Goal: Information Seeking & Learning: Learn about a topic

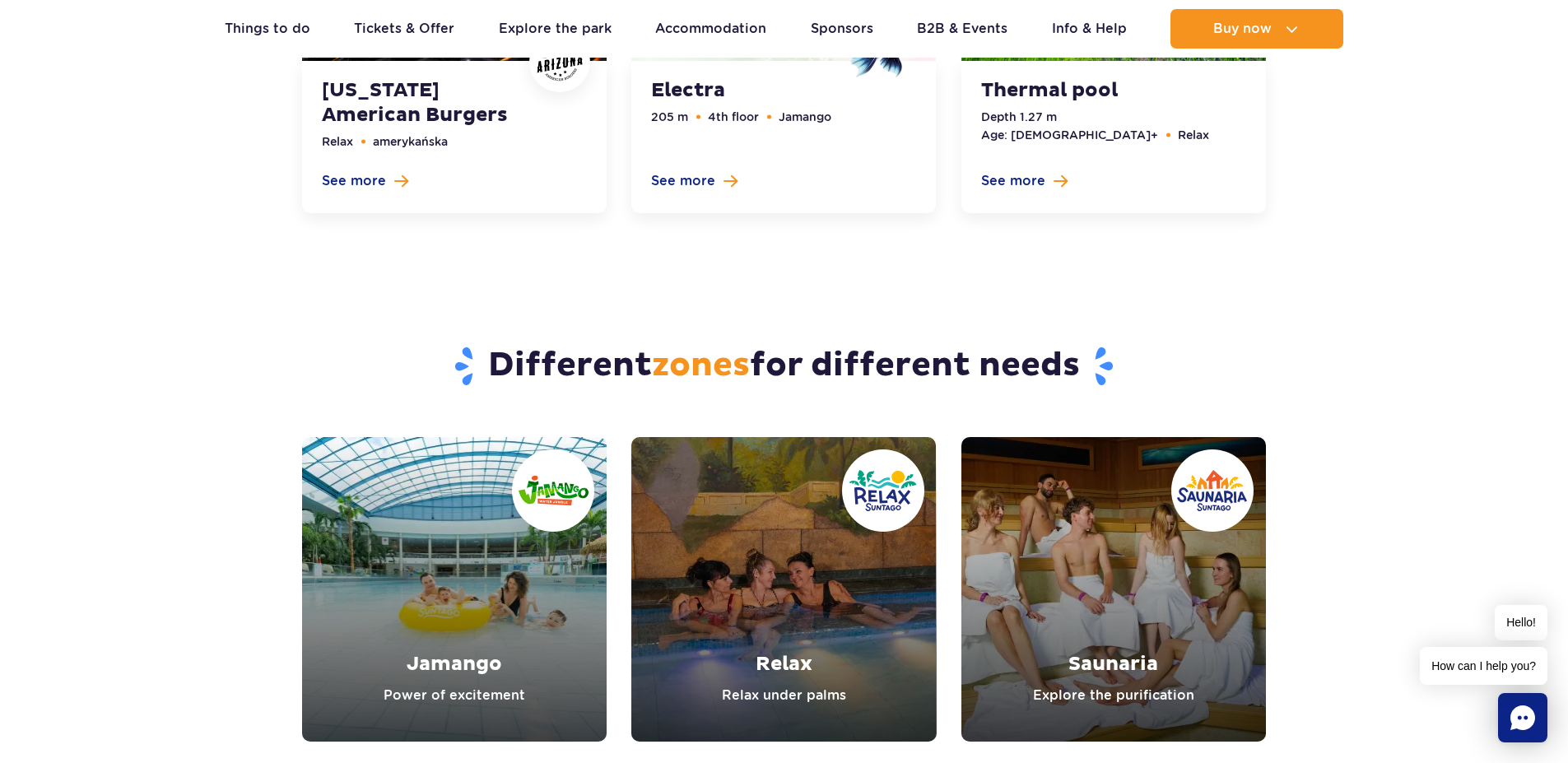
scroll to position [5236, 0]
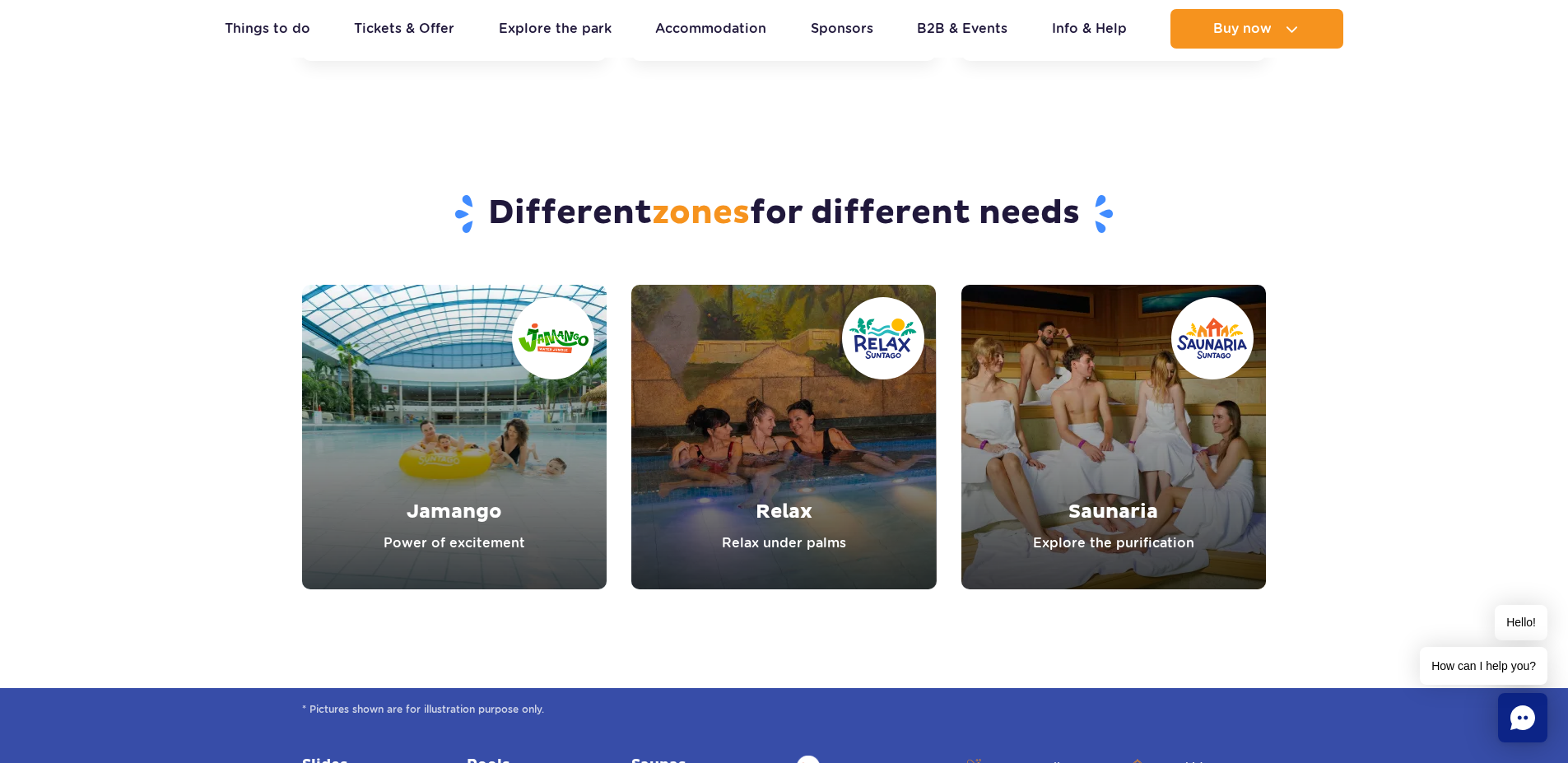
click at [784, 387] on link "Relax" at bounding box center [783, 437] width 305 height 305
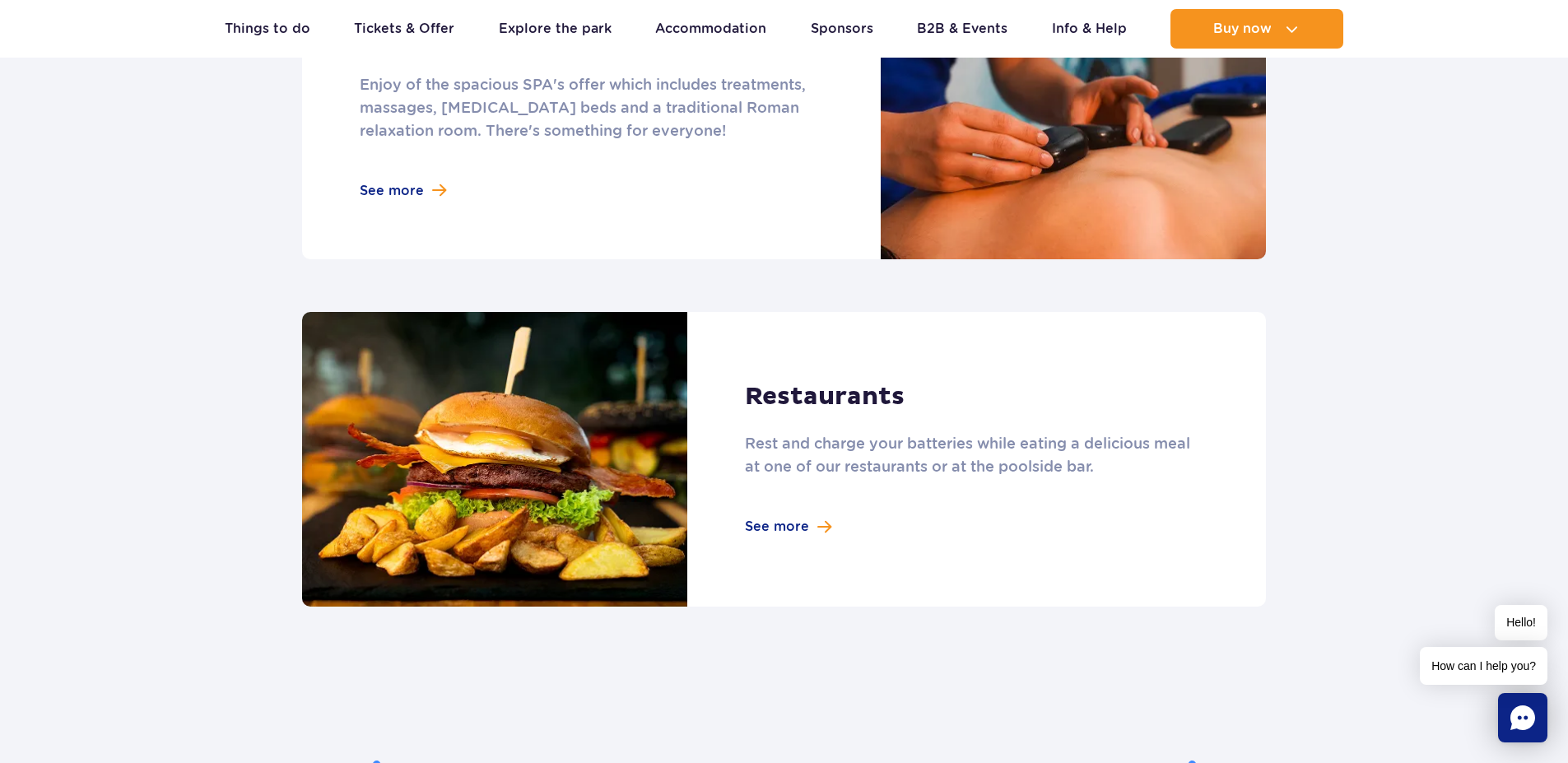
scroll to position [1383, 0]
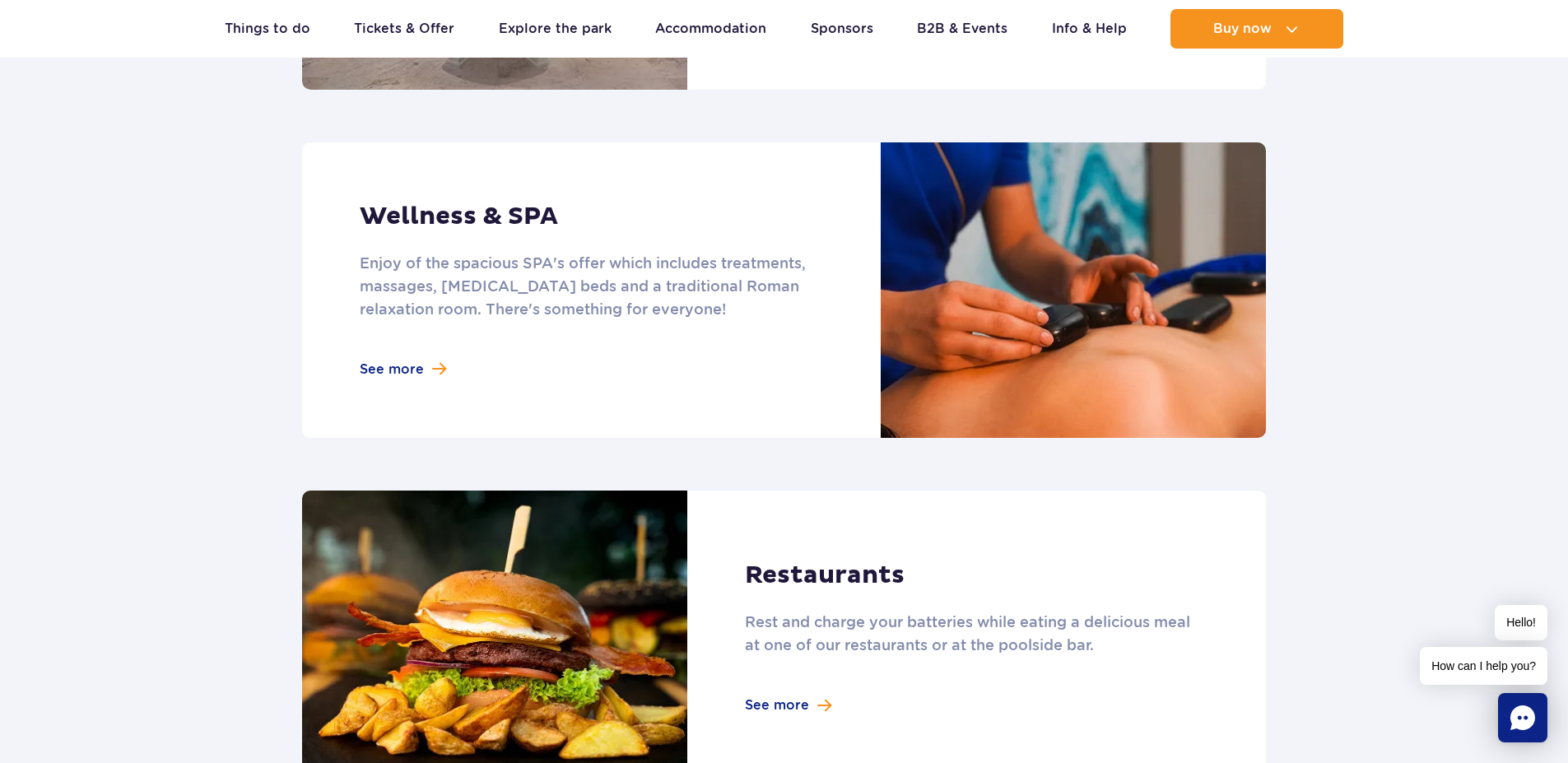
click at [453, 220] on link at bounding box center [784, 290] width 964 height 295
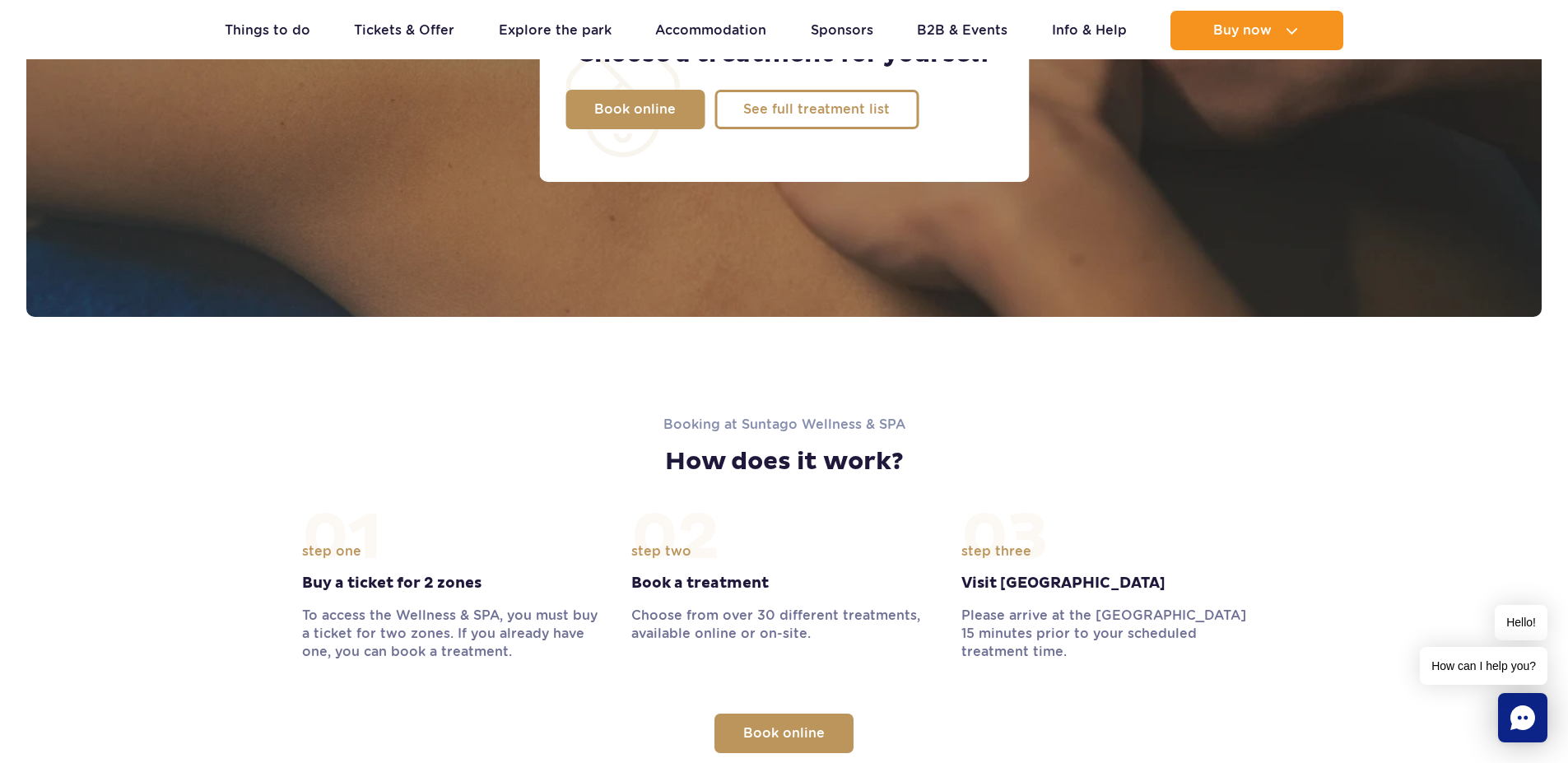
scroll to position [1482, 0]
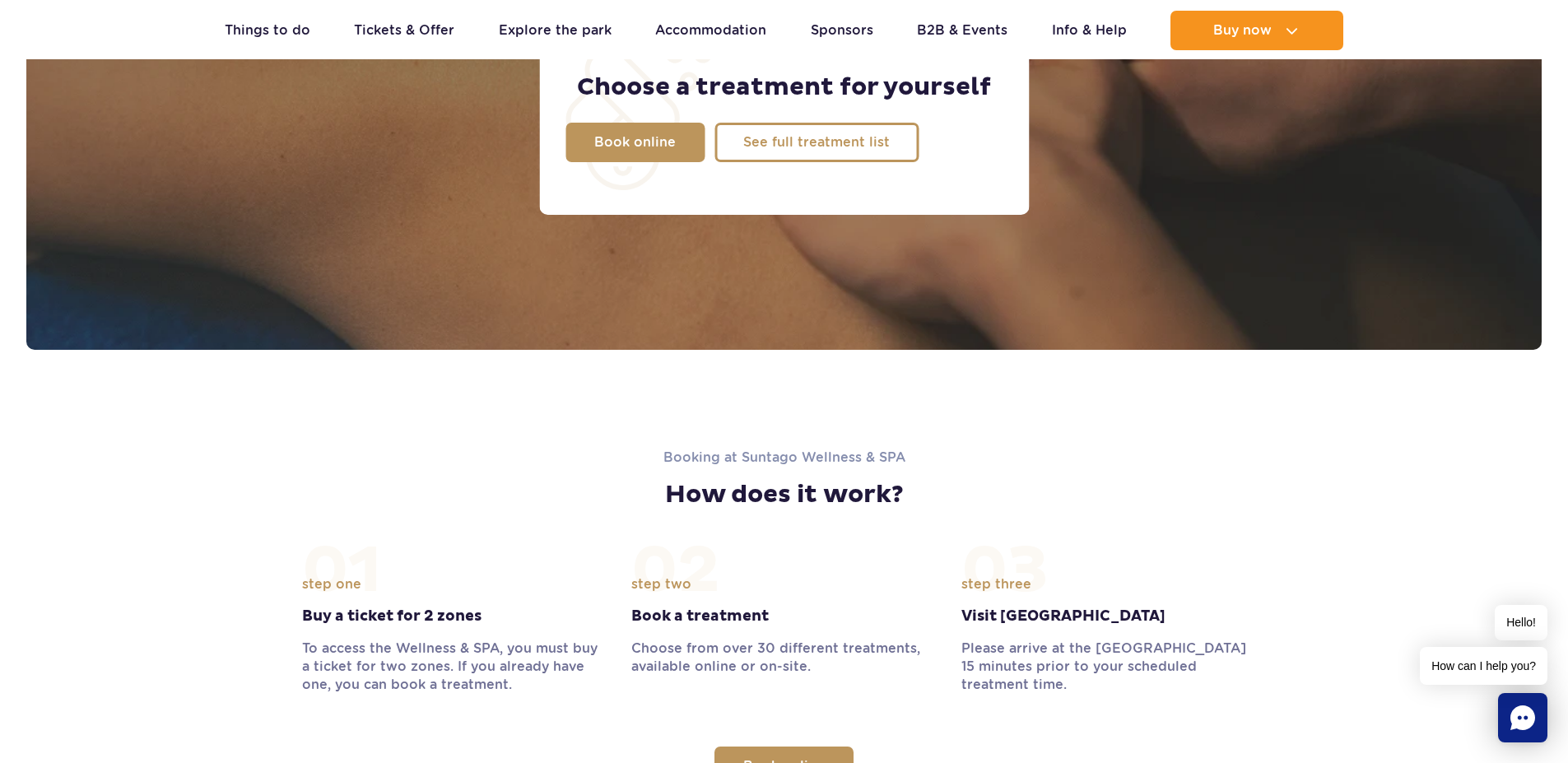
click at [783, 151] on link "See full treatment list" at bounding box center [816, 143] width 204 height 40
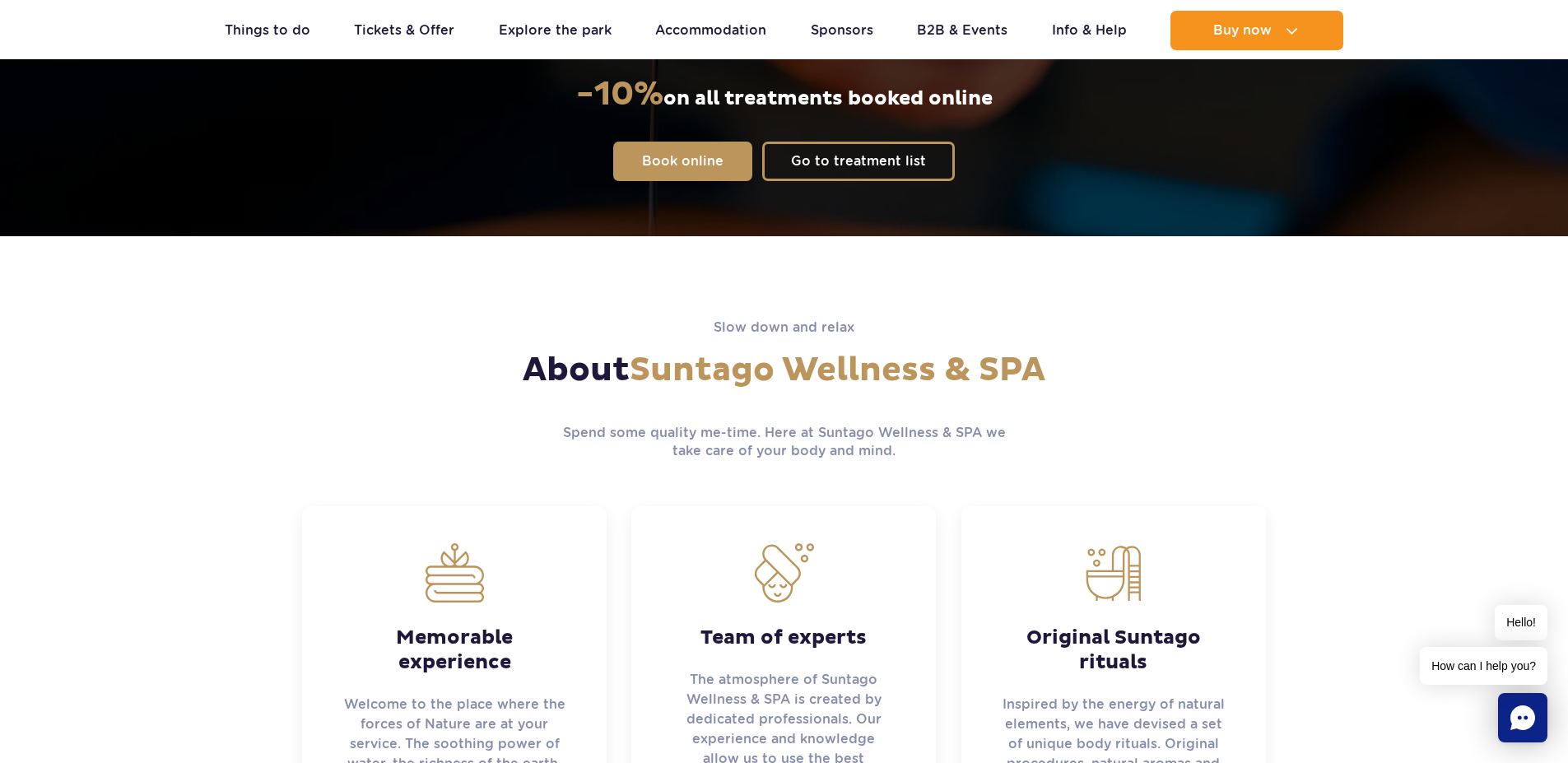
scroll to position [0, 0]
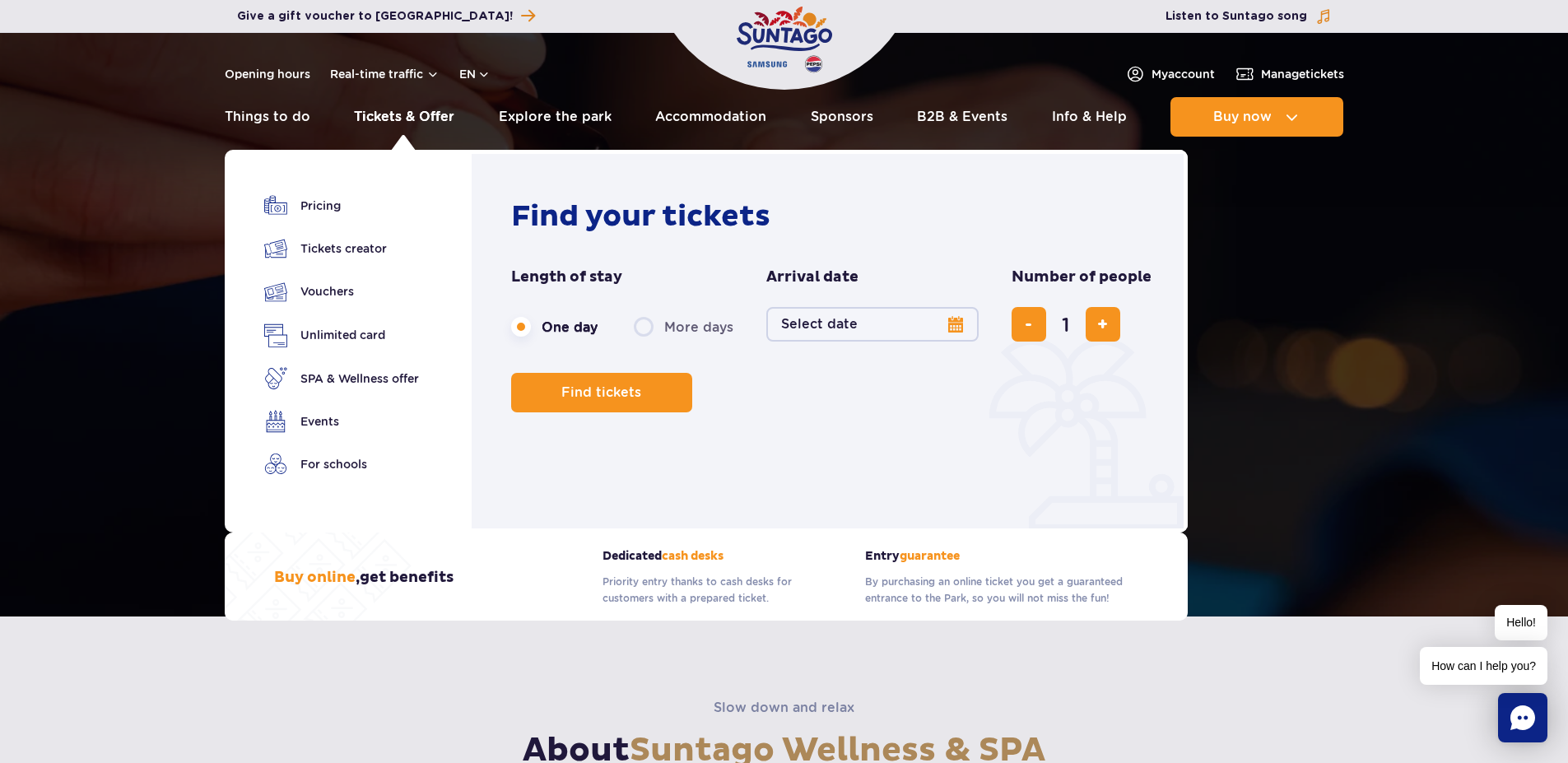
click at [384, 120] on link "Tickets & Offer" at bounding box center [404, 116] width 100 height 40
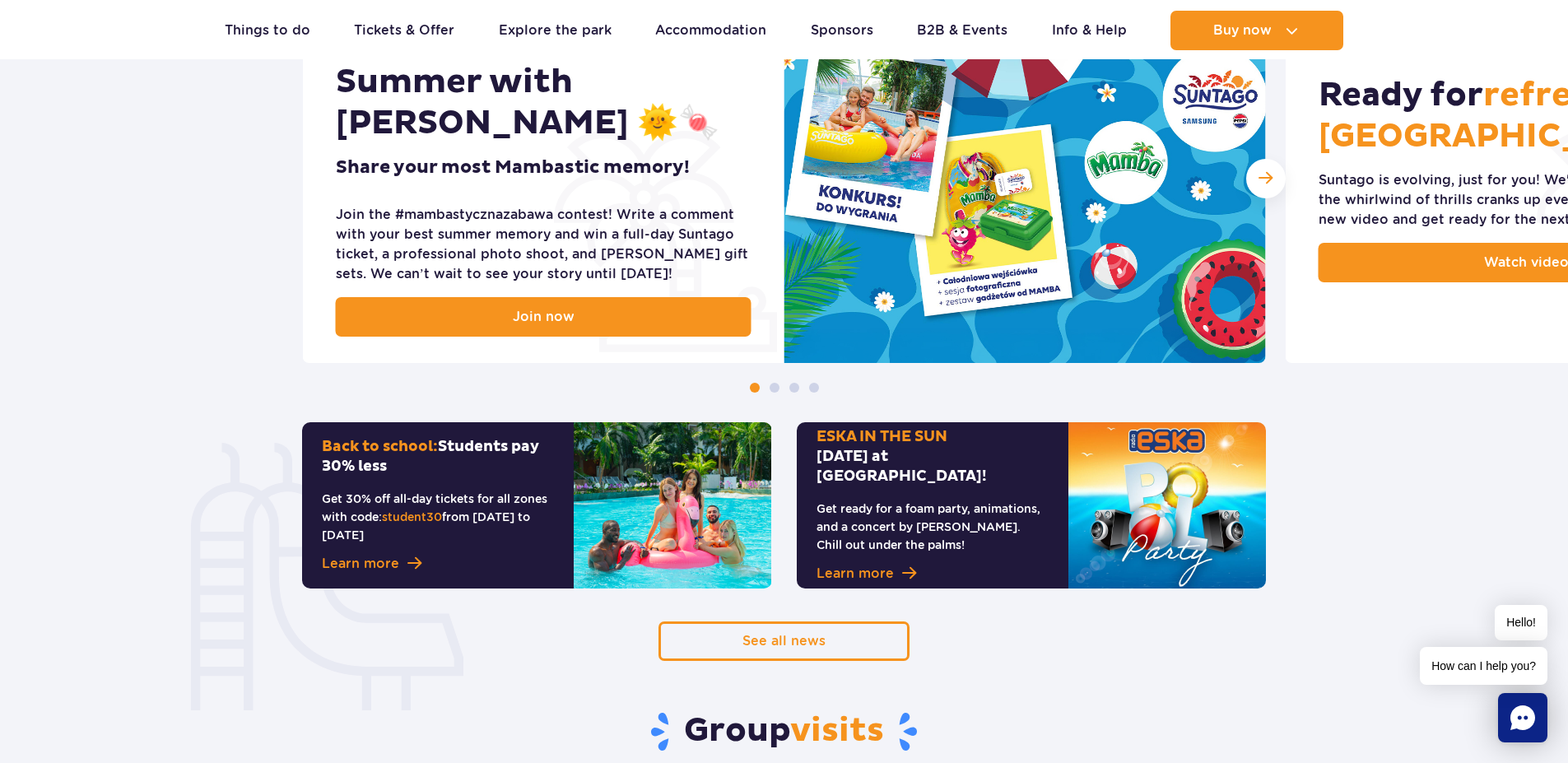
scroll to position [1086, 0]
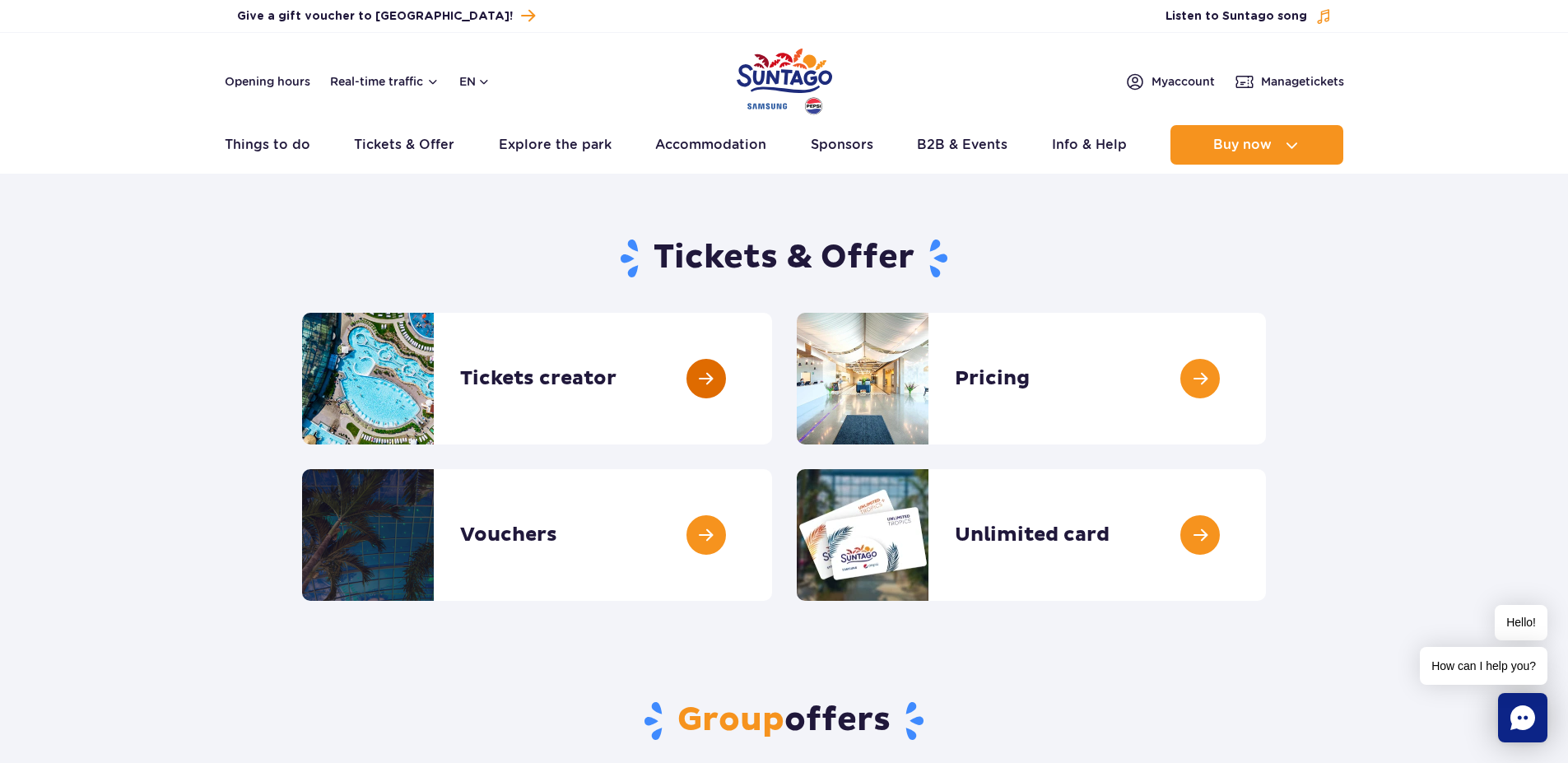
click at [772, 378] on link at bounding box center [772, 379] width 0 height 132
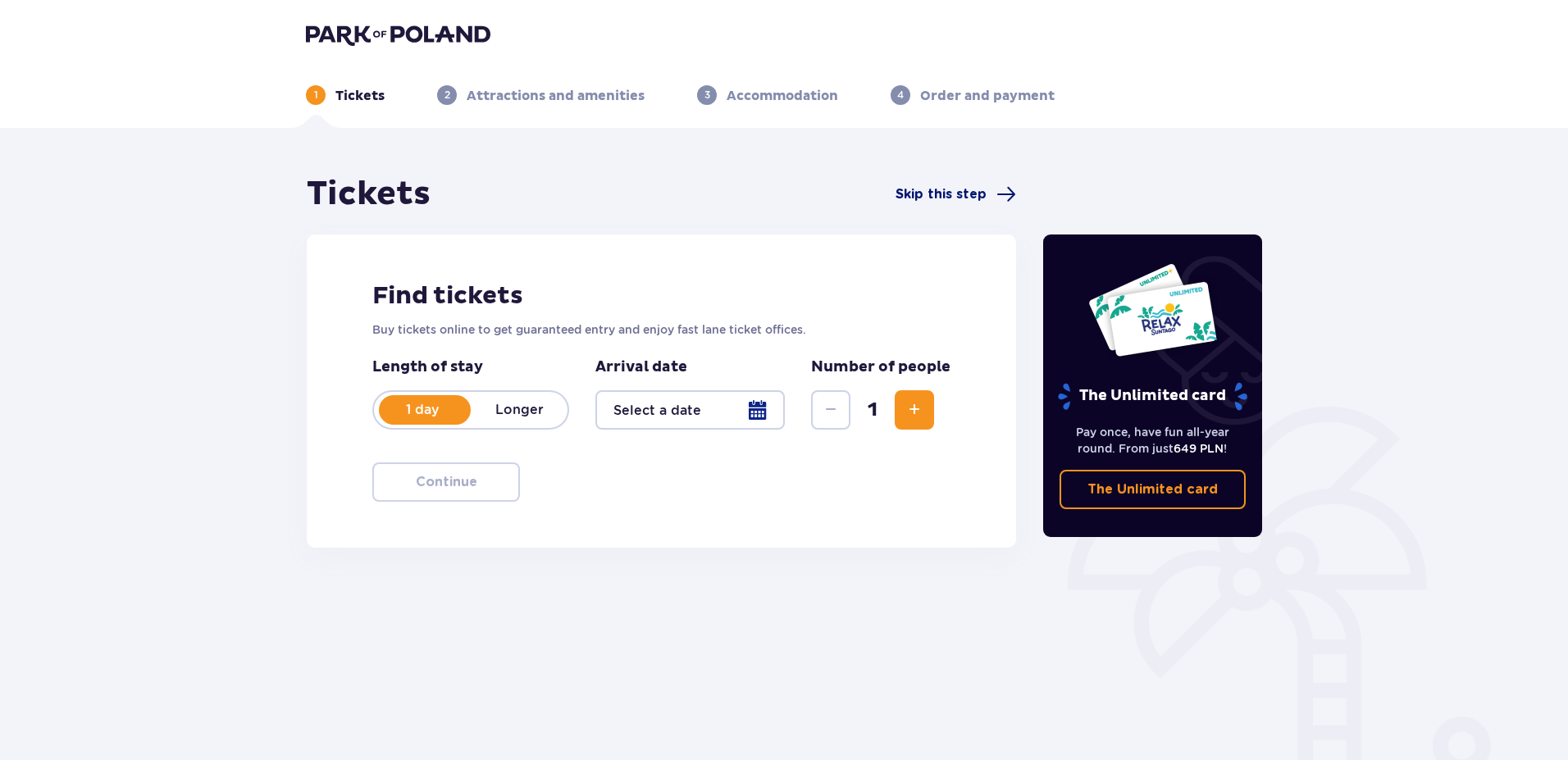
click at [951, 194] on span "Skip this step" at bounding box center [941, 194] width 91 height 18
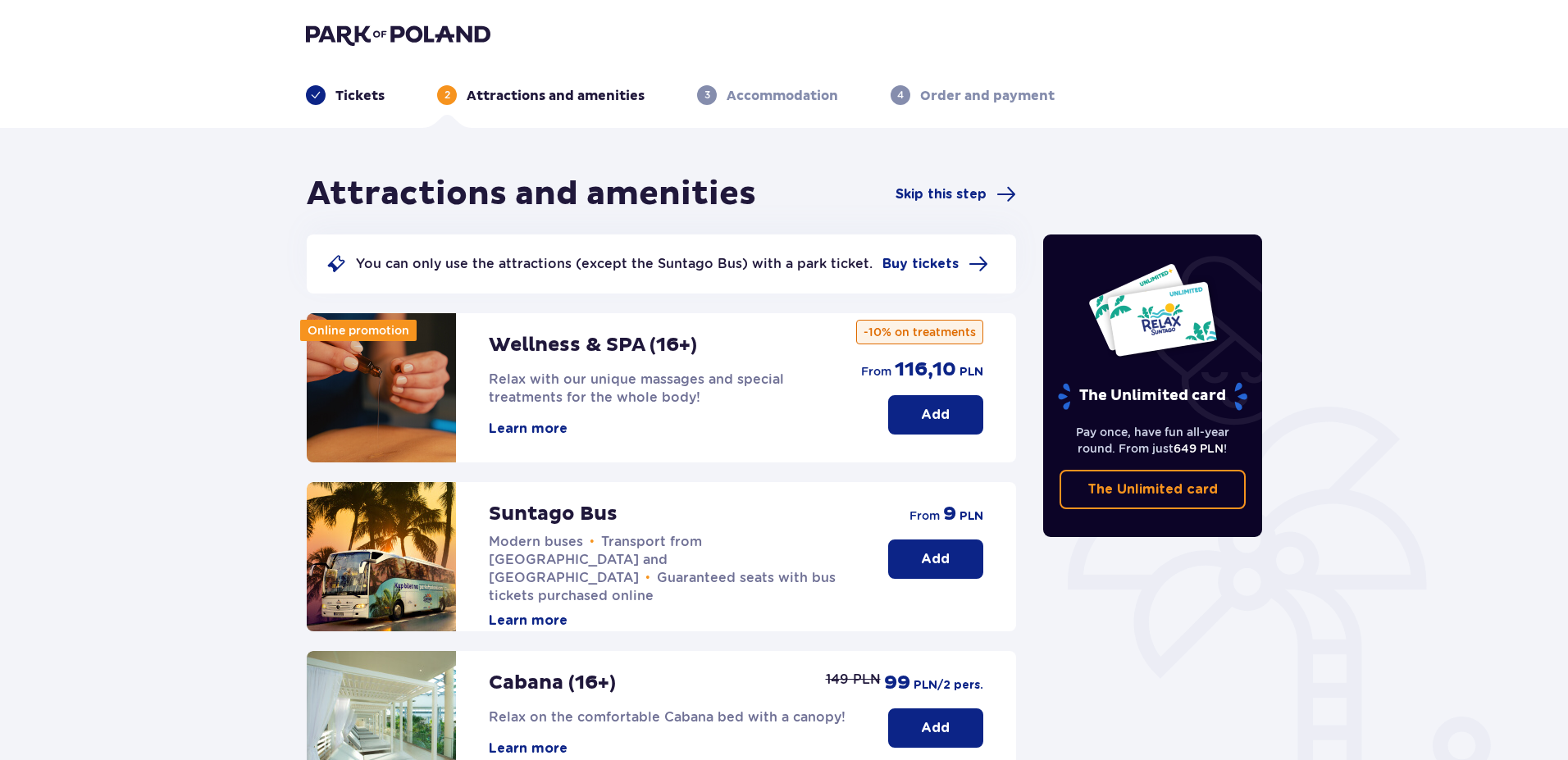
click at [531, 431] on button "Learn more" at bounding box center [527, 429] width 79 height 18
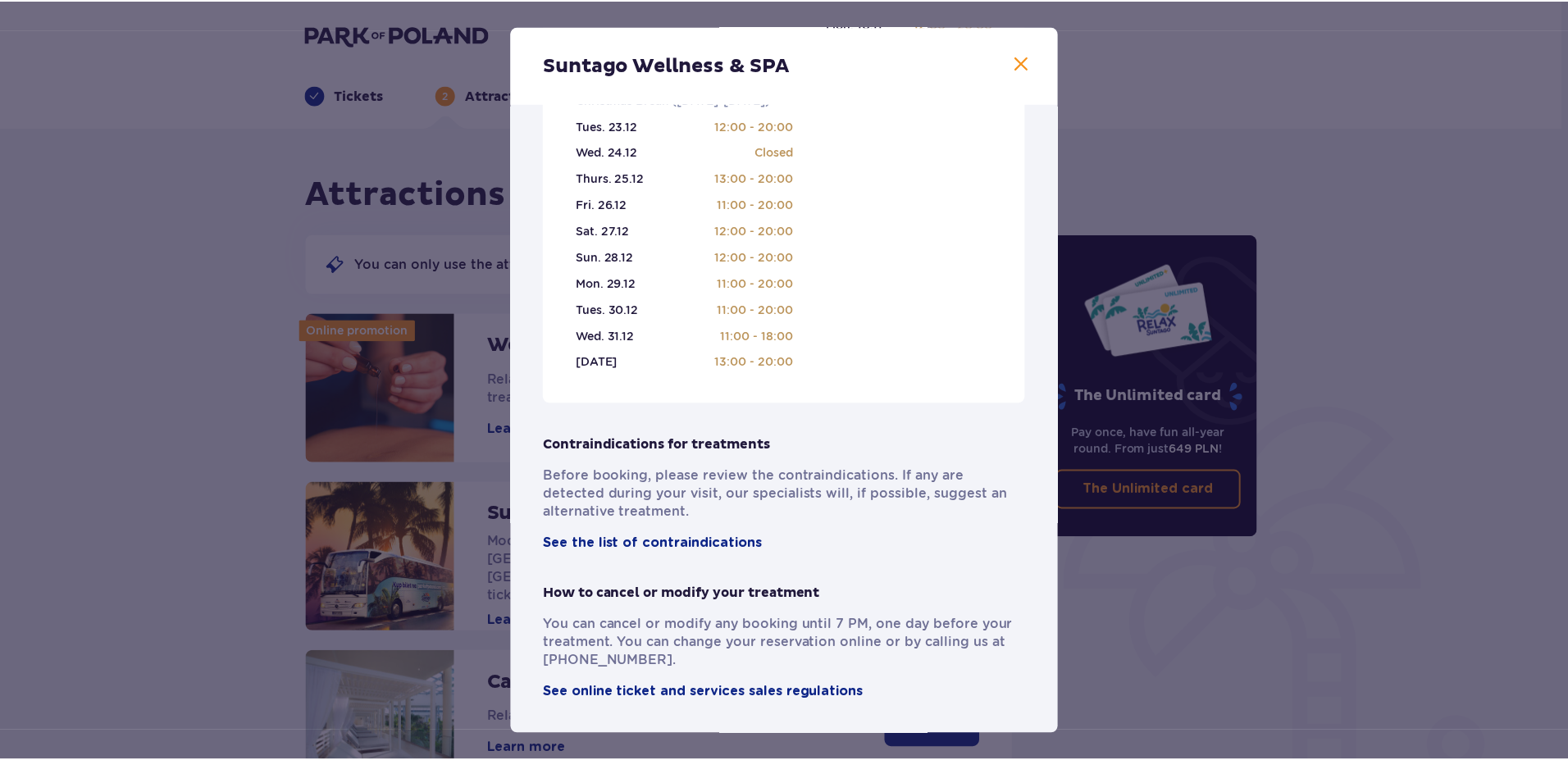
scroll to position [987, 0]
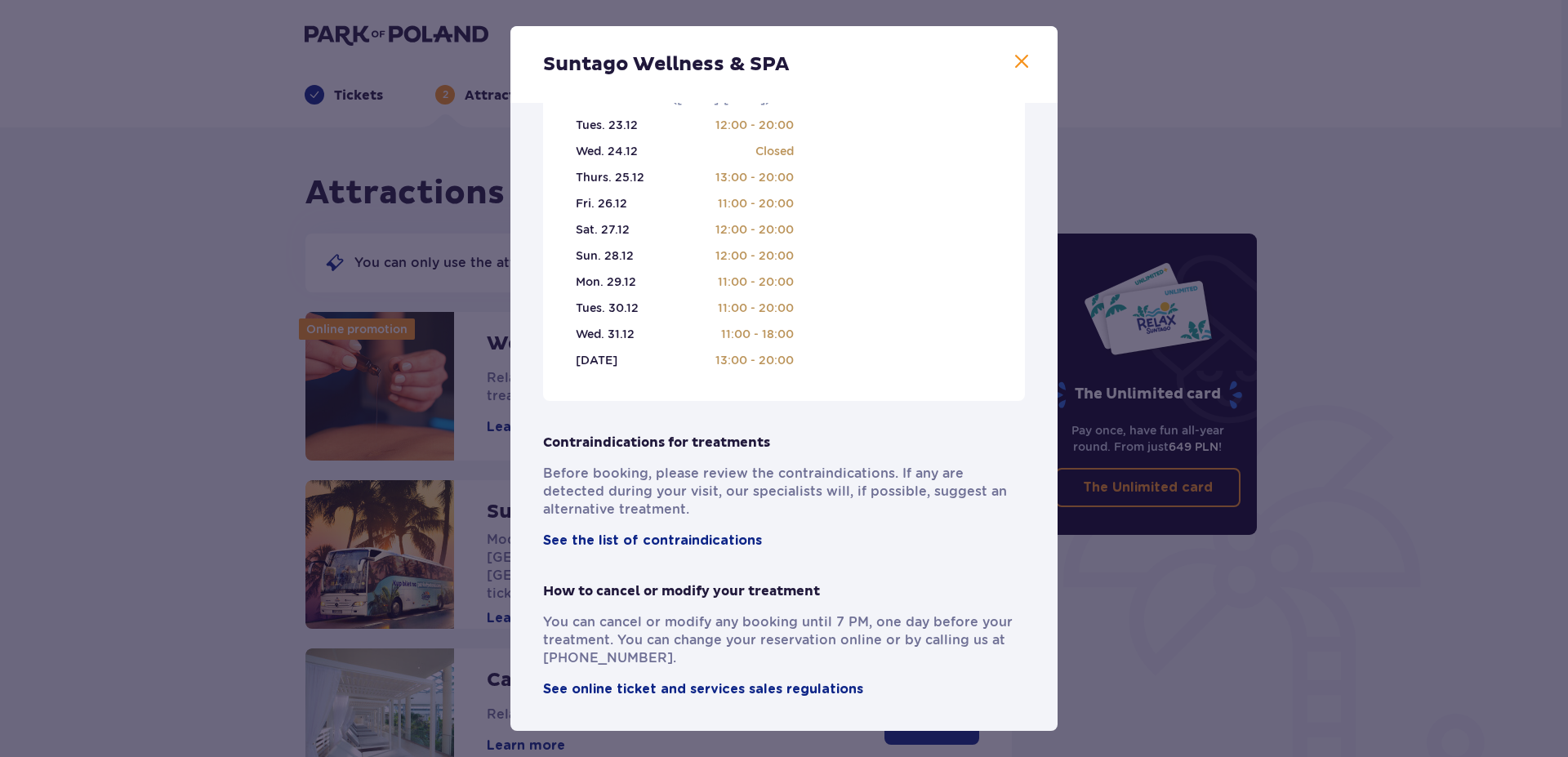
click at [1025, 65] on span at bounding box center [1021, 61] width 19 height 19
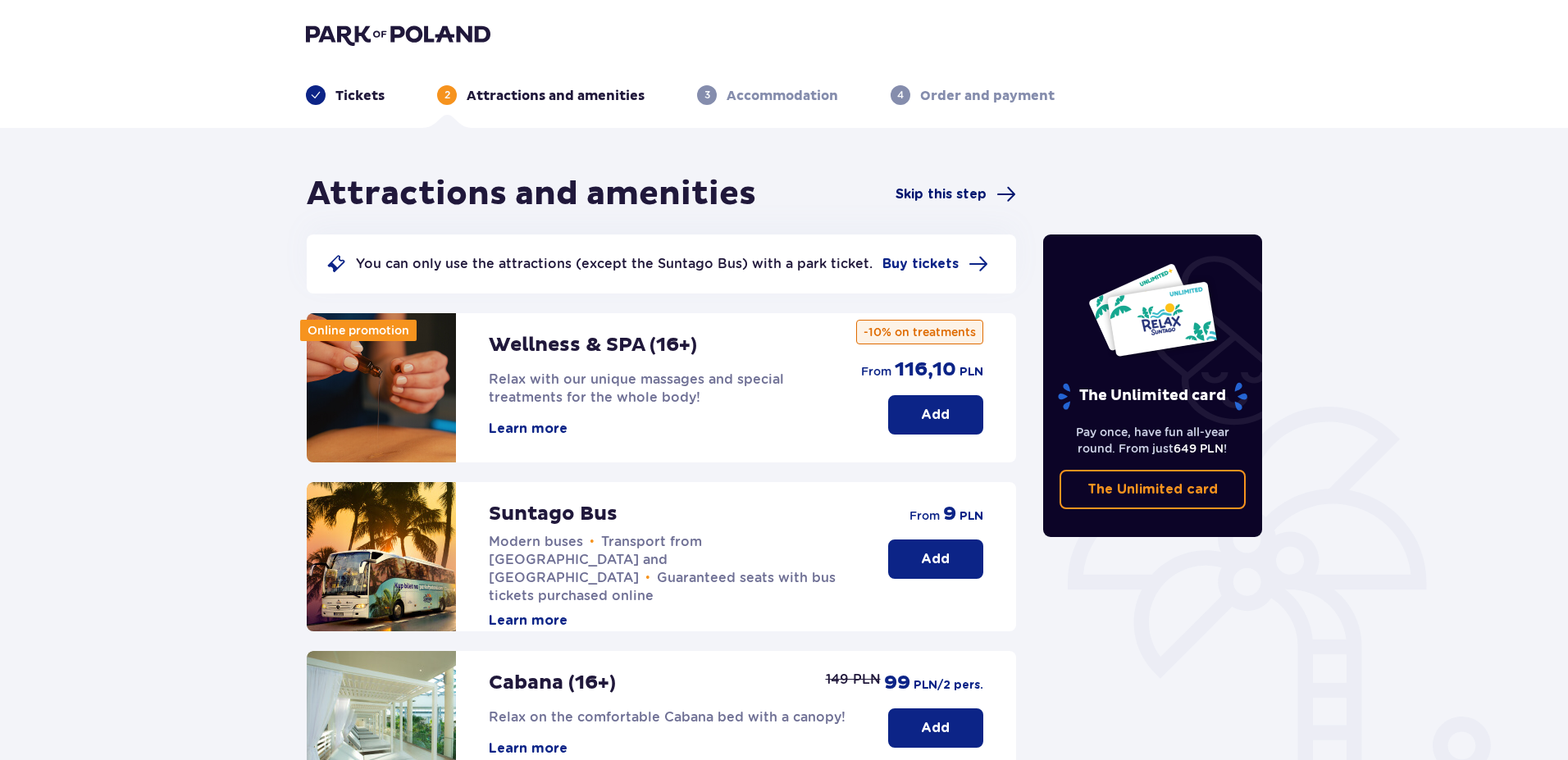
click at [976, 200] on span "Skip this step" at bounding box center [941, 194] width 91 height 18
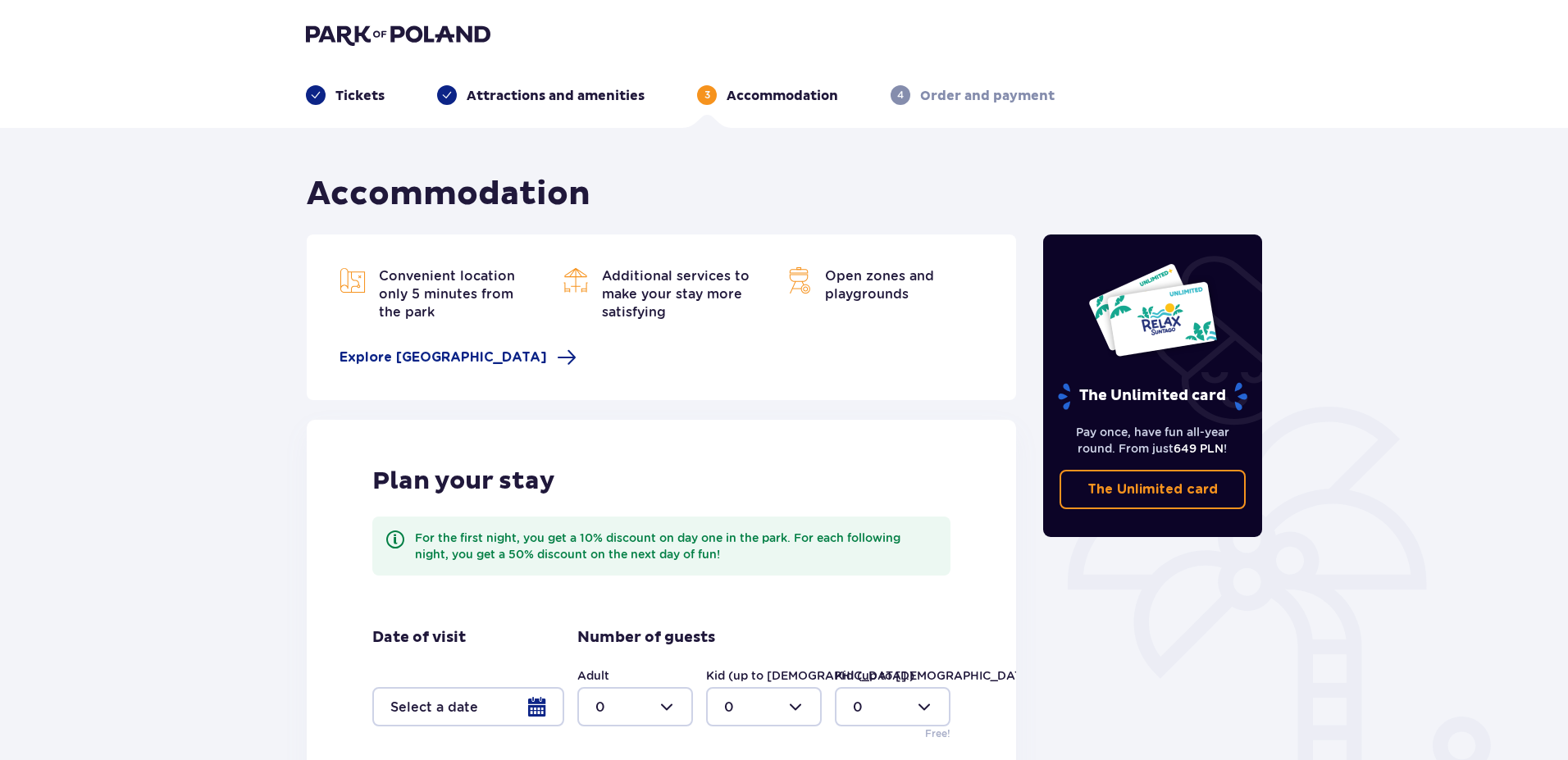
click at [337, 32] on img at bounding box center [398, 34] width 184 height 23
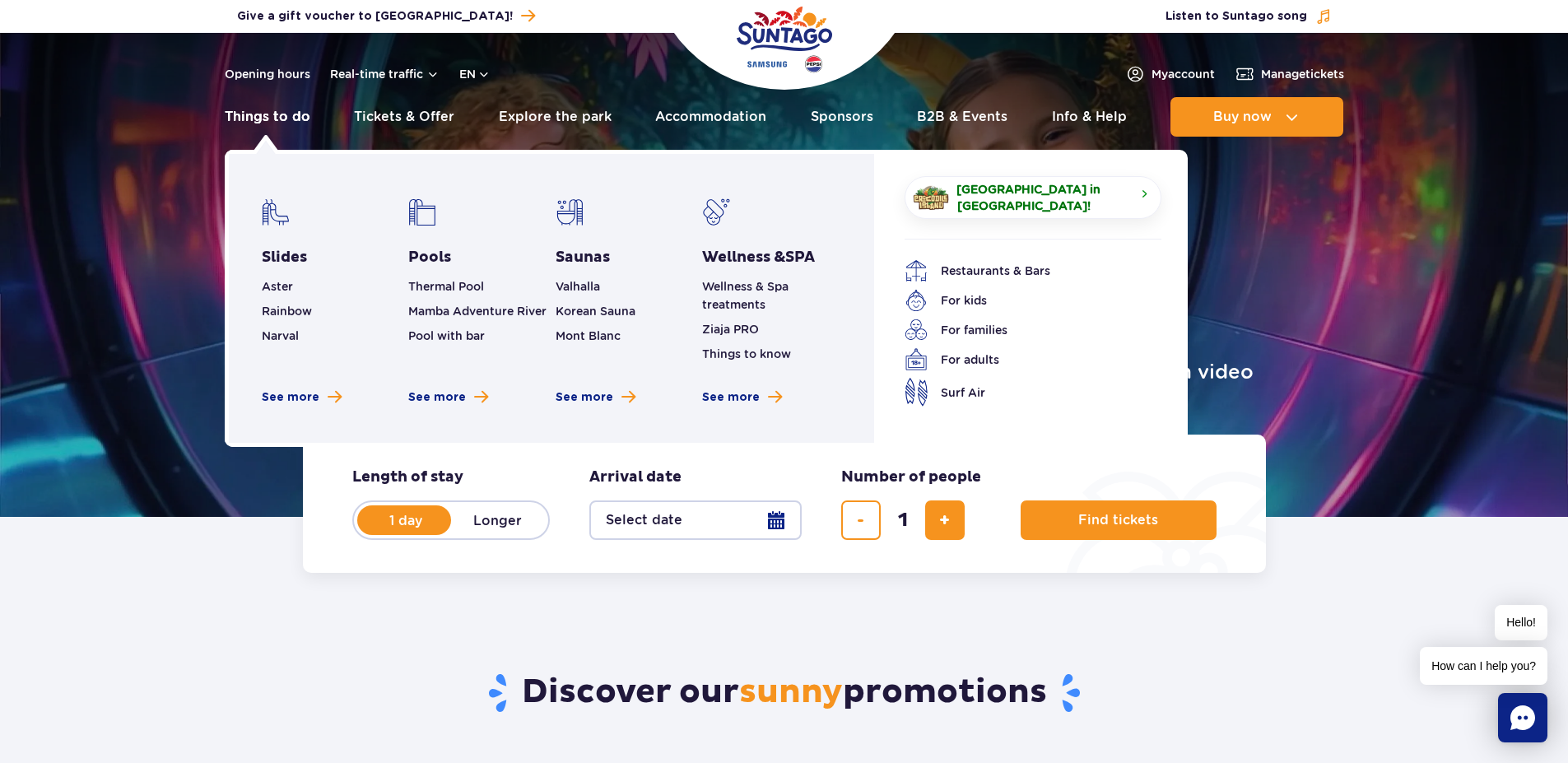
click at [255, 118] on link "Things to do" at bounding box center [267, 116] width 86 height 40
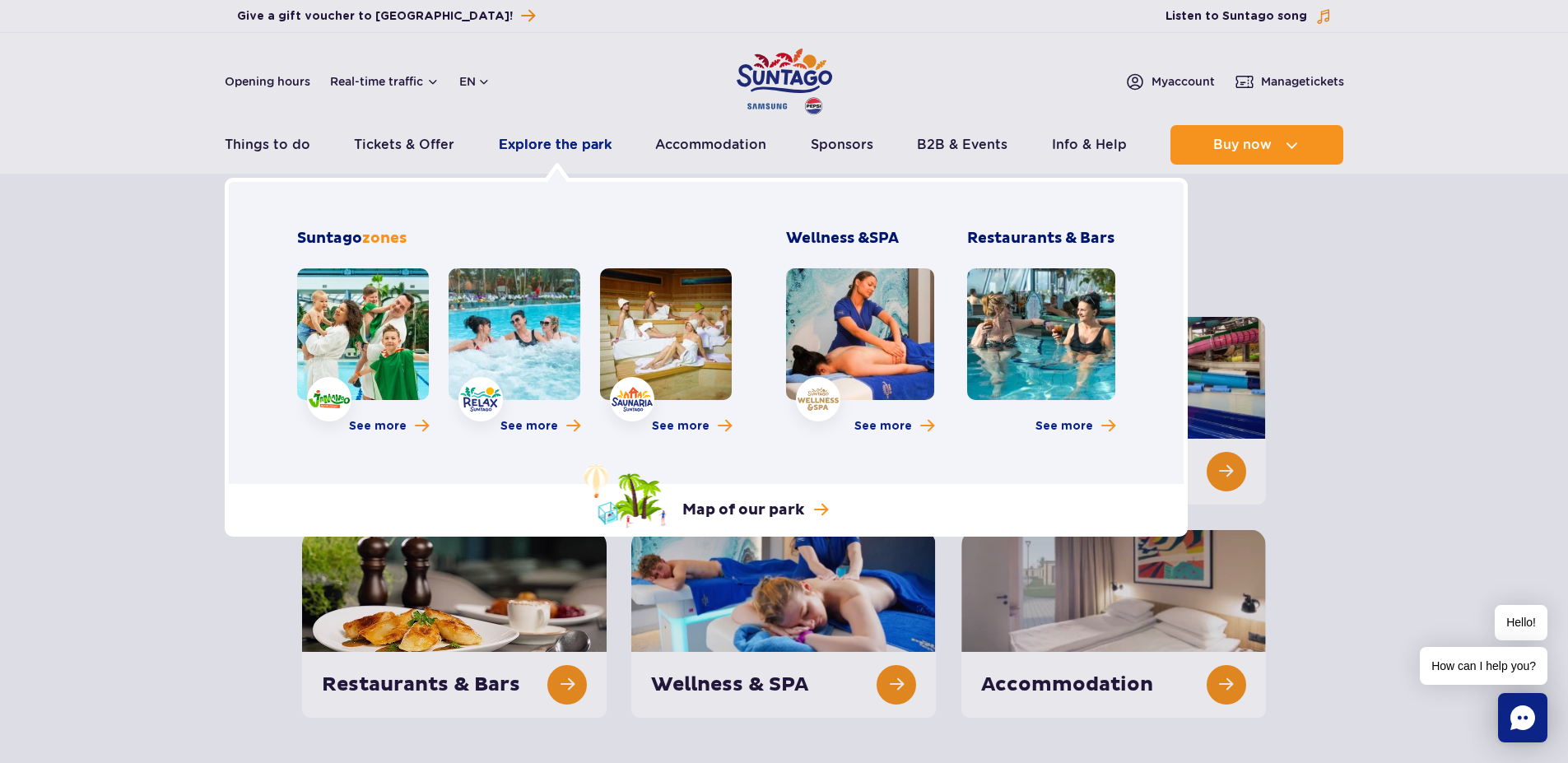
click at [557, 144] on link "Explore the park" at bounding box center [555, 144] width 113 height 40
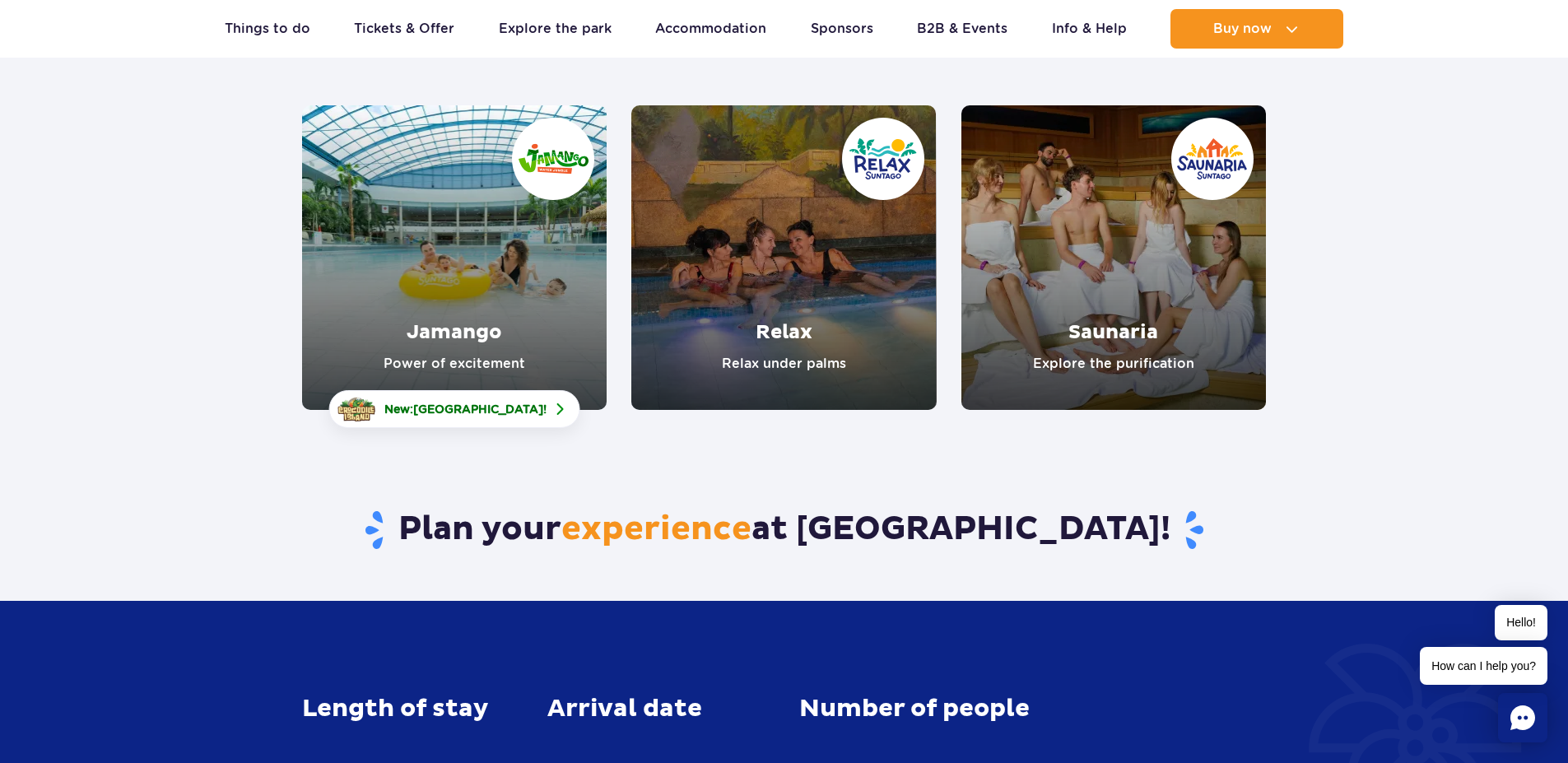
scroll to position [296, 0]
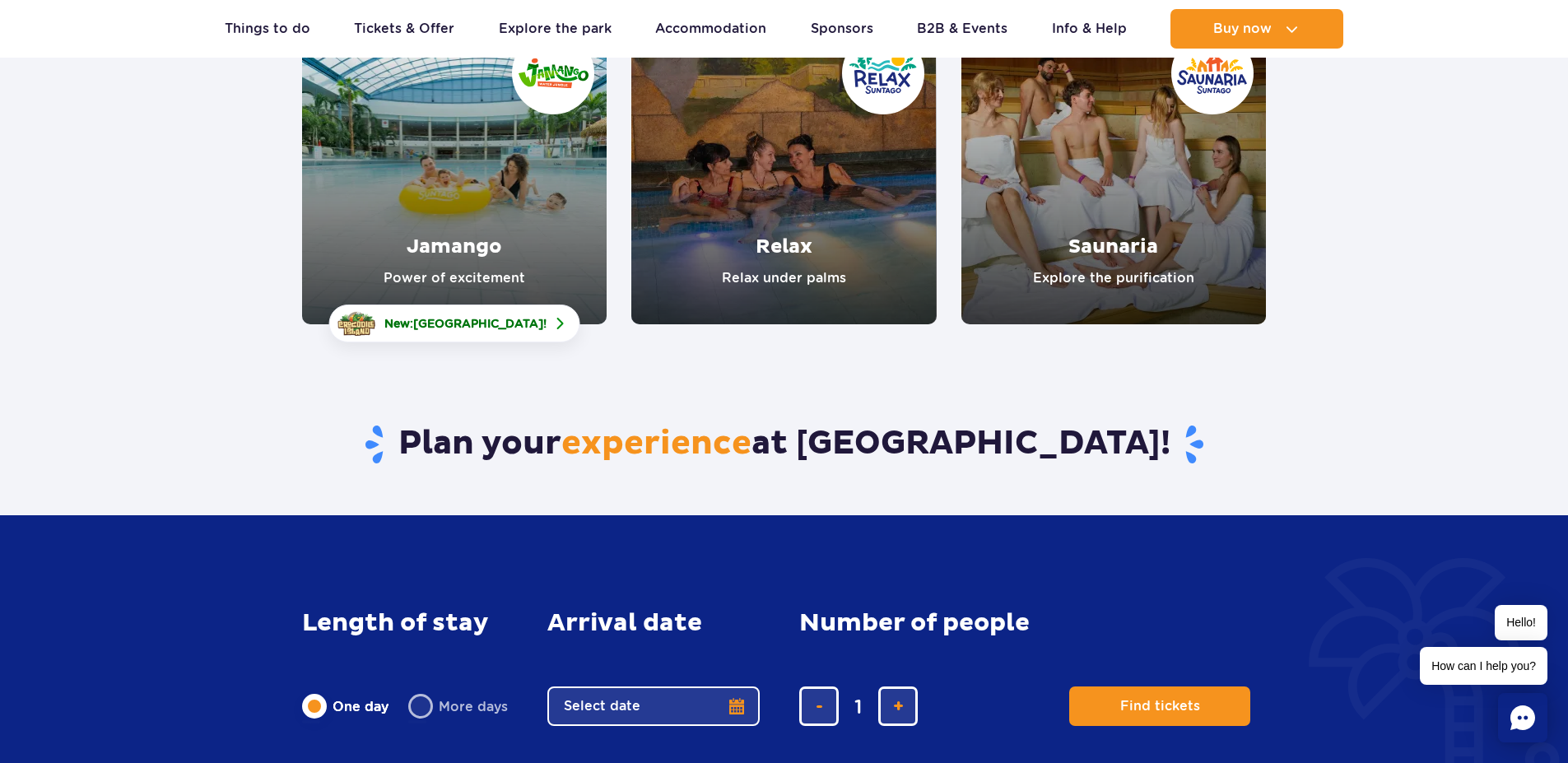
click at [834, 225] on link "Relax" at bounding box center [783, 171] width 305 height 305
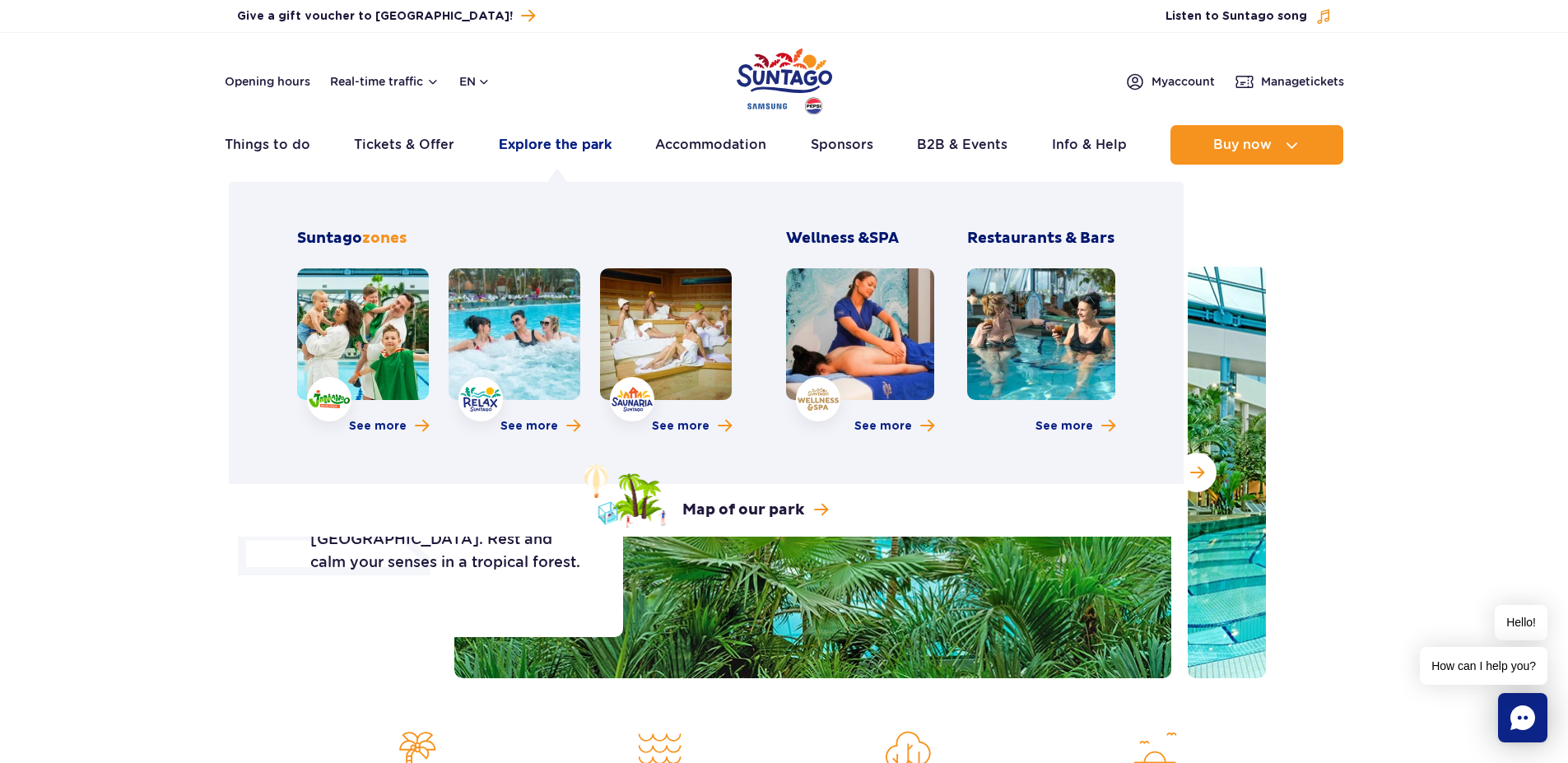
click at [544, 151] on link "Explore the park" at bounding box center [555, 144] width 113 height 40
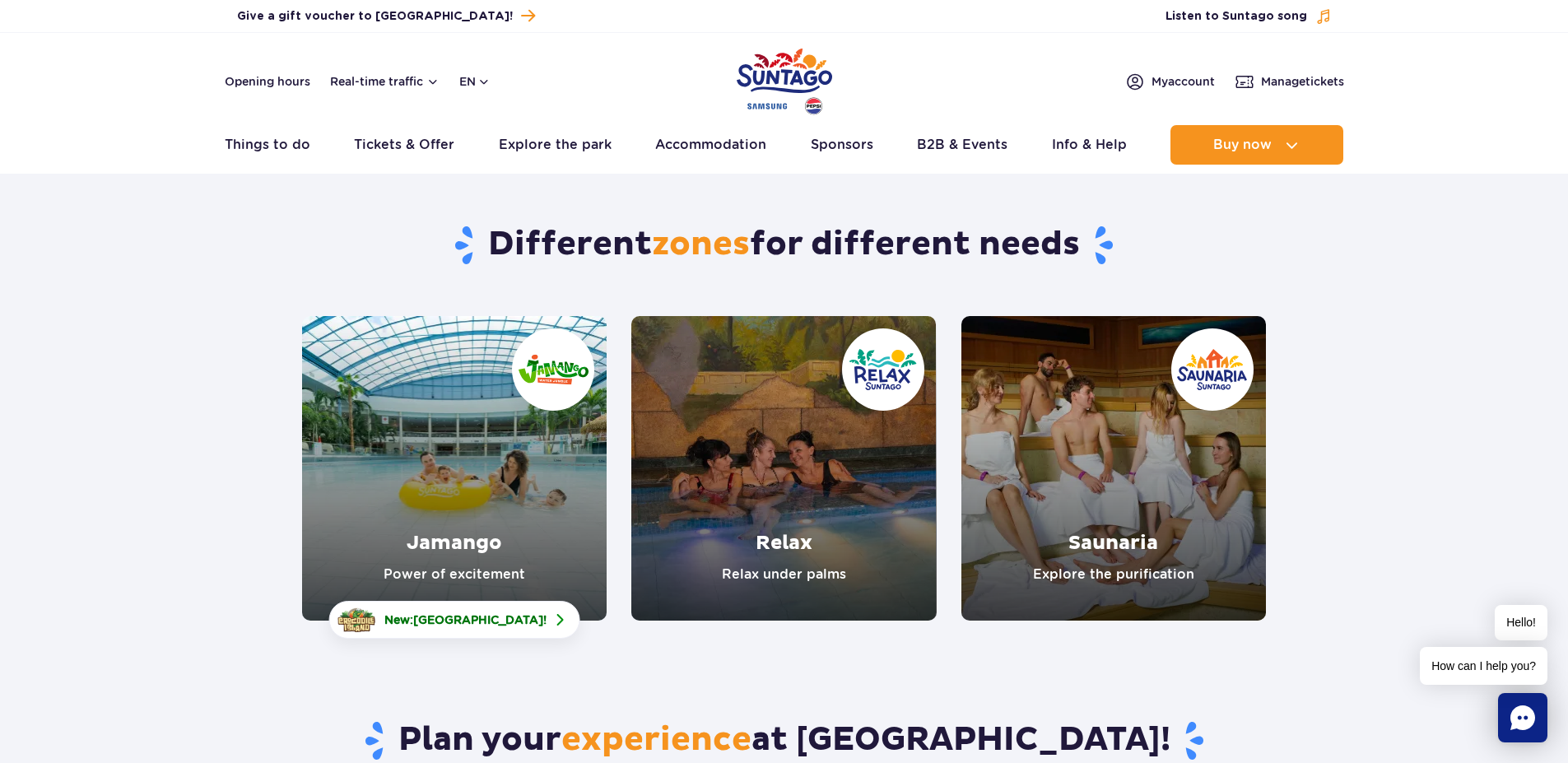
click at [383, 412] on link "Jamango" at bounding box center [454, 468] width 305 height 305
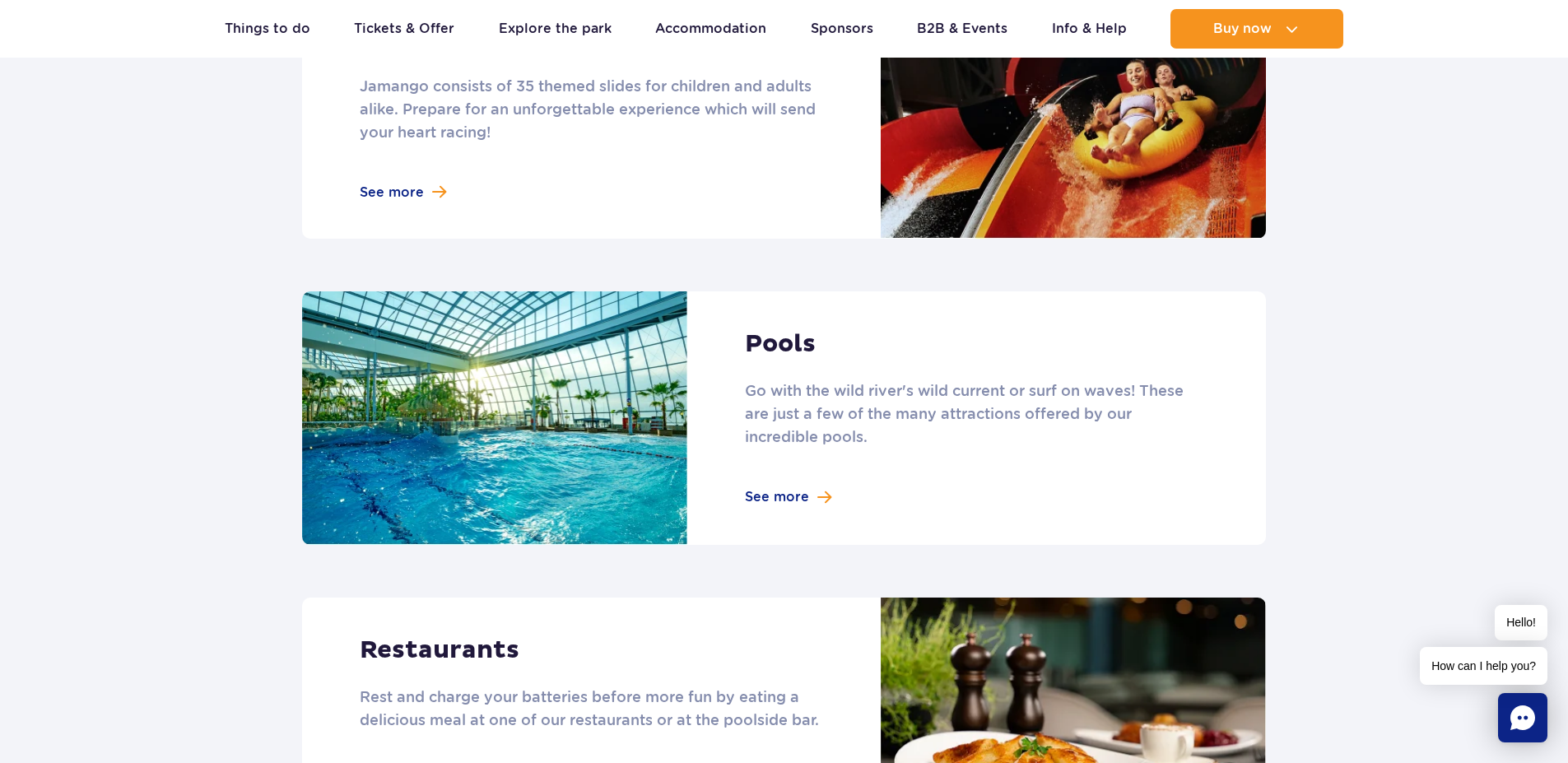
scroll to position [1186, 0]
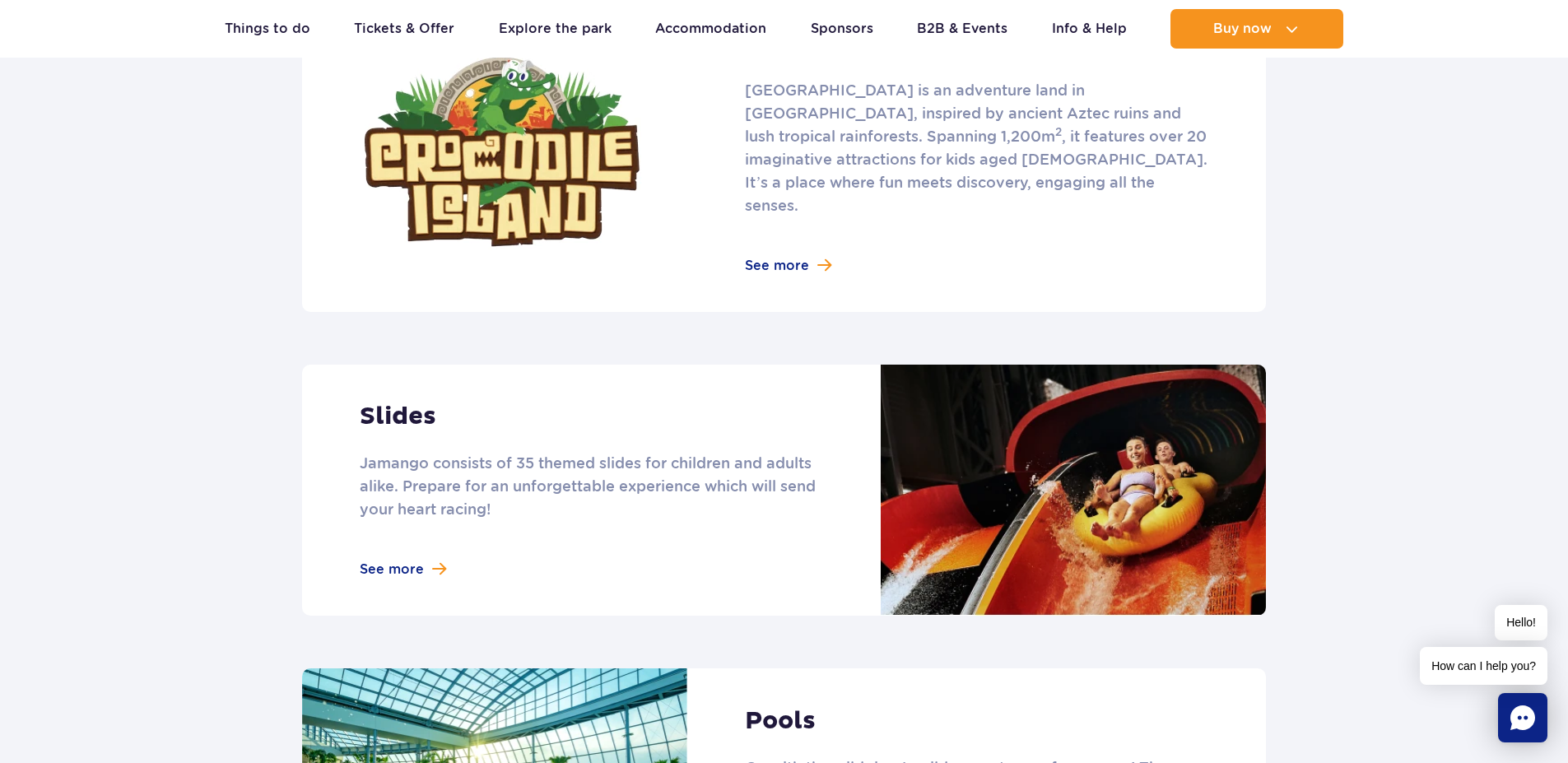
click at [407, 406] on link at bounding box center [784, 491] width 964 height 251
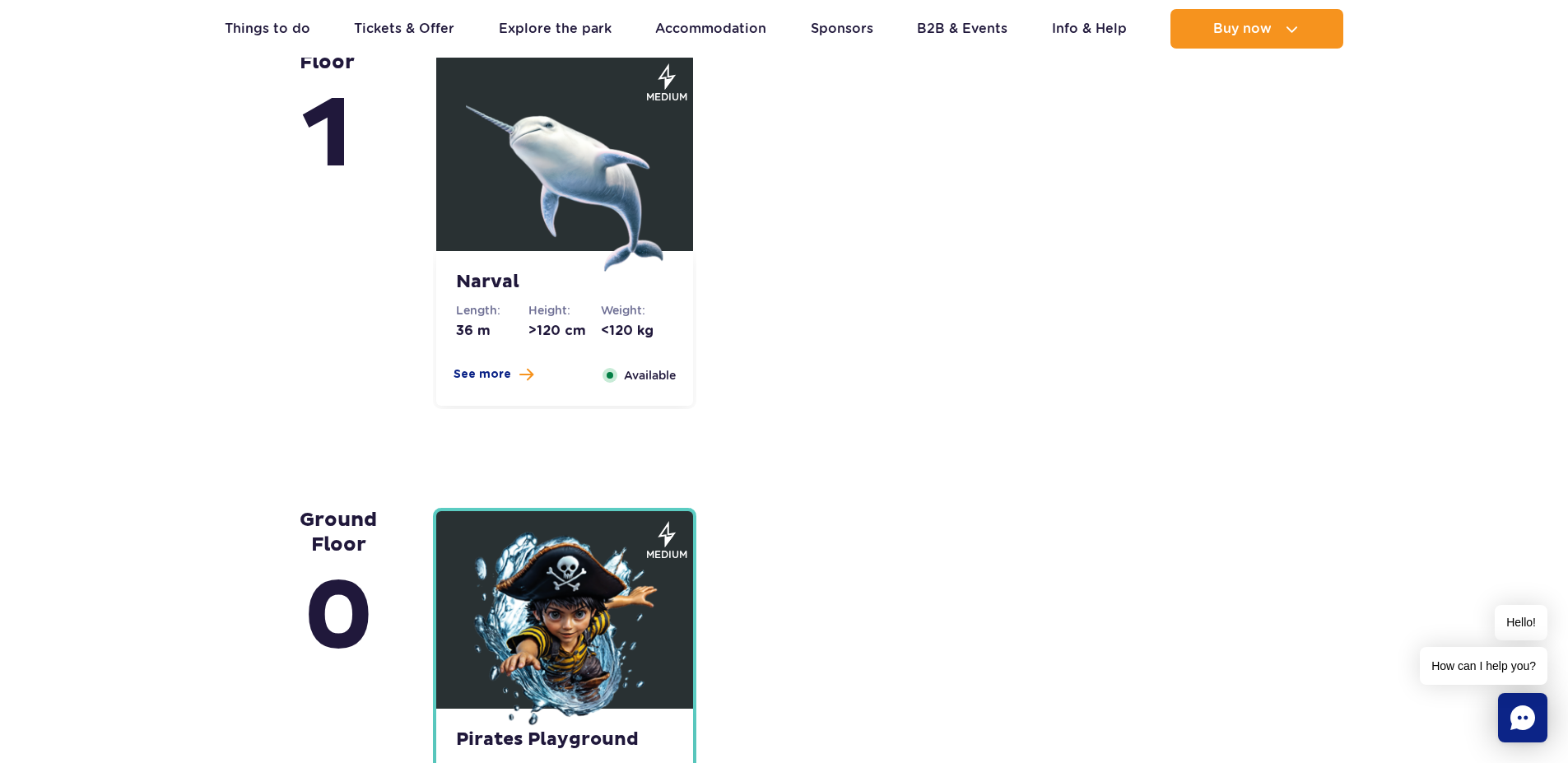
scroll to position [4051, 0]
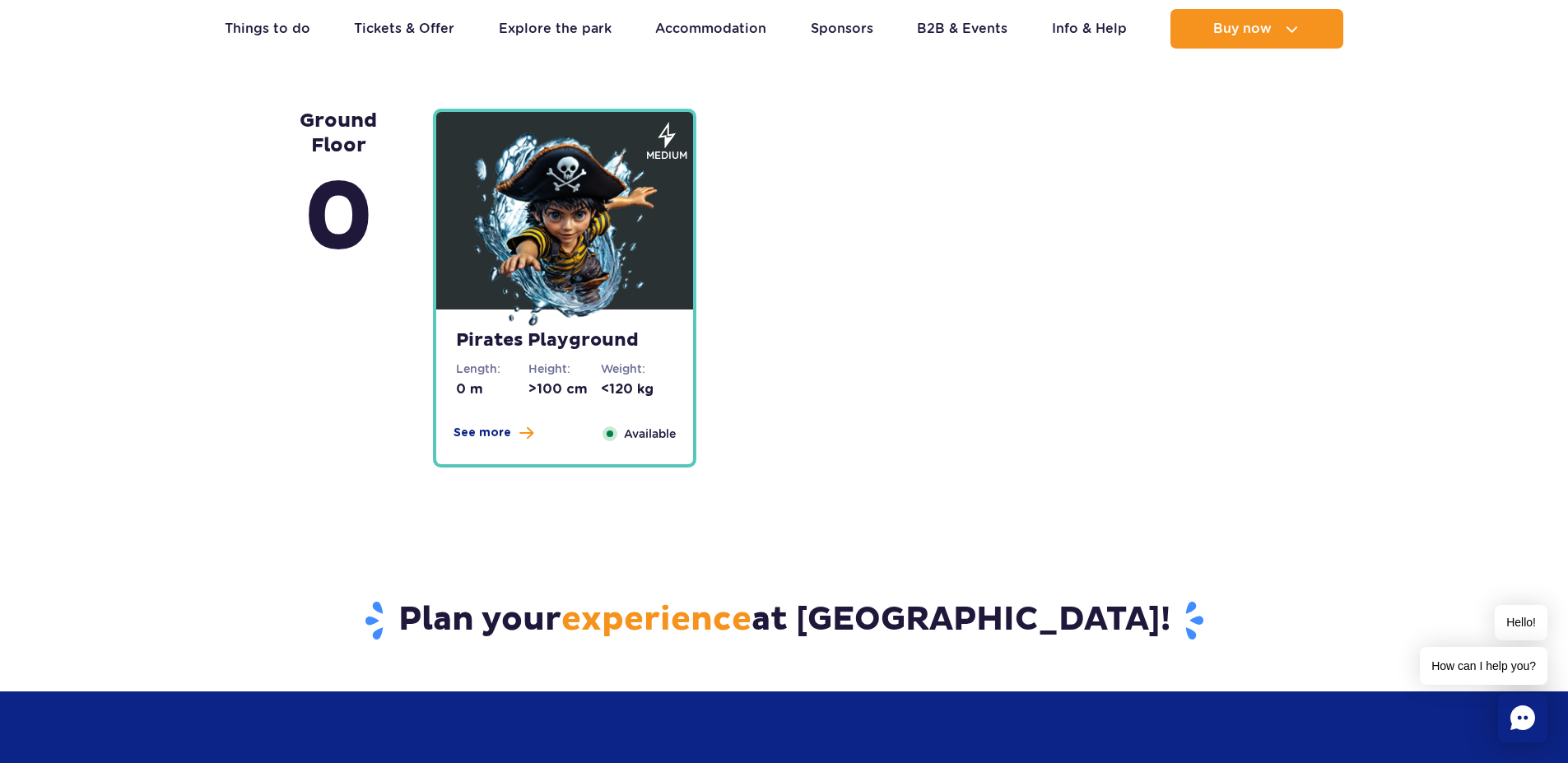
click at [608, 263] on img at bounding box center [564, 231] width 198 height 198
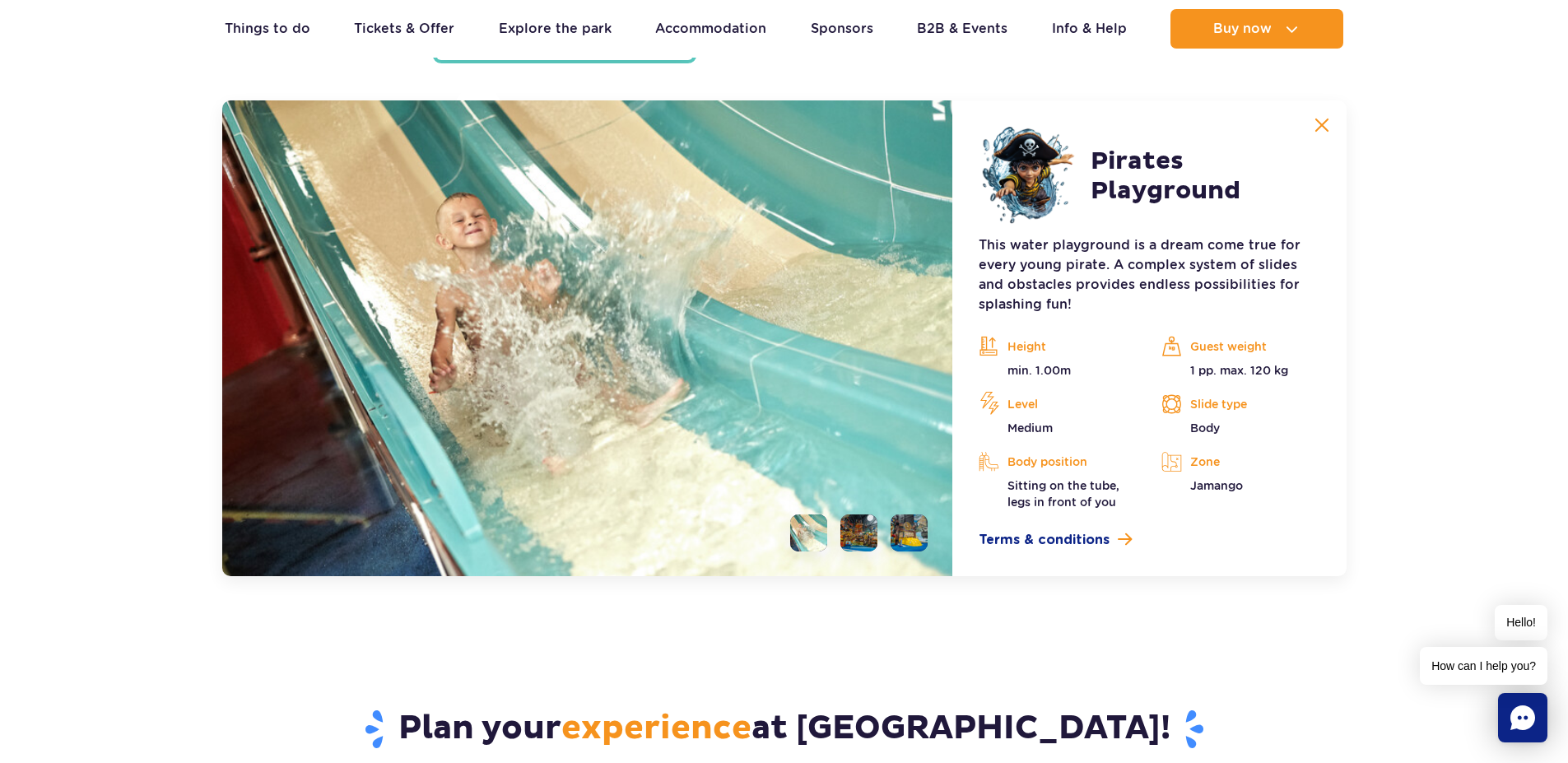
scroll to position [4457, 0]
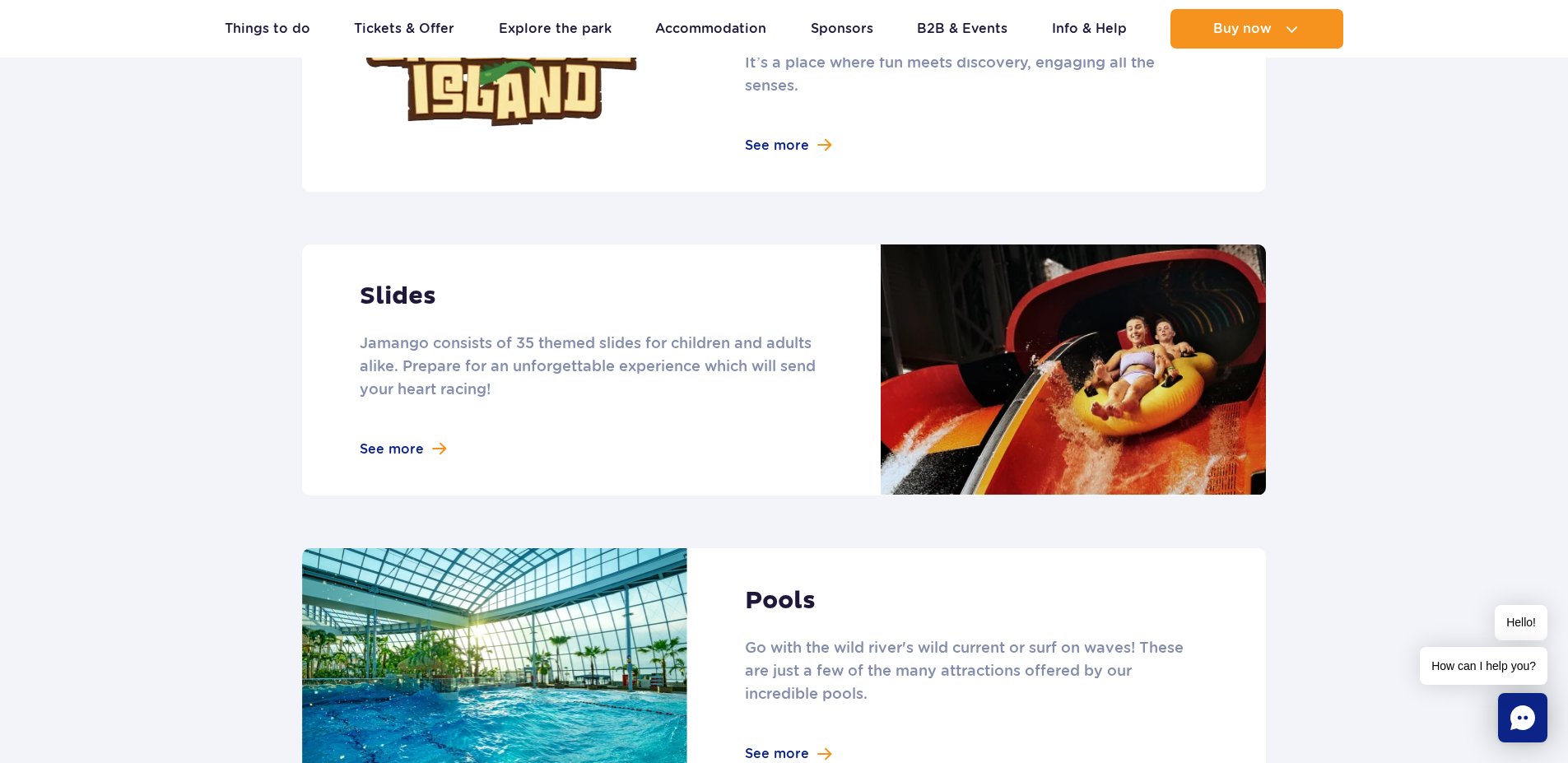
click at [438, 308] on link at bounding box center [784, 370] width 964 height 251
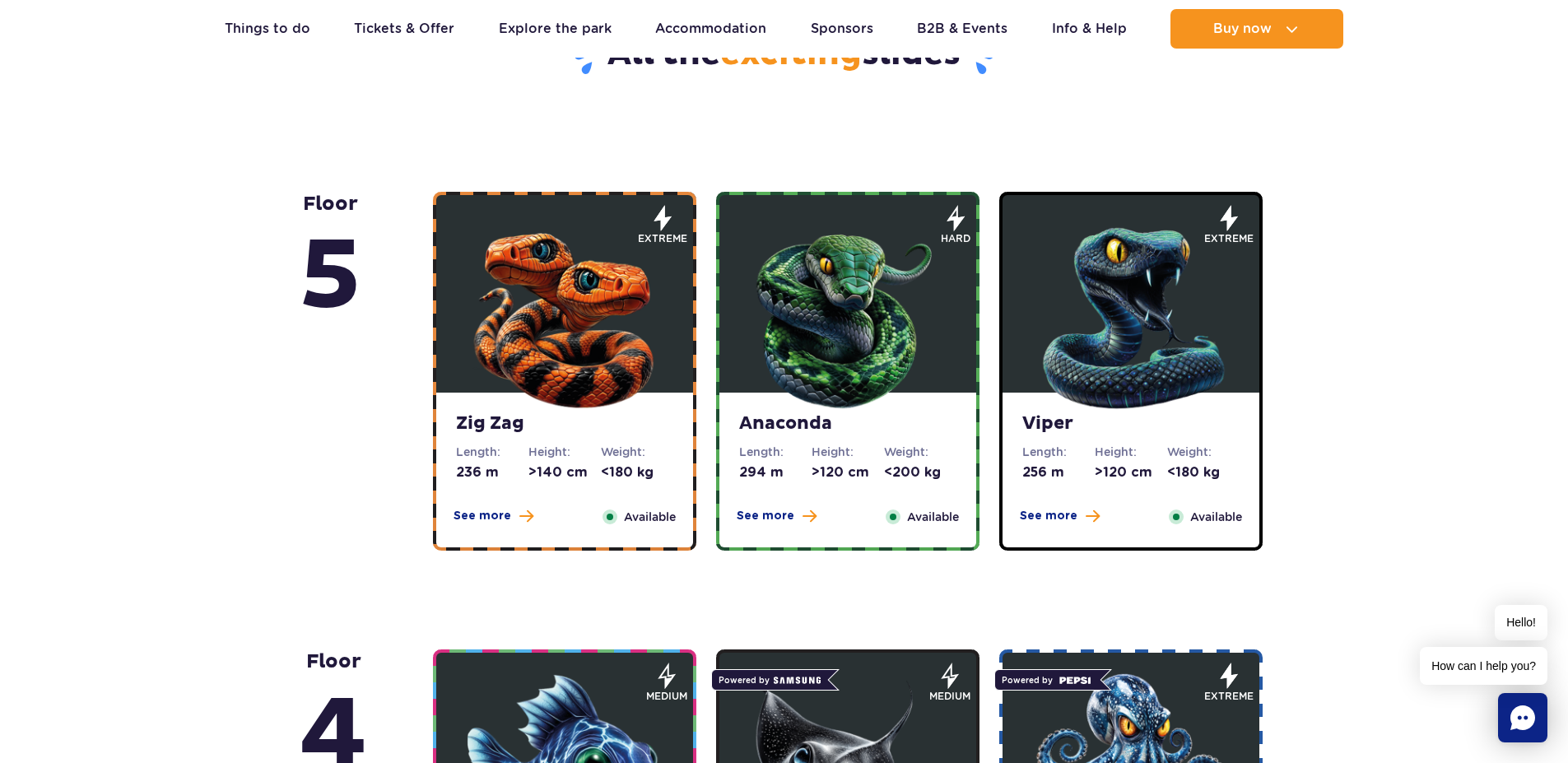
scroll to position [988, 0]
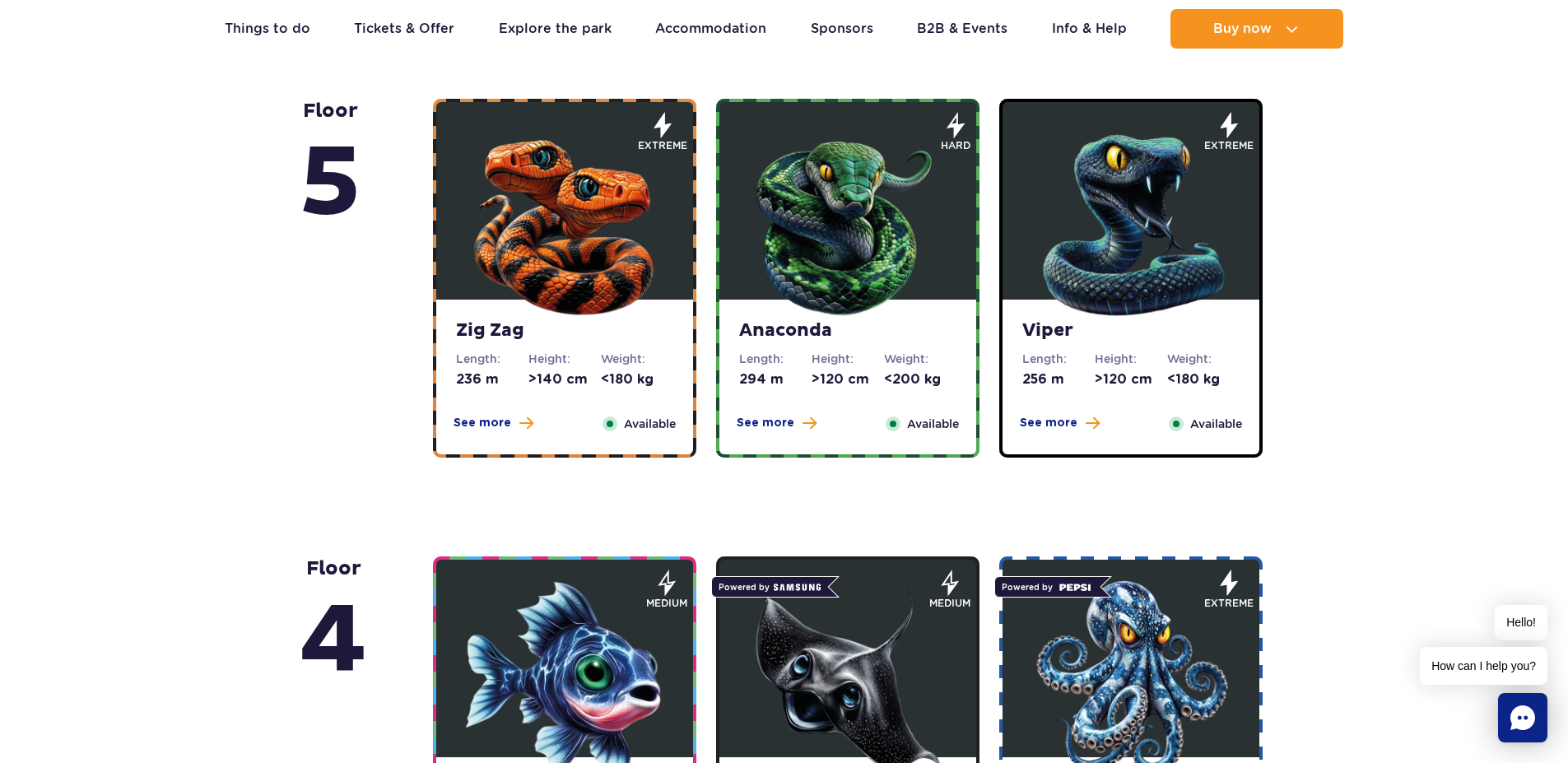
click at [784, 207] on img at bounding box center [848, 222] width 198 height 198
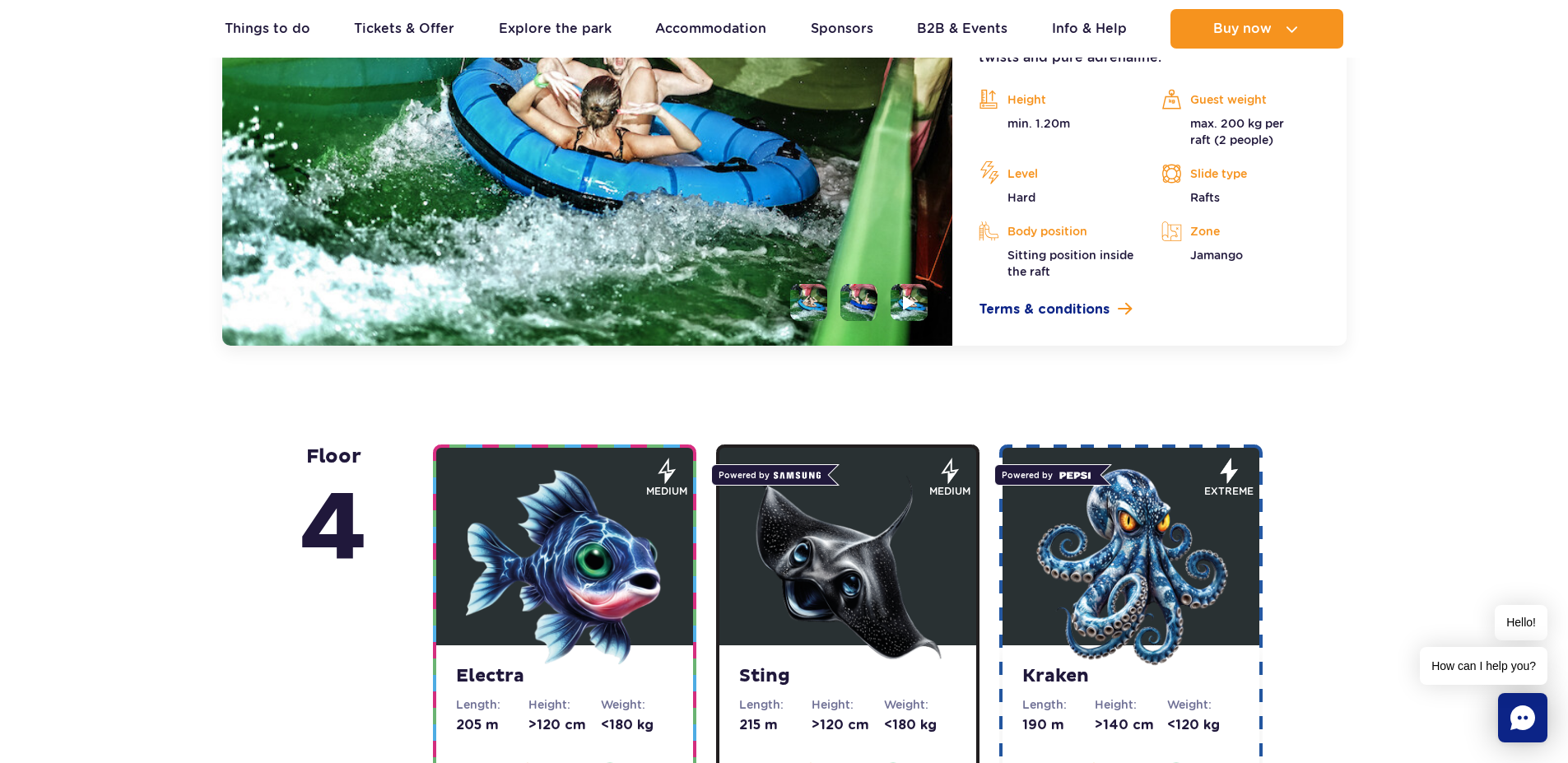
scroll to position [1680, 0]
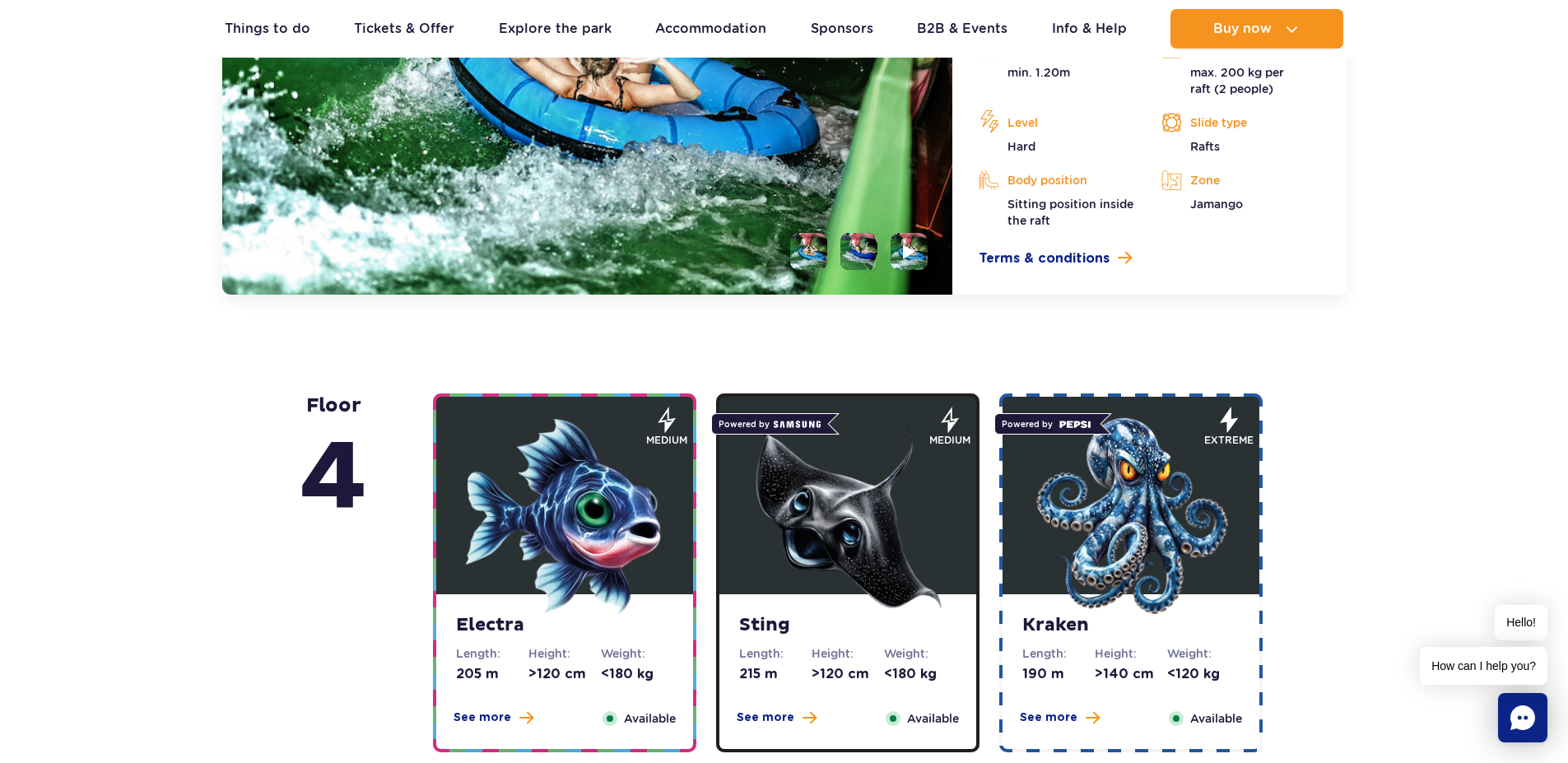
click at [1144, 468] on img at bounding box center [1130, 516] width 198 height 198
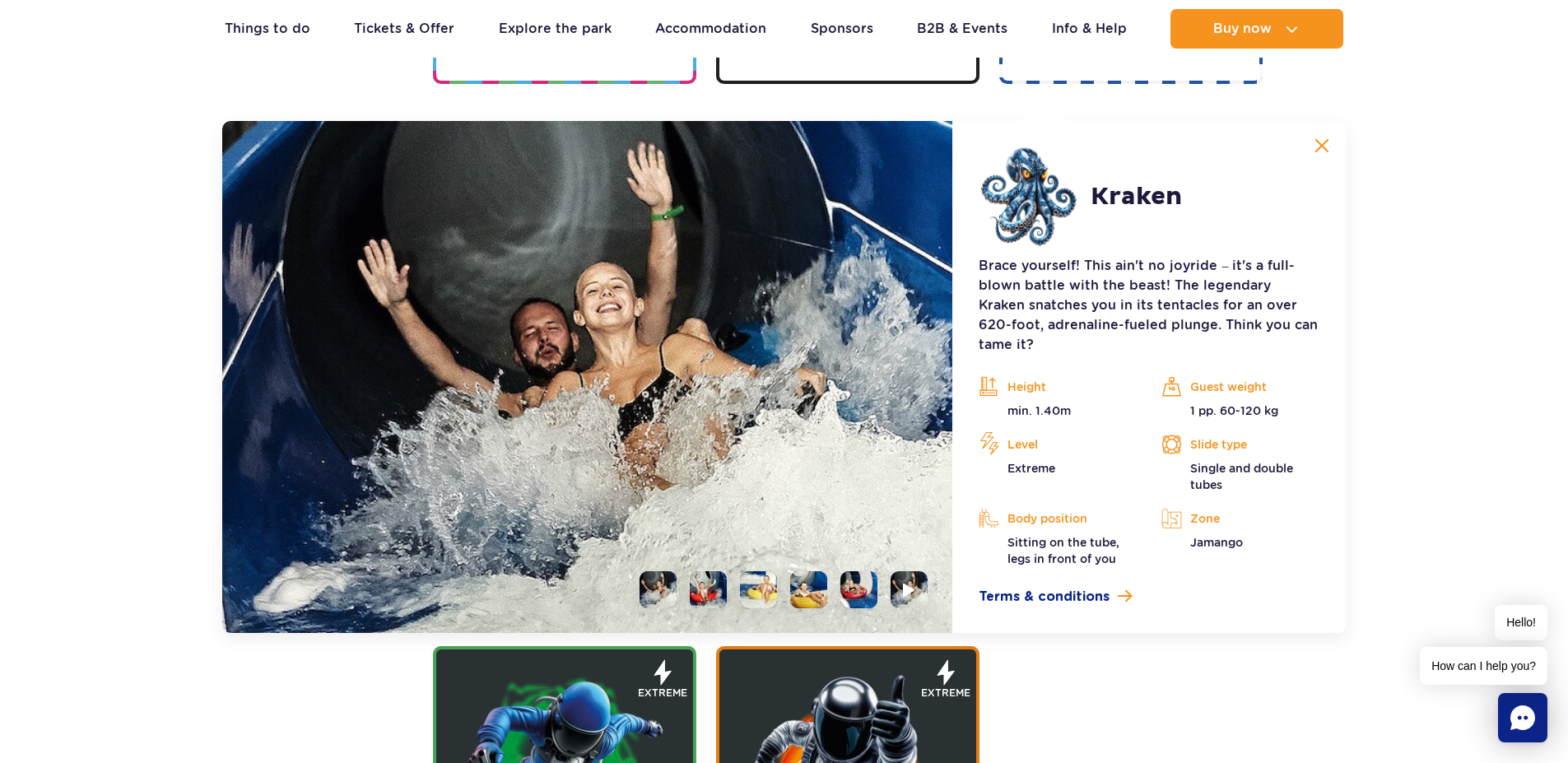
scroll to position [1842, 0]
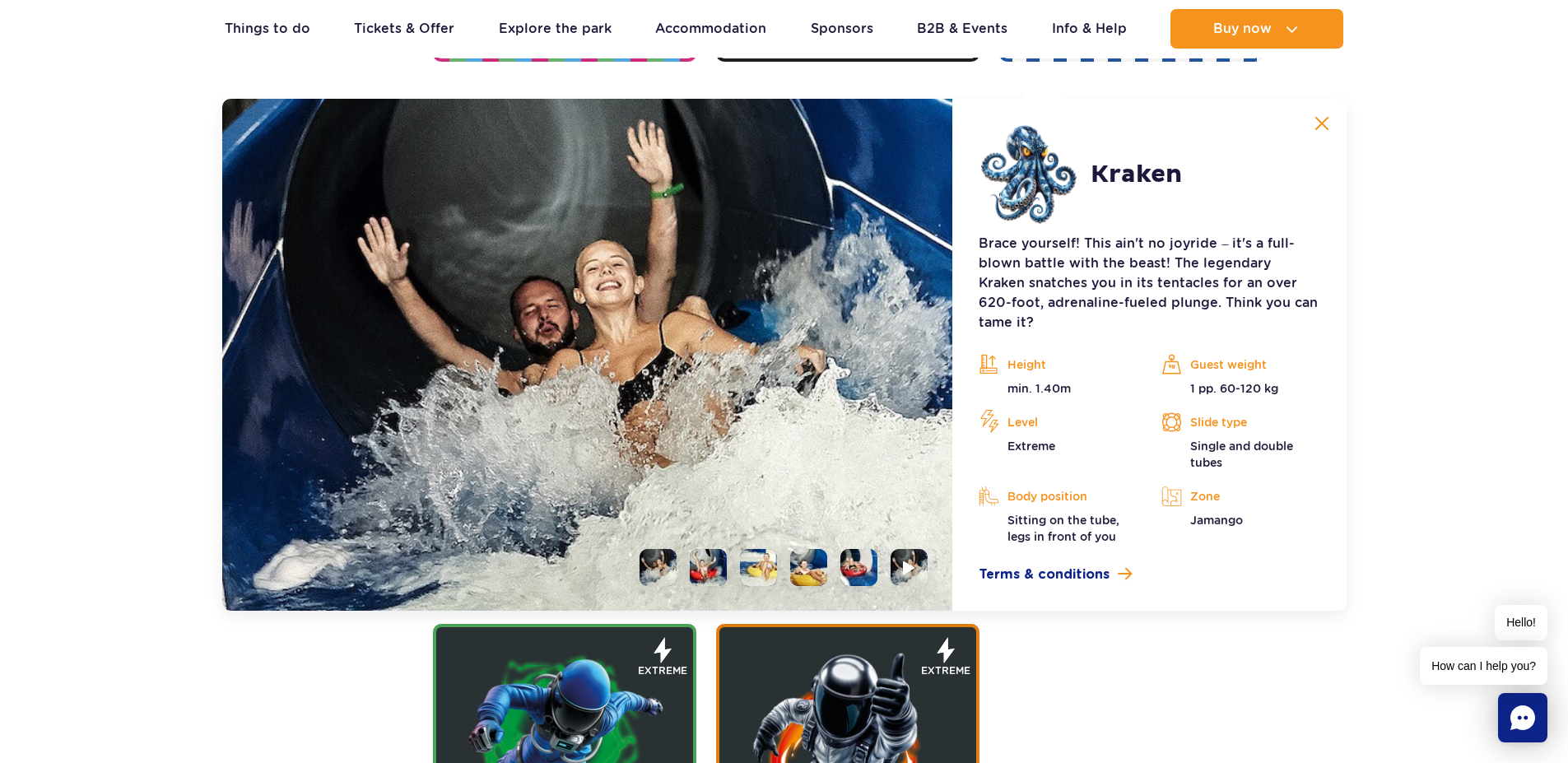
click at [1324, 125] on img at bounding box center [1321, 123] width 14 height 14
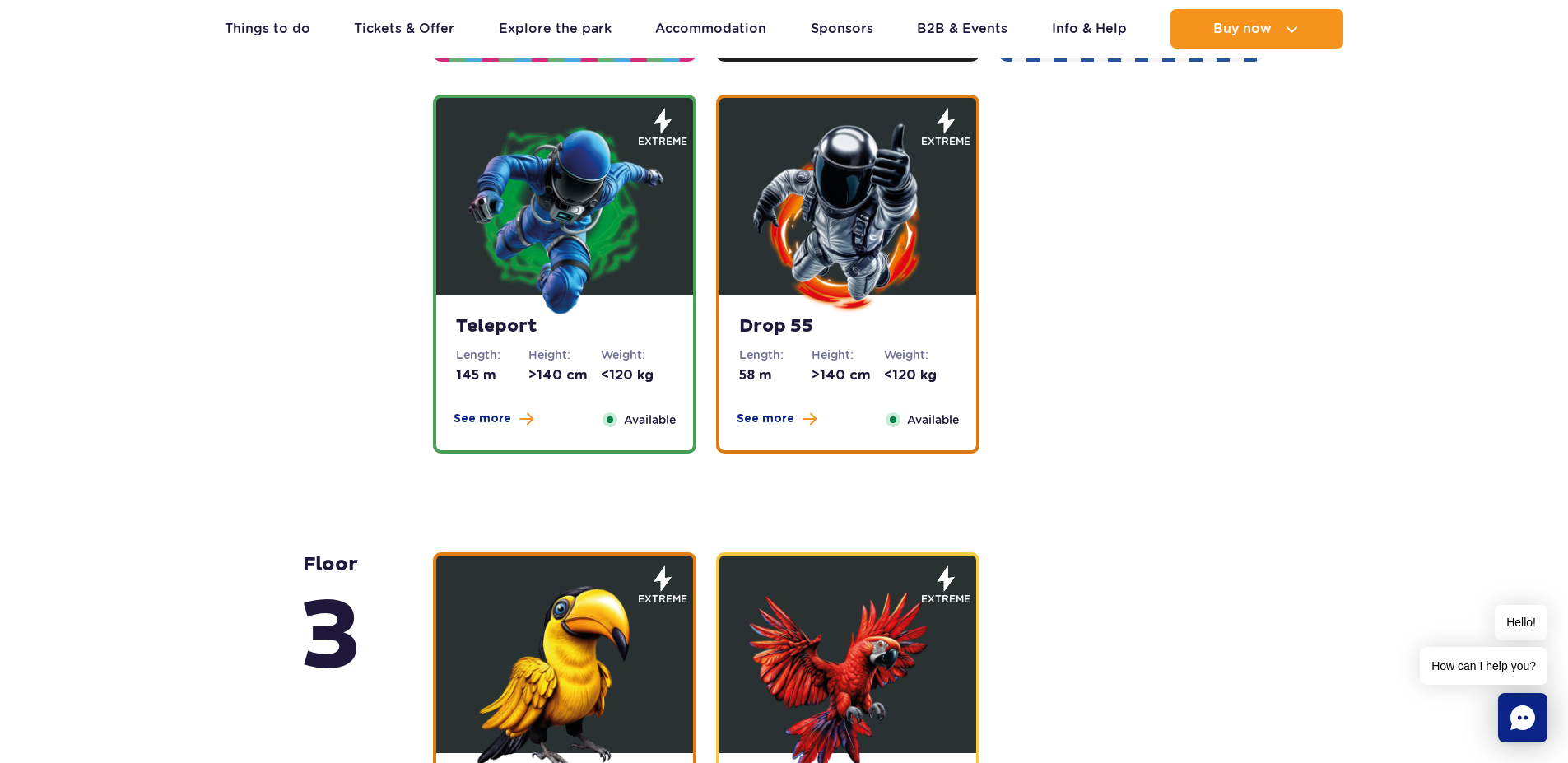
click at [819, 202] on img at bounding box center [848, 217] width 198 height 198
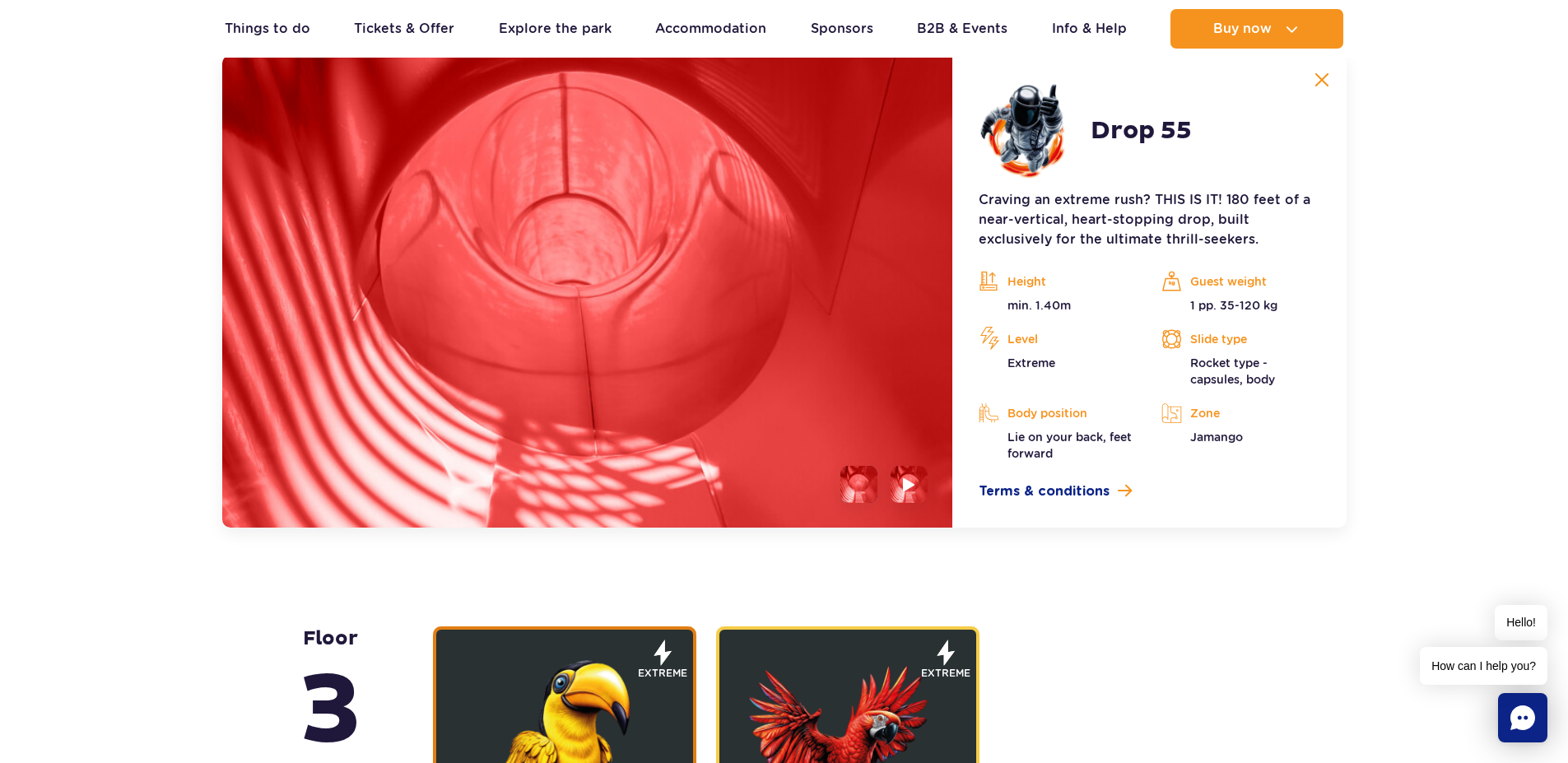
scroll to position [2234, 0]
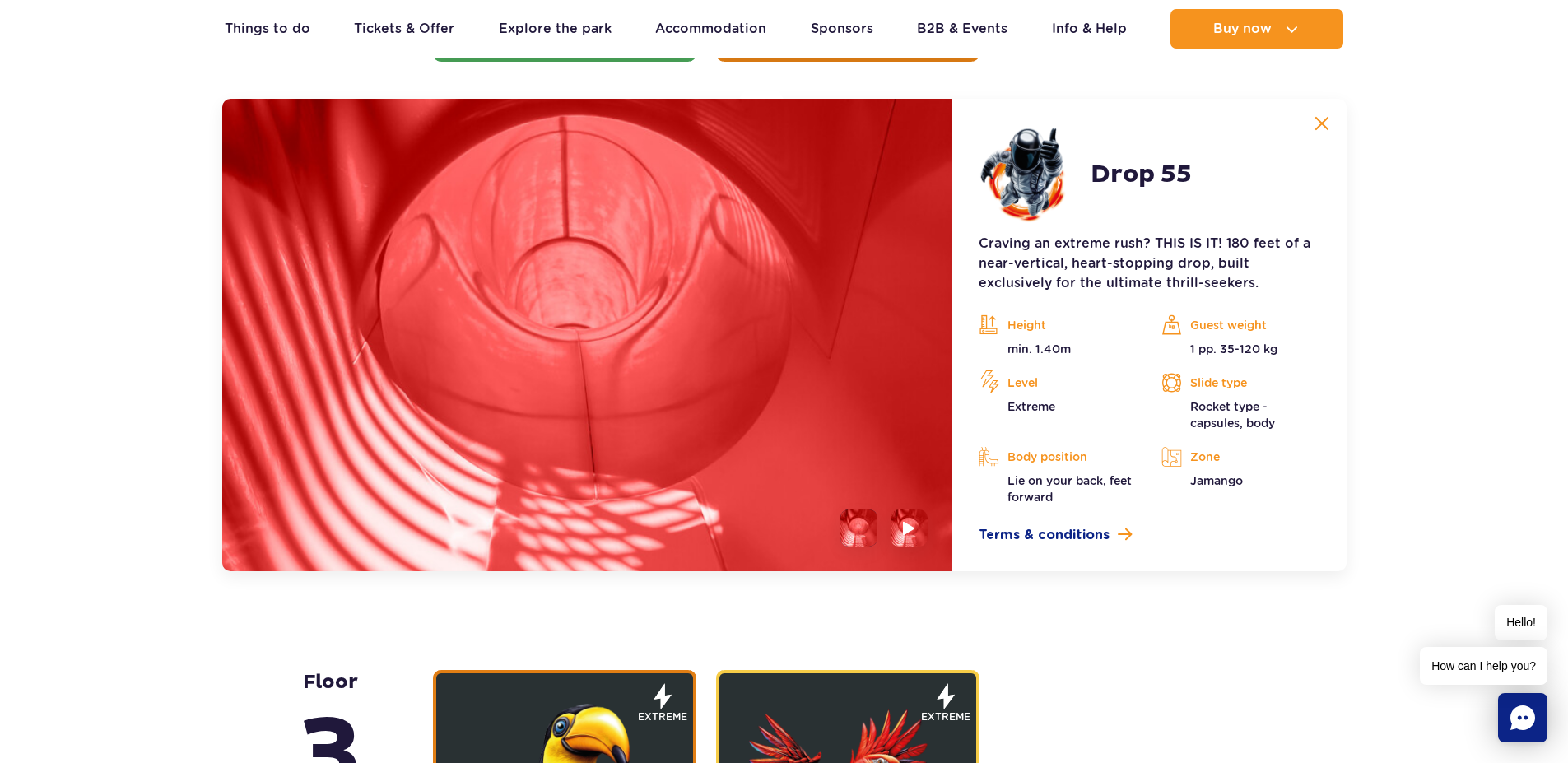
click at [1324, 120] on img at bounding box center [1321, 123] width 14 height 14
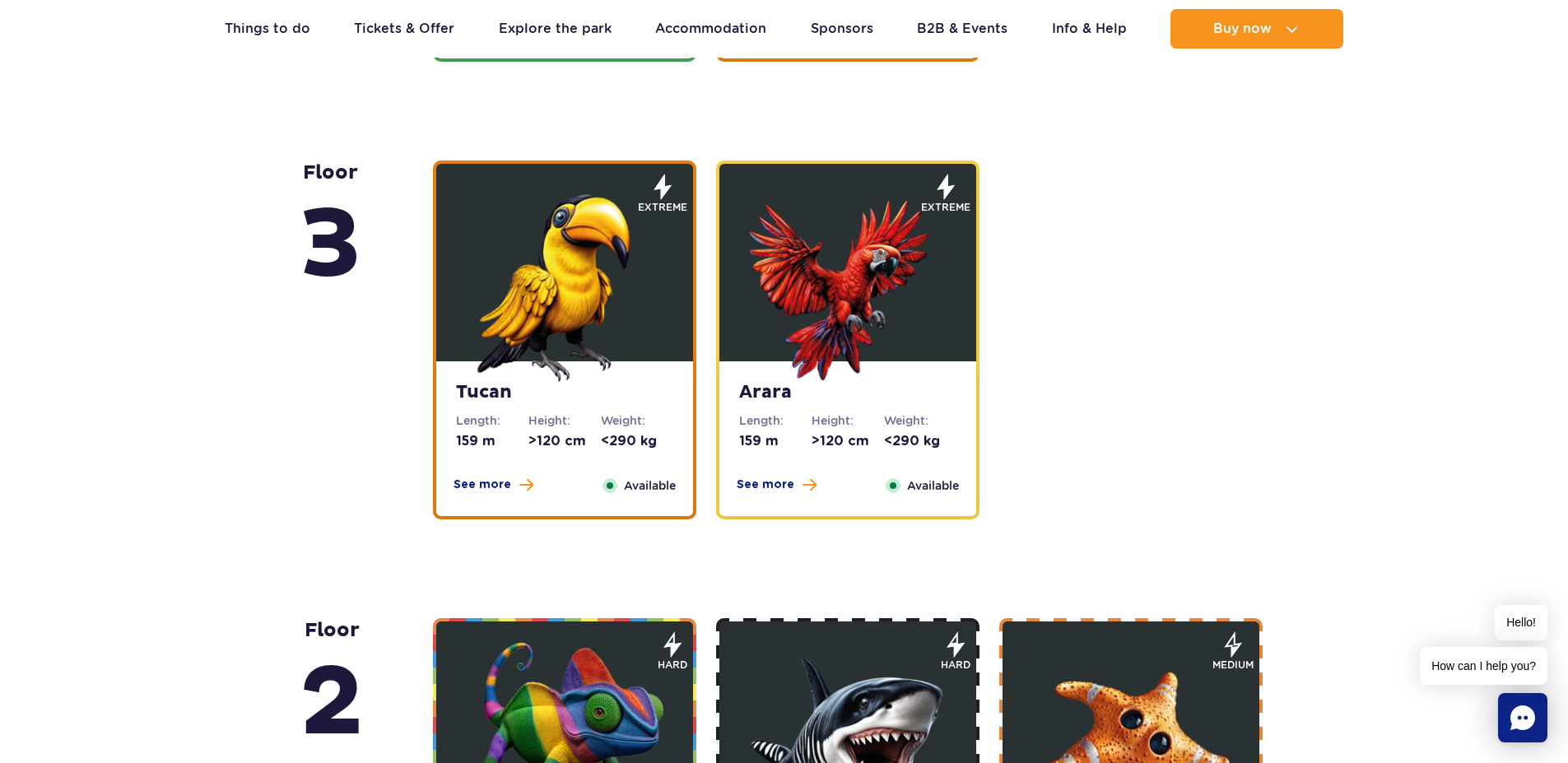
click at [601, 267] on img at bounding box center [564, 283] width 198 height 198
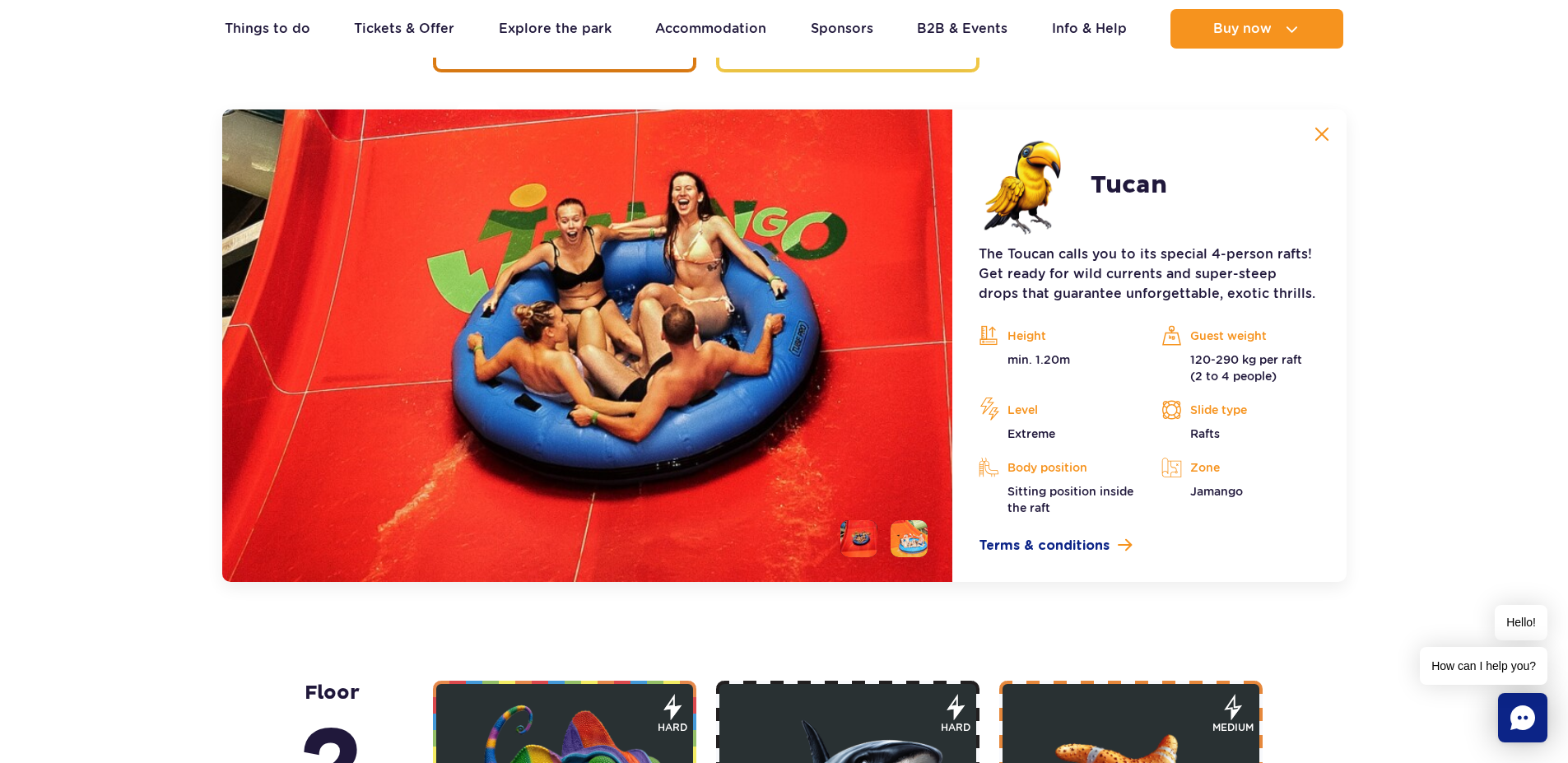
scroll to position [2691, 0]
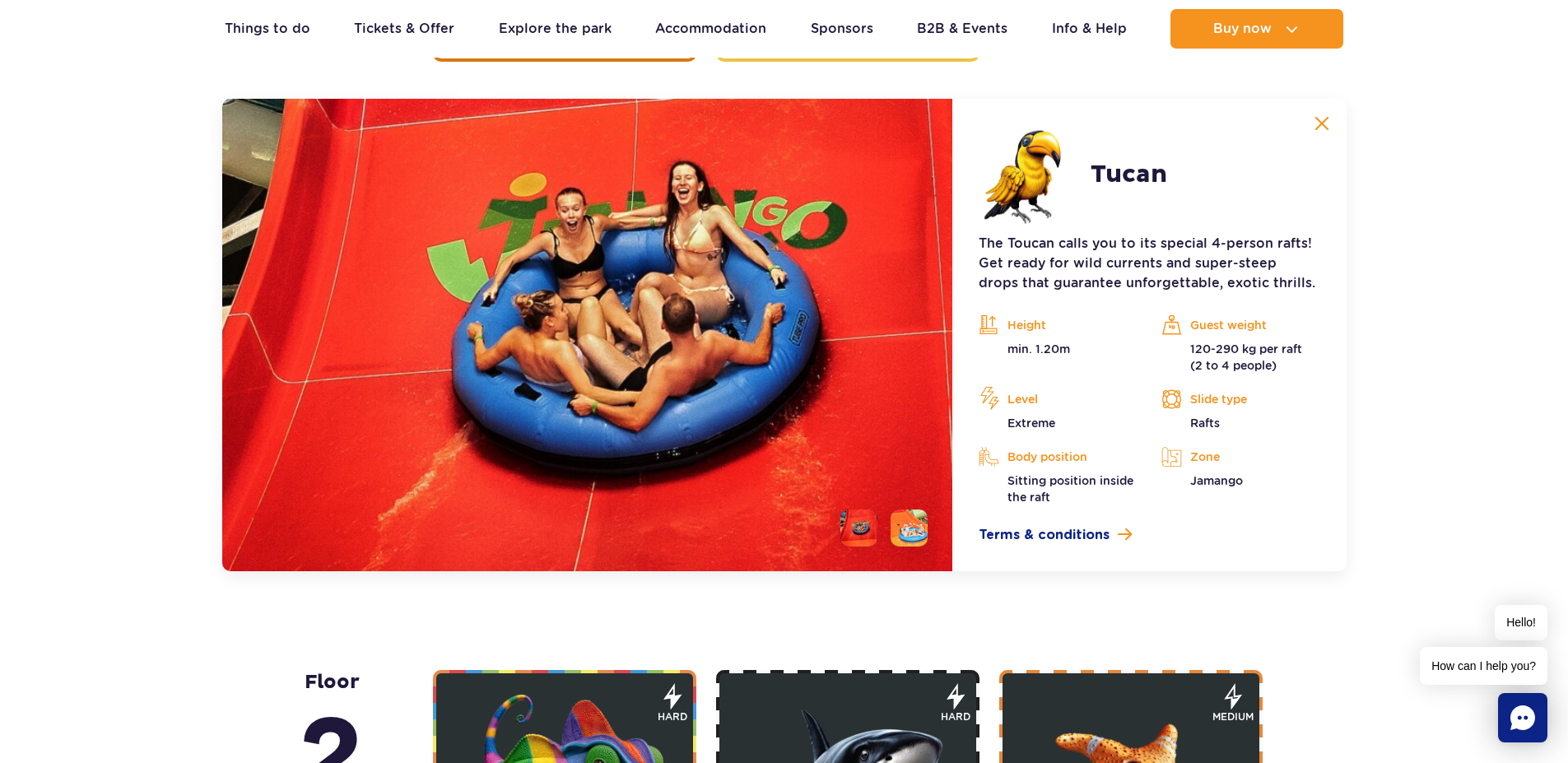
click at [1317, 124] on img at bounding box center [1321, 123] width 14 height 14
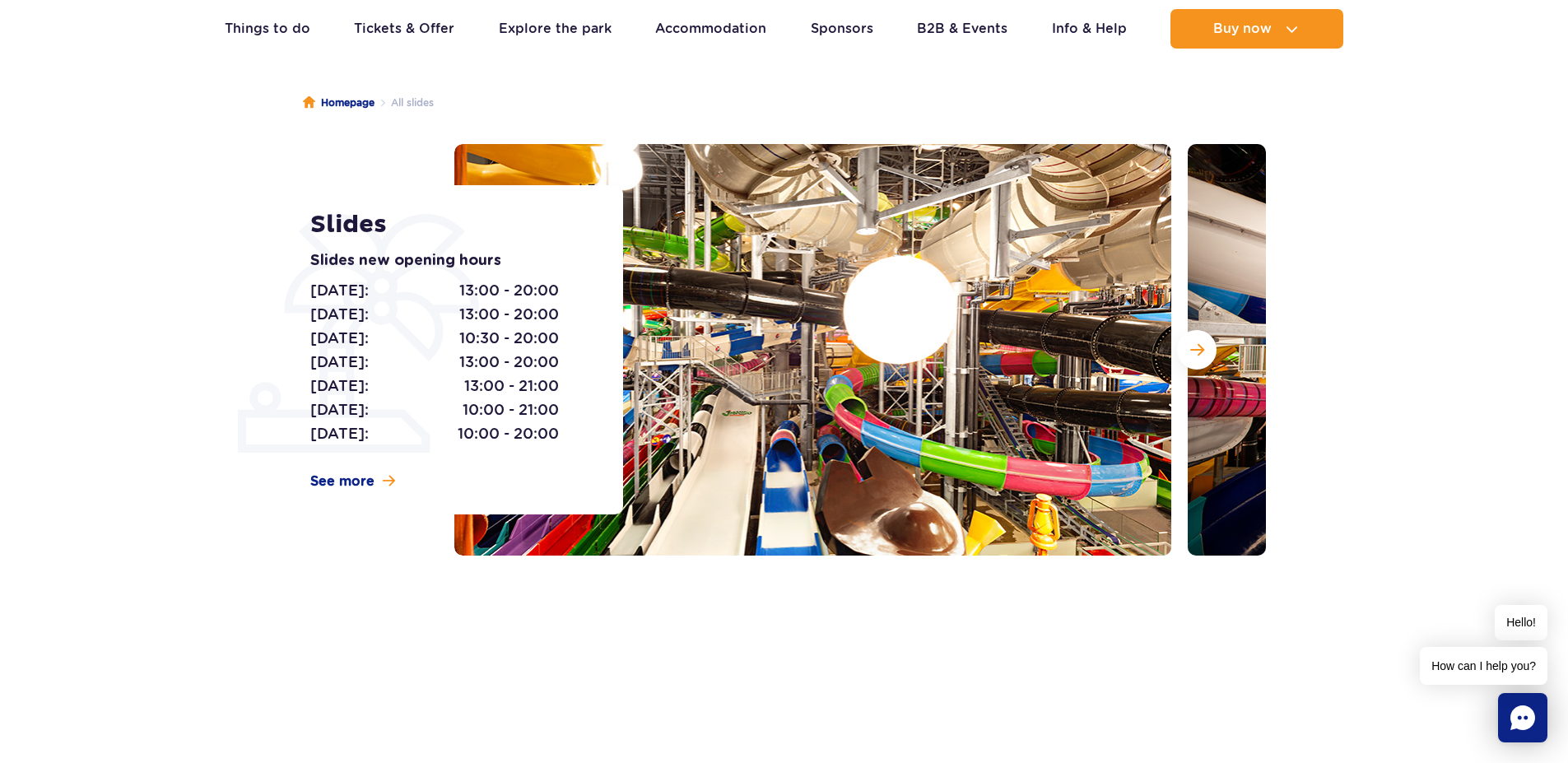
scroll to position [0, 0]
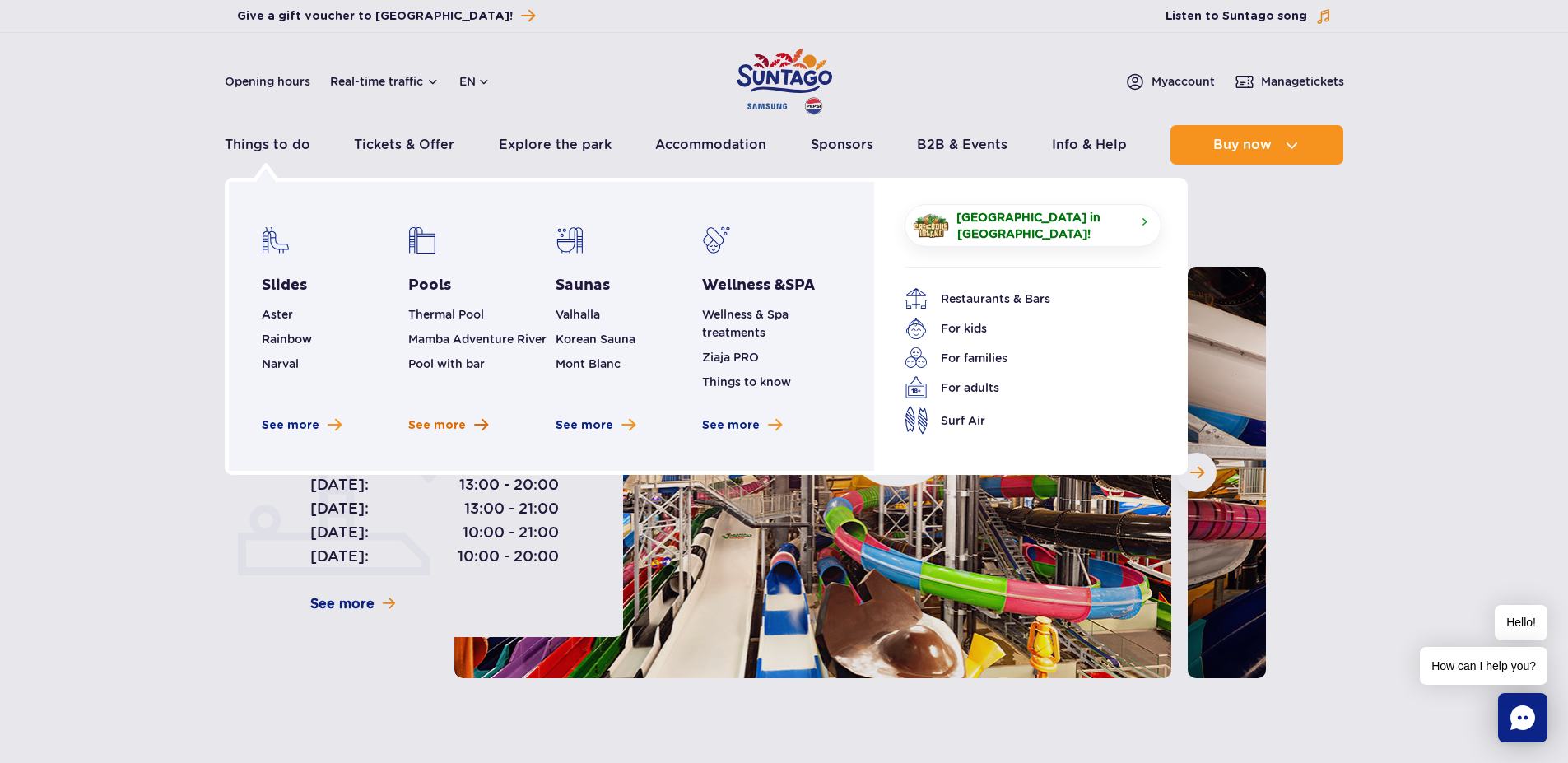
click at [429, 428] on span "See more" at bounding box center [437, 425] width 58 height 16
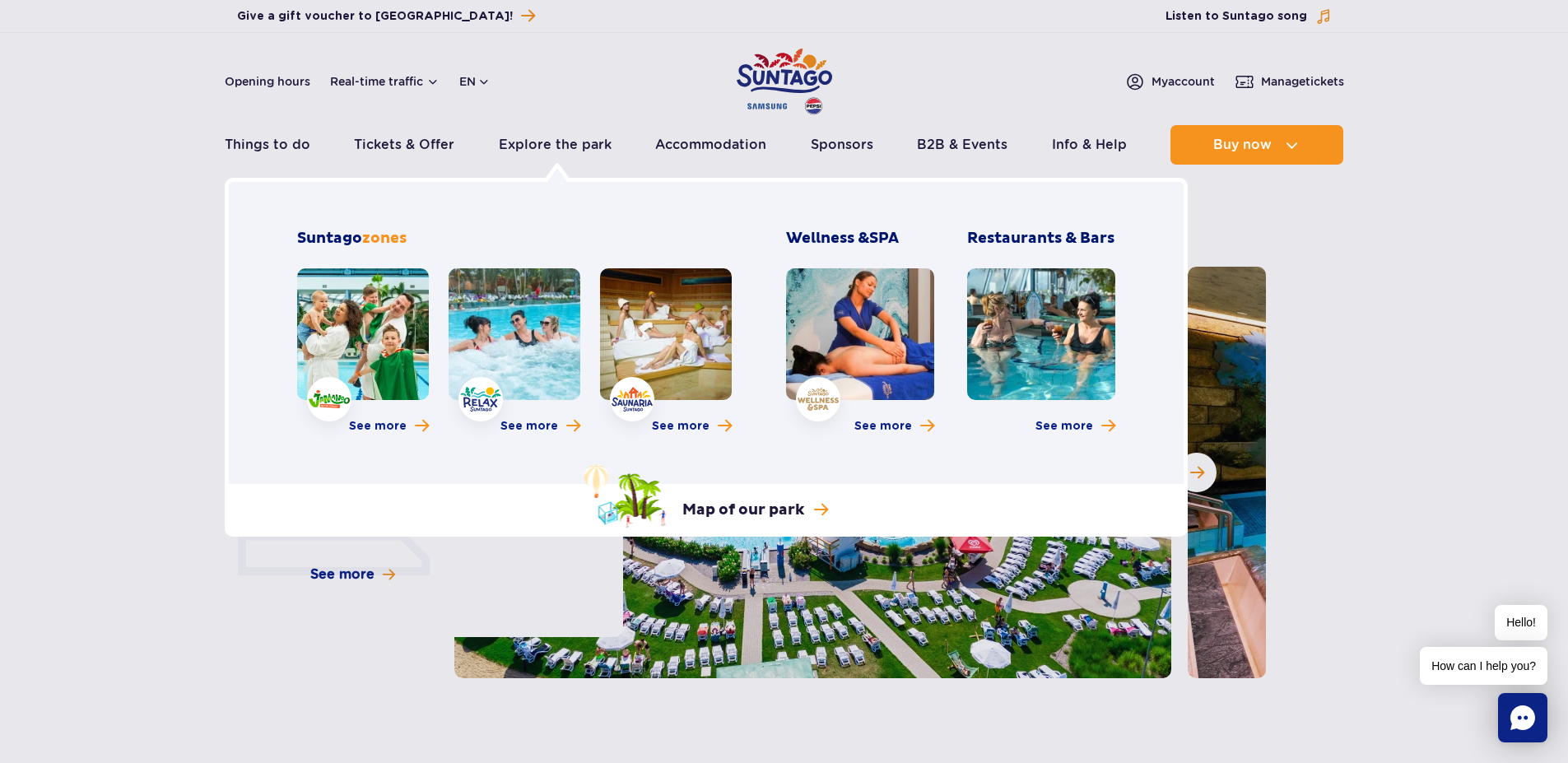
click at [514, 311] on link at bounding box center [514, 334] width 132 height 132
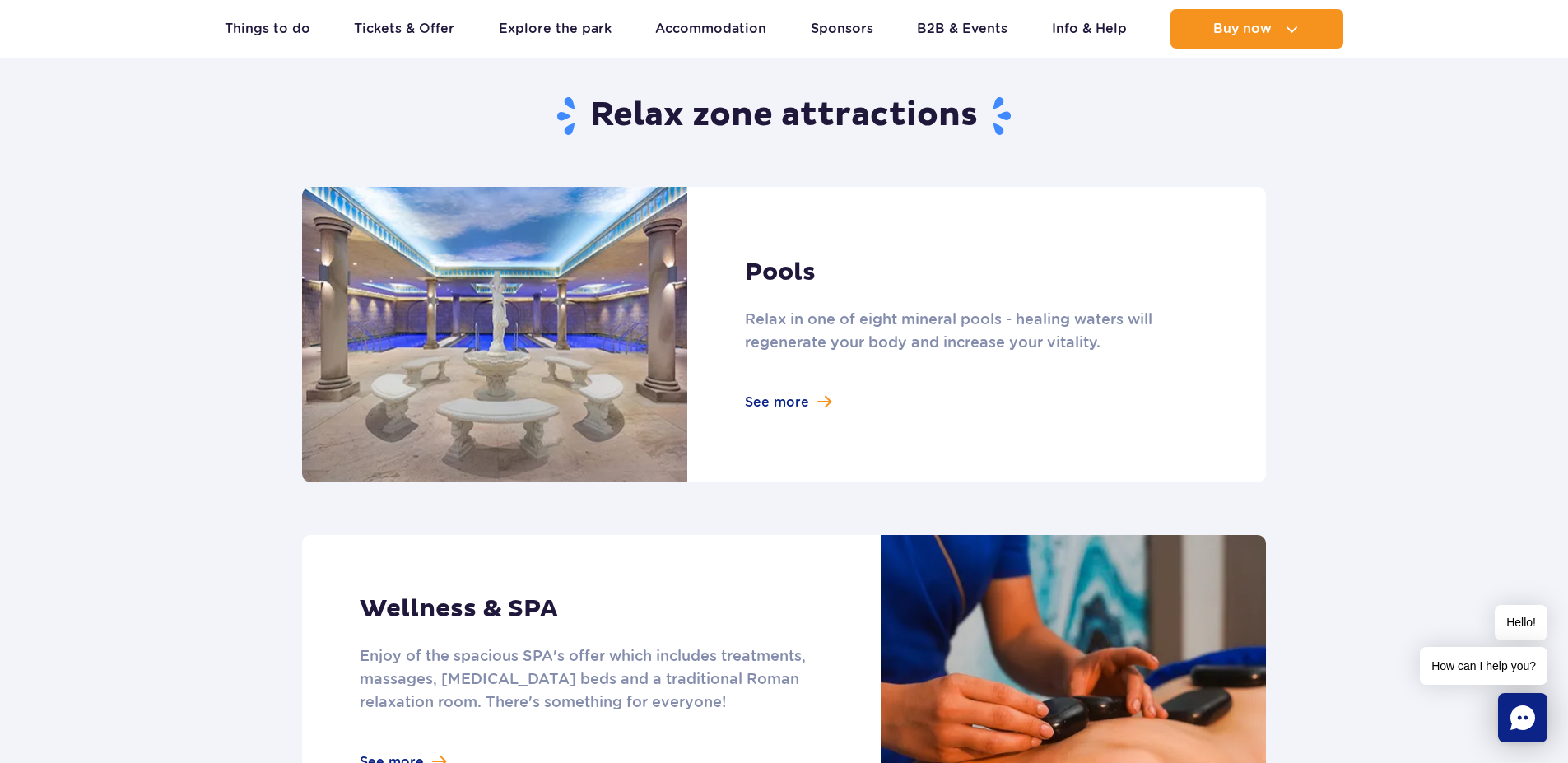
scroll to position [988, 0]
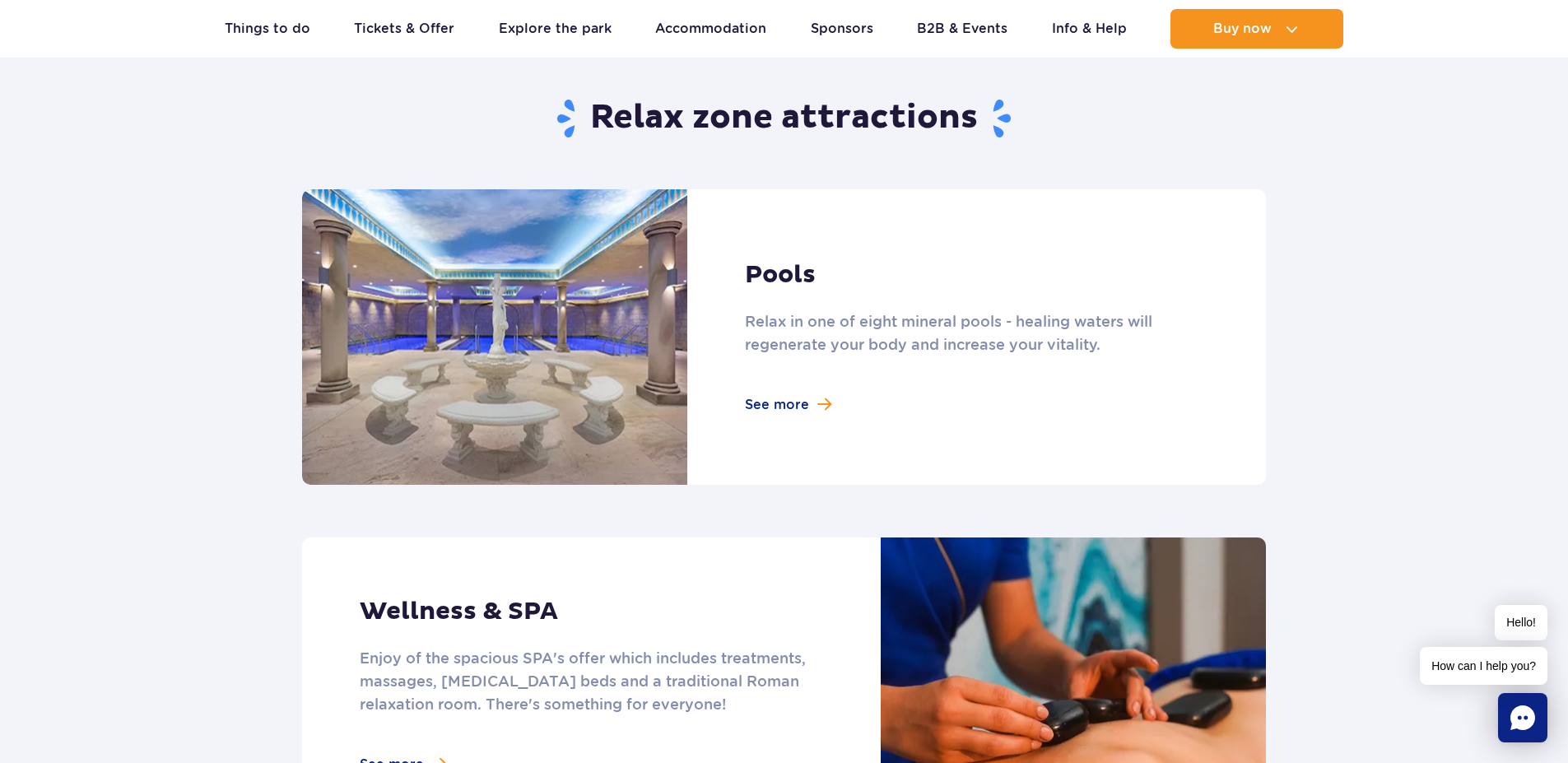
click at [796, 278] on link at bounding box center [784, 337] width 964 height 295
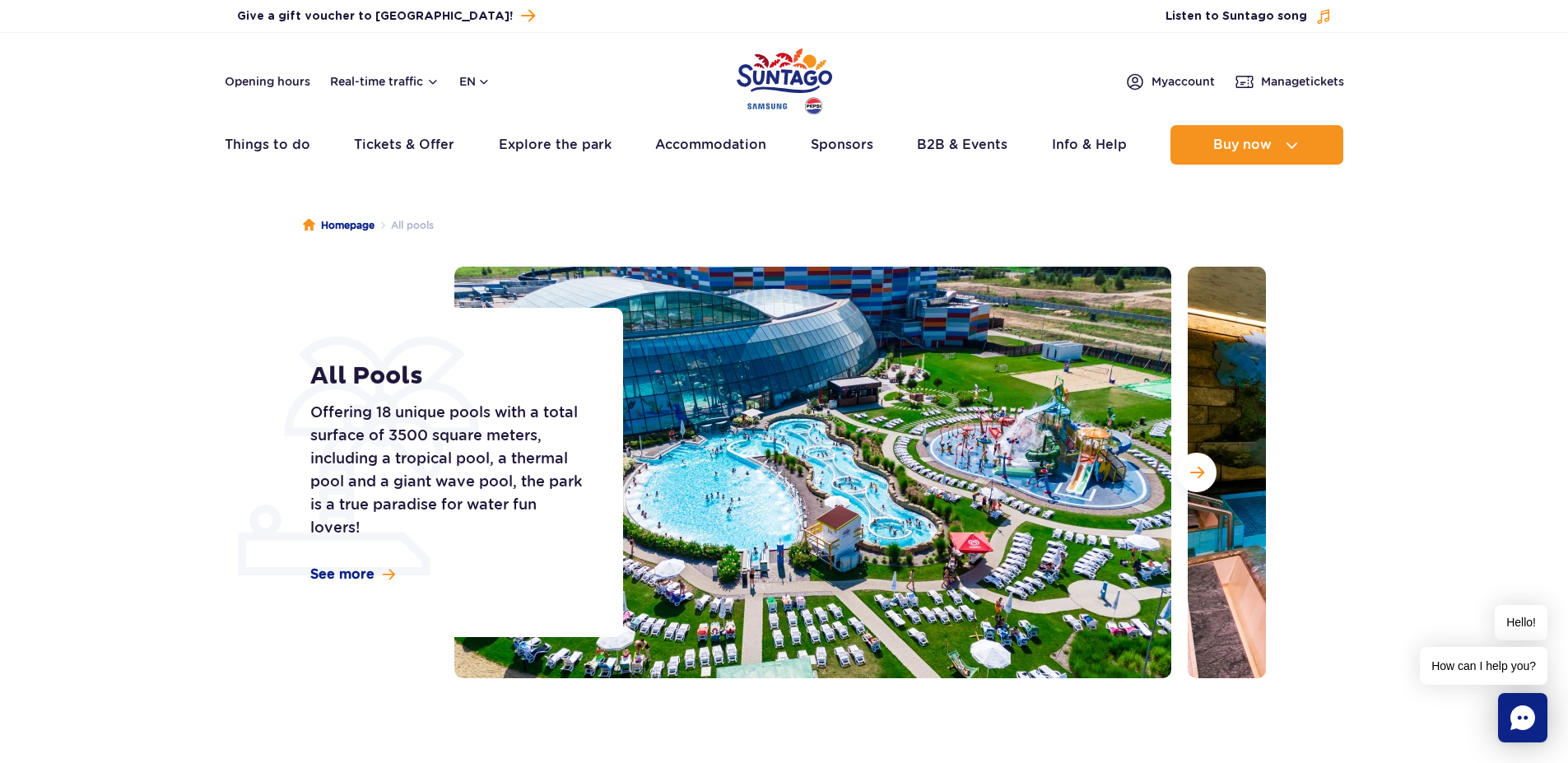
click at [1404, 436] on section "All Pools Offering 18 unique pools with a total surface of 3500 square meters, …" at bounding box center [784, 472] width 1568 height 412
click at [1198, 478] on span "Next slide" at bounding box center [1197, 472] width 14 height 14
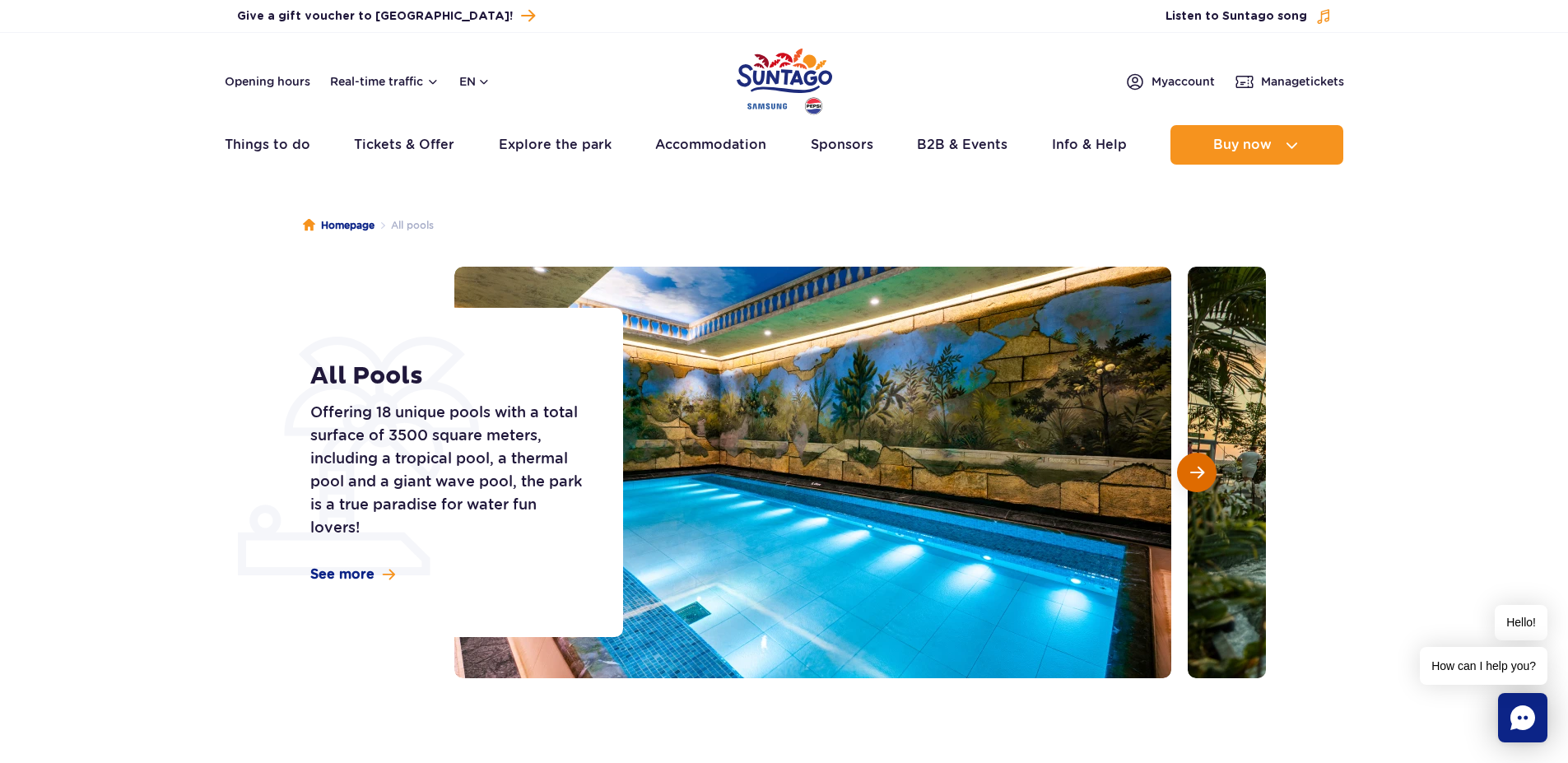
click at [1198, 477] on span "Next slide" at bounding box center [1197, 472] width 14 height 14
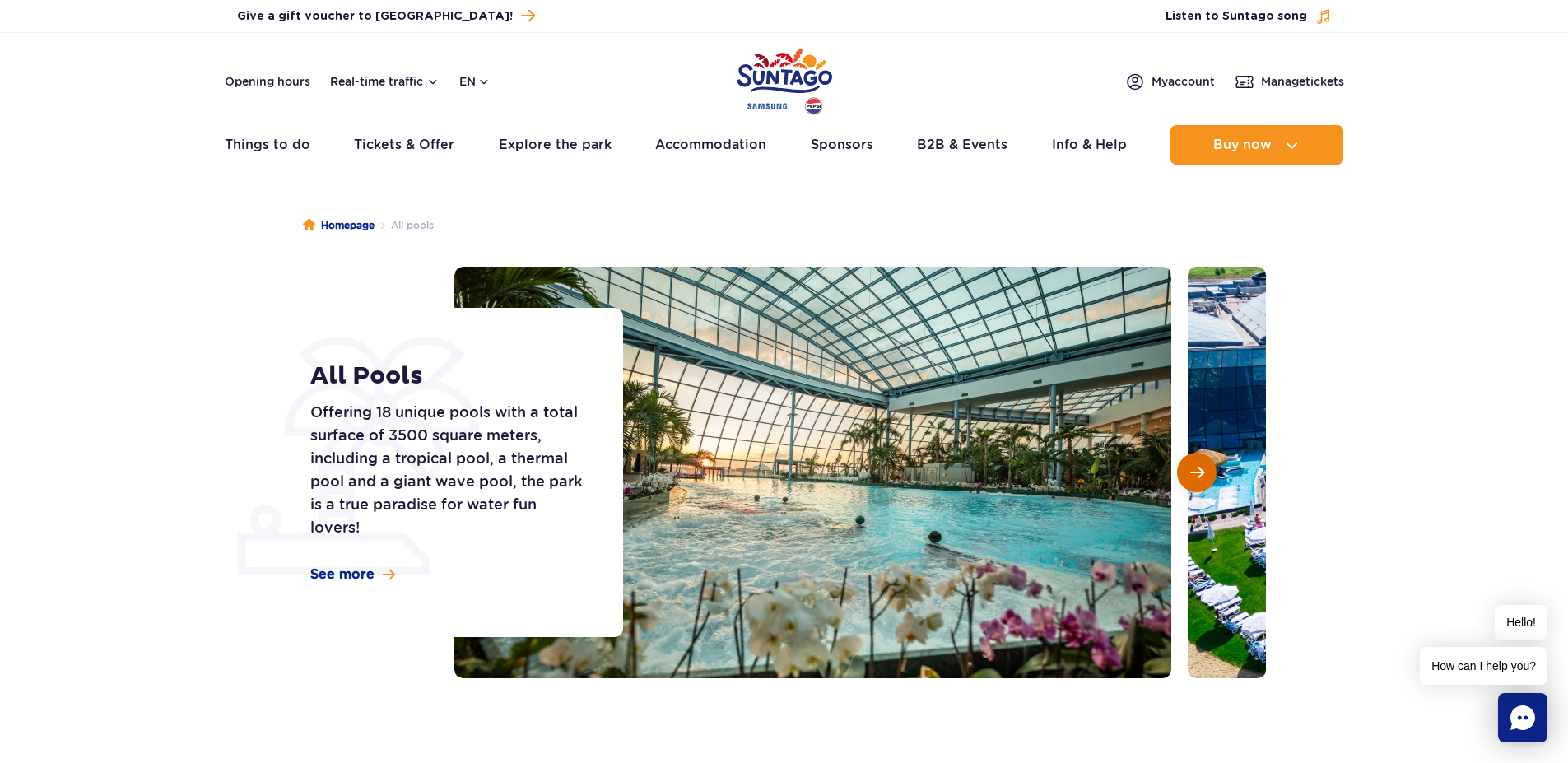
click at [1196, 478] on span "Next slide" at bounding box center [1197, 472] width 14 height 14
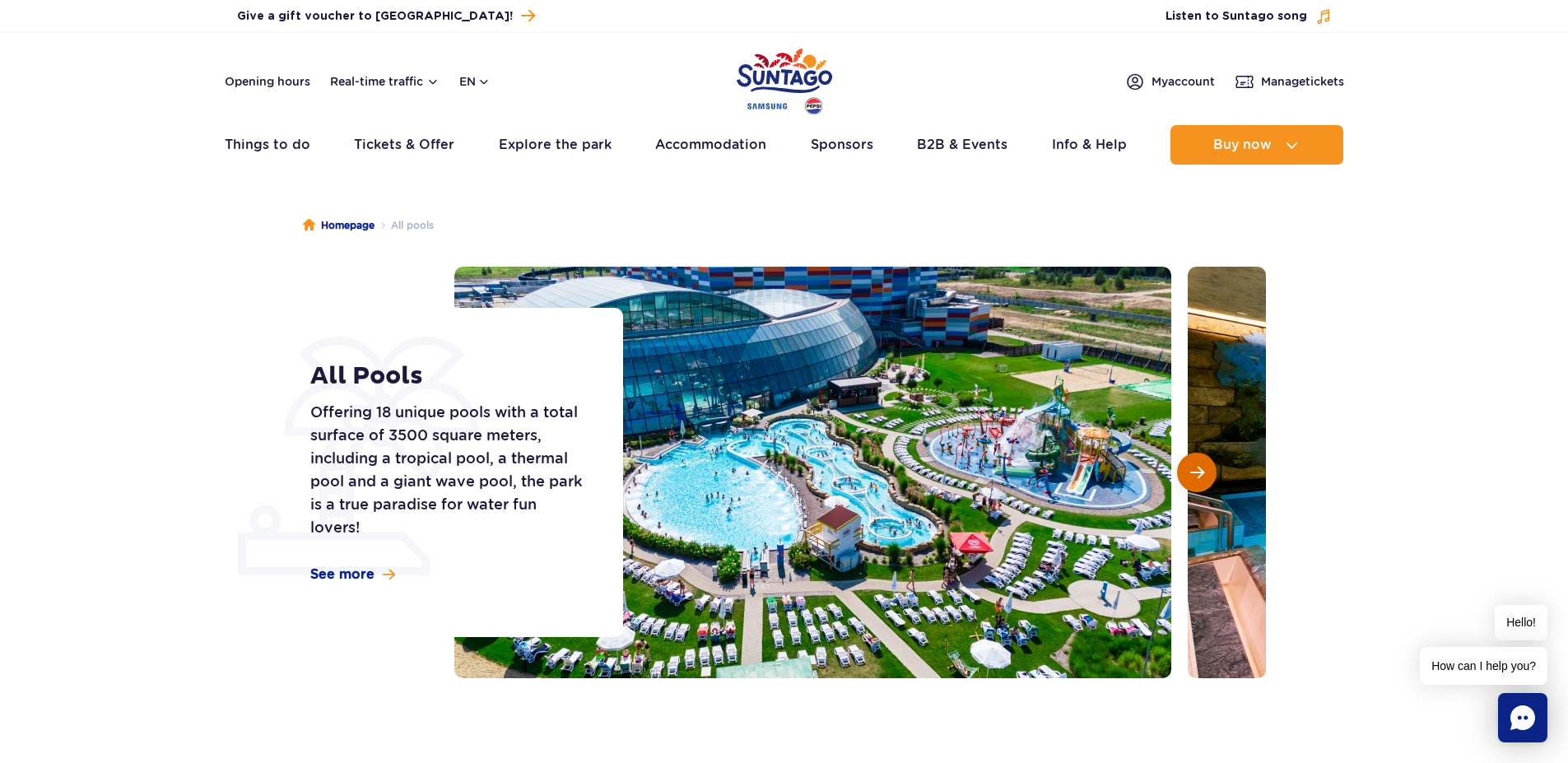
click at [1196, 478] on span "Next slide" at bounding box center [1197, 472] width 14 height 14
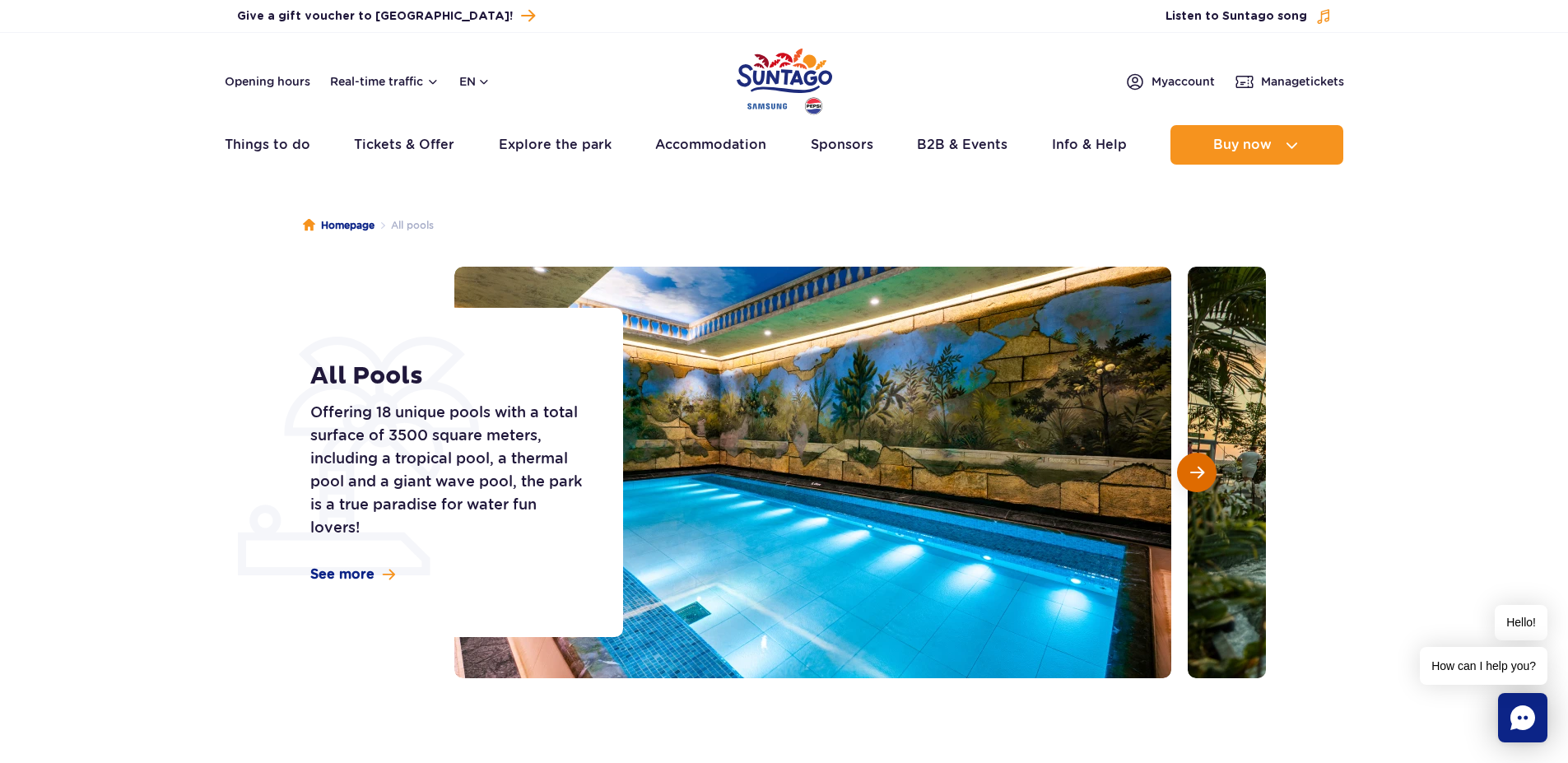
click at [1196, 478] on span "Next slide" at bounding box center [1197, 472] width 14 height 14
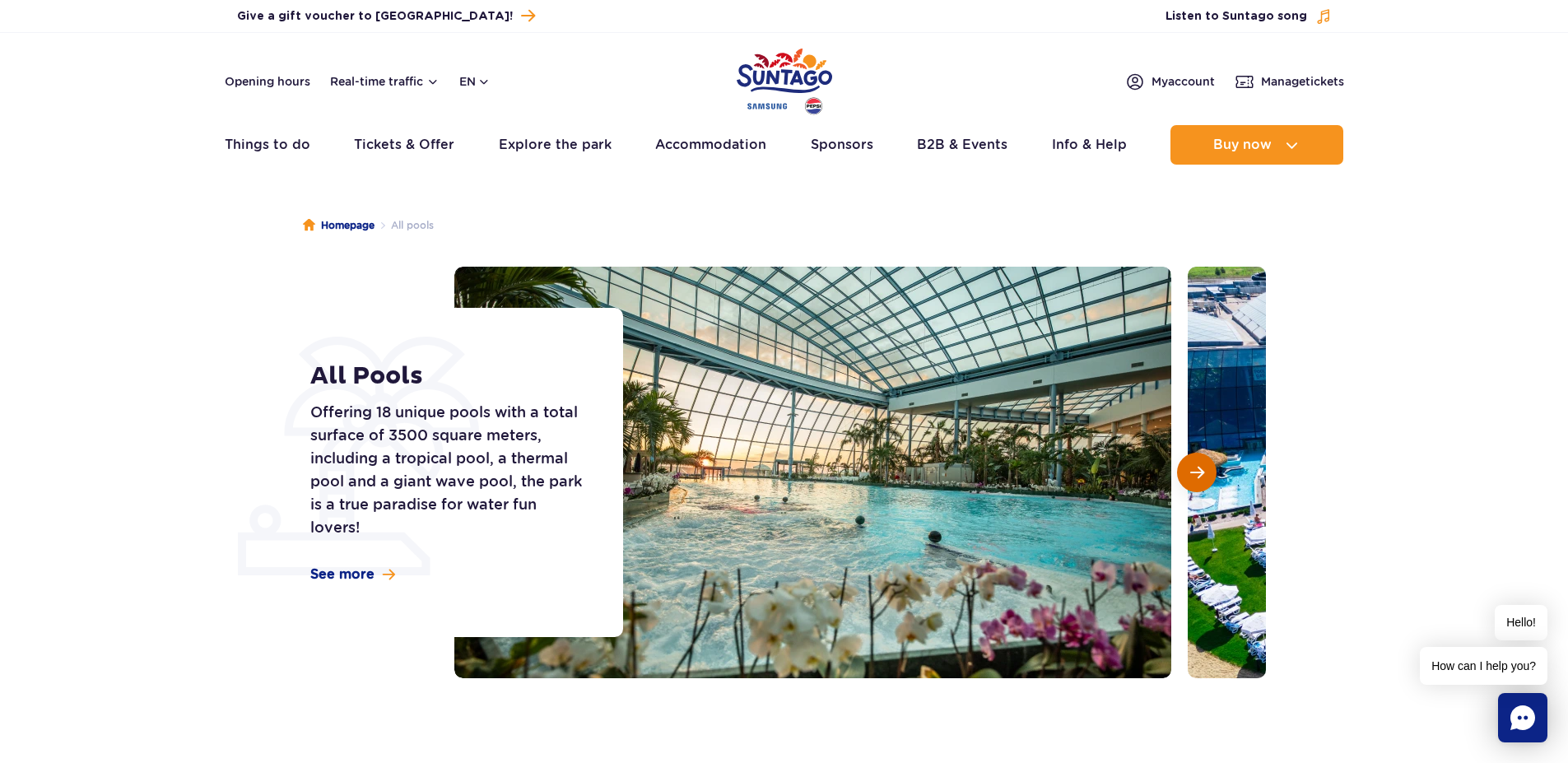
click at [1196, 478] on span "Next slide" at bounding box center [1197, 472] width 14 height 14
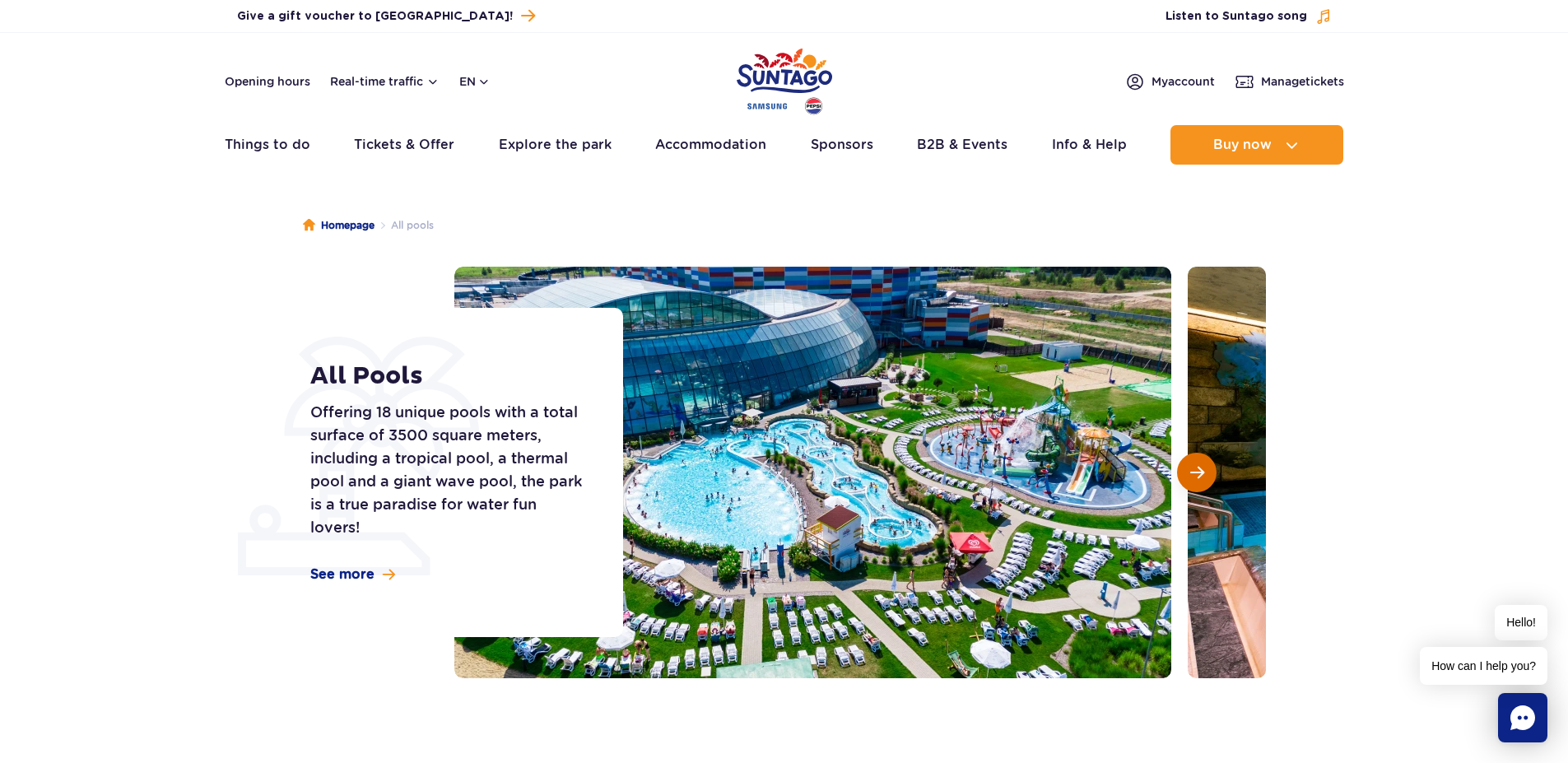
click at [1196, 478] on span "Next slide" at bounding box center [1197, 472] width 14 height 14
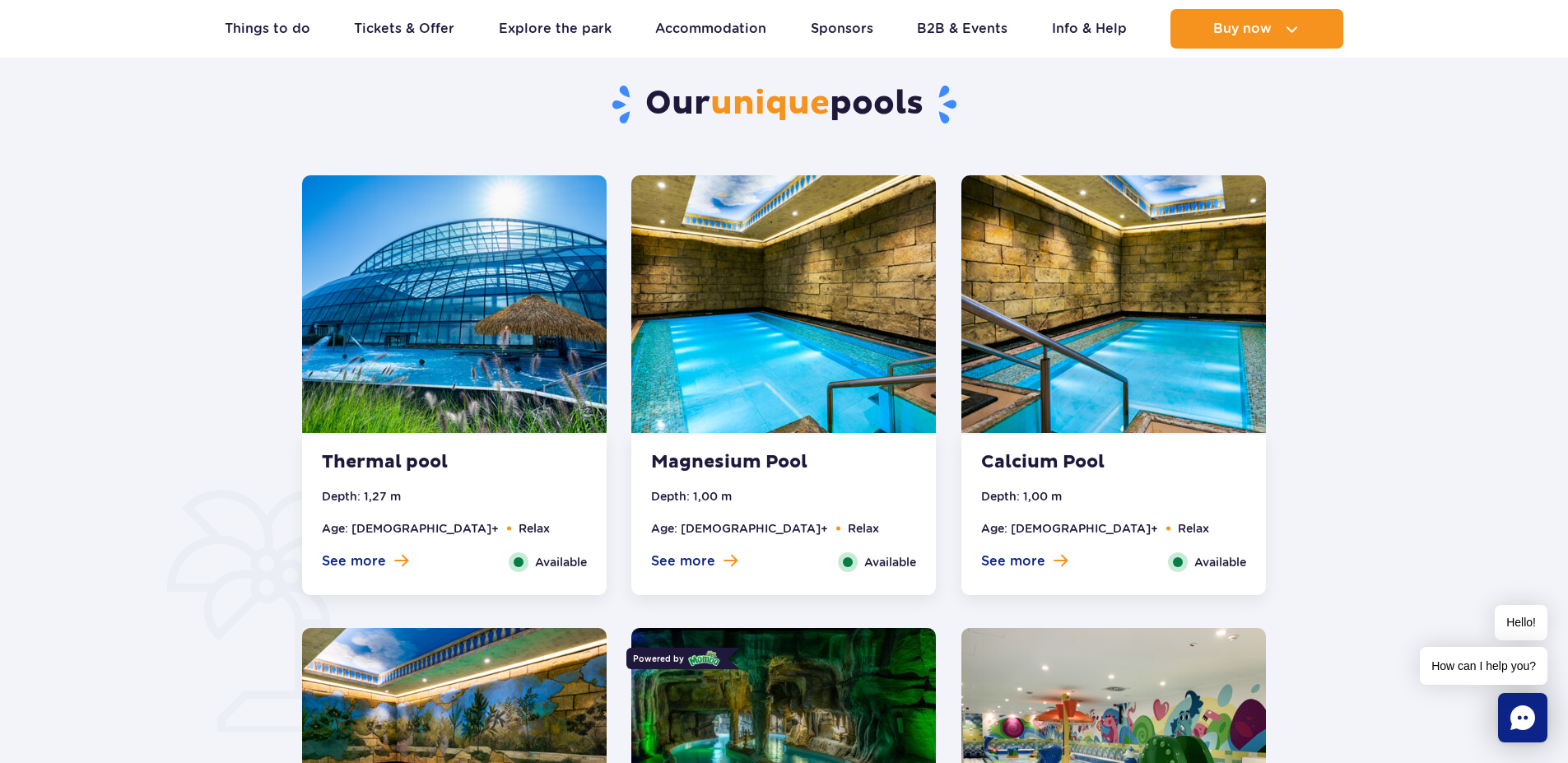
scroll to position [889, 0]
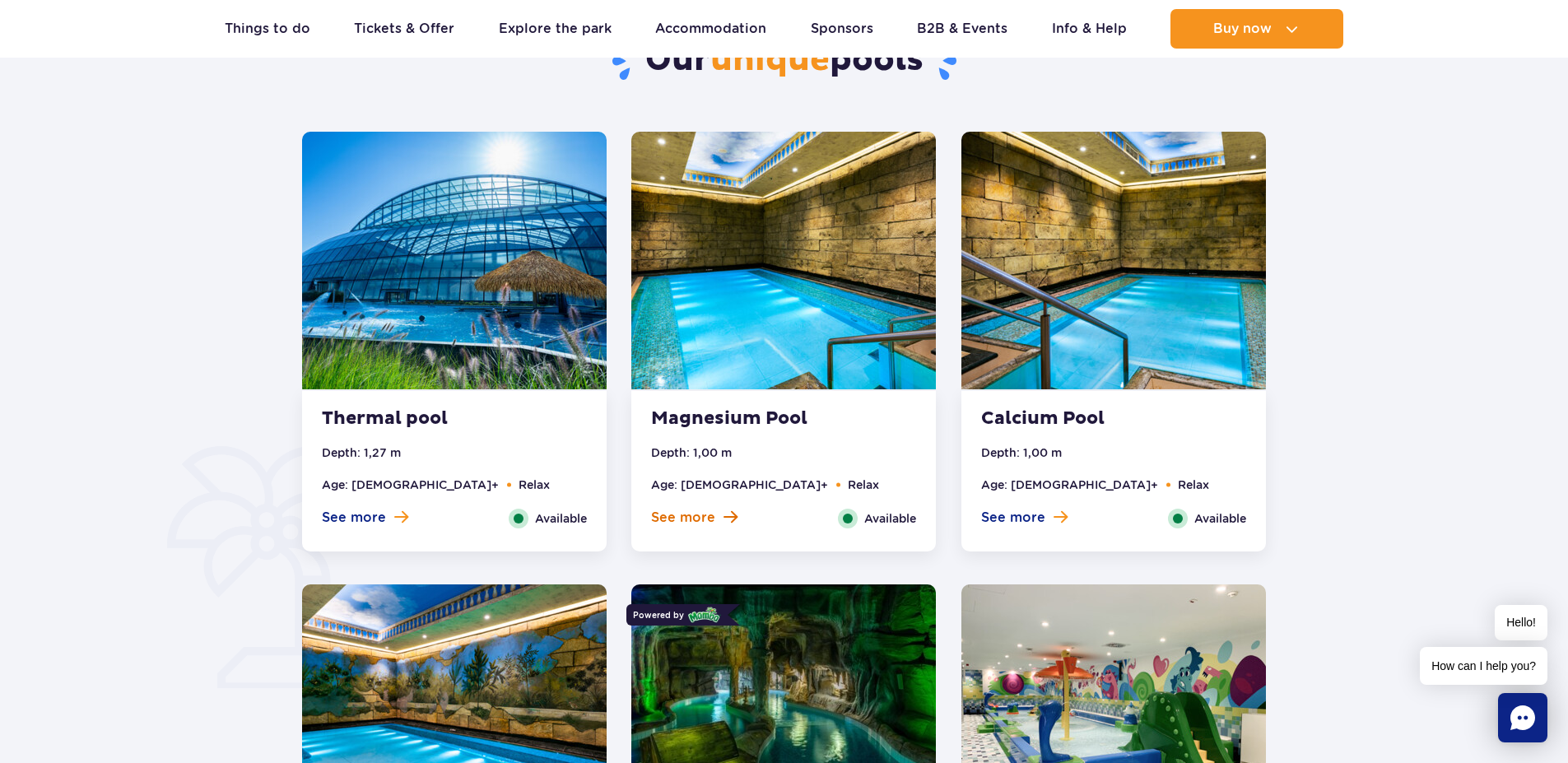
click at [698, 514] on span "See more" at bounding box center [683, 517] width 64 height 18
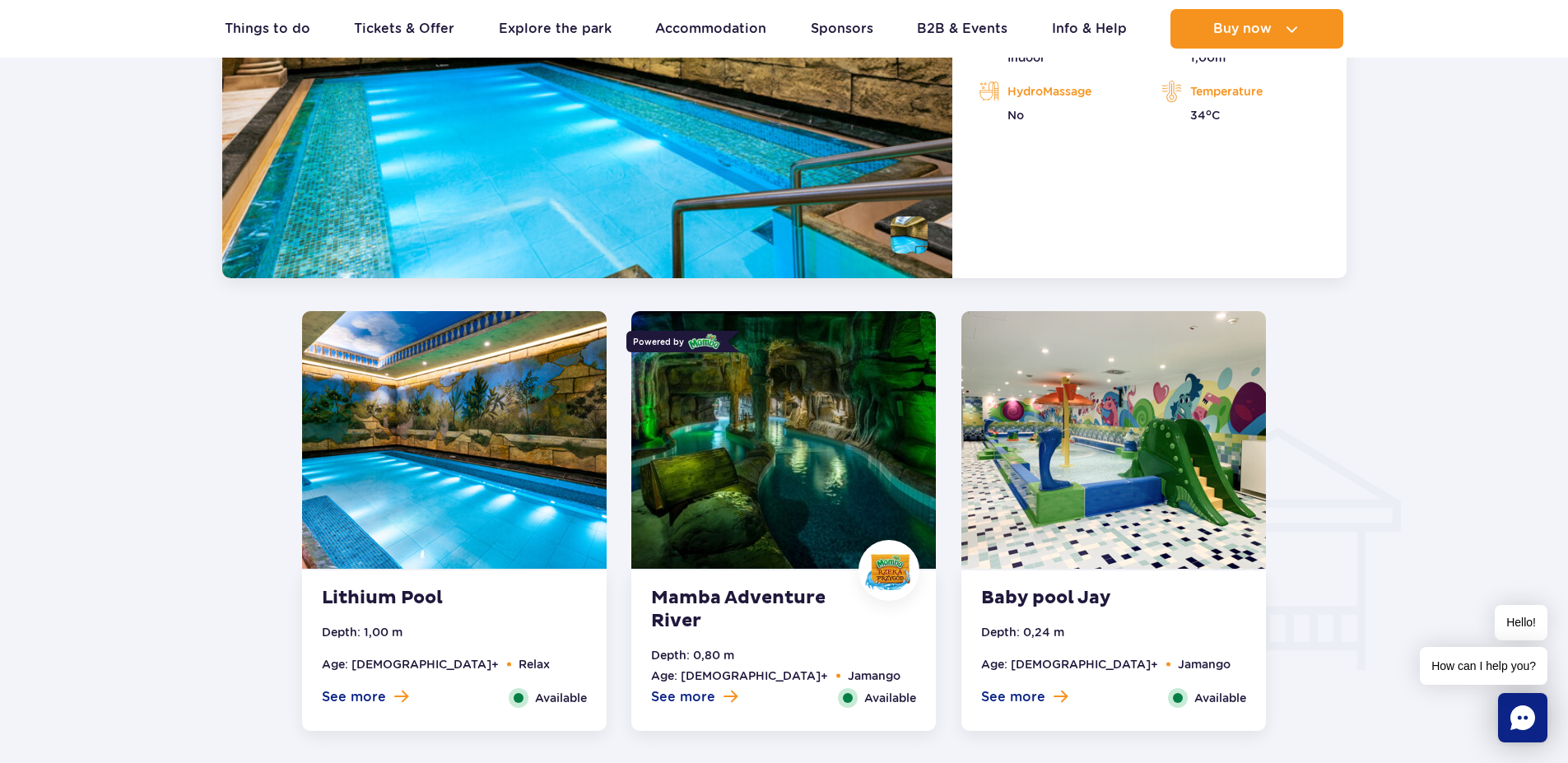
scroll to position [1675, 0]
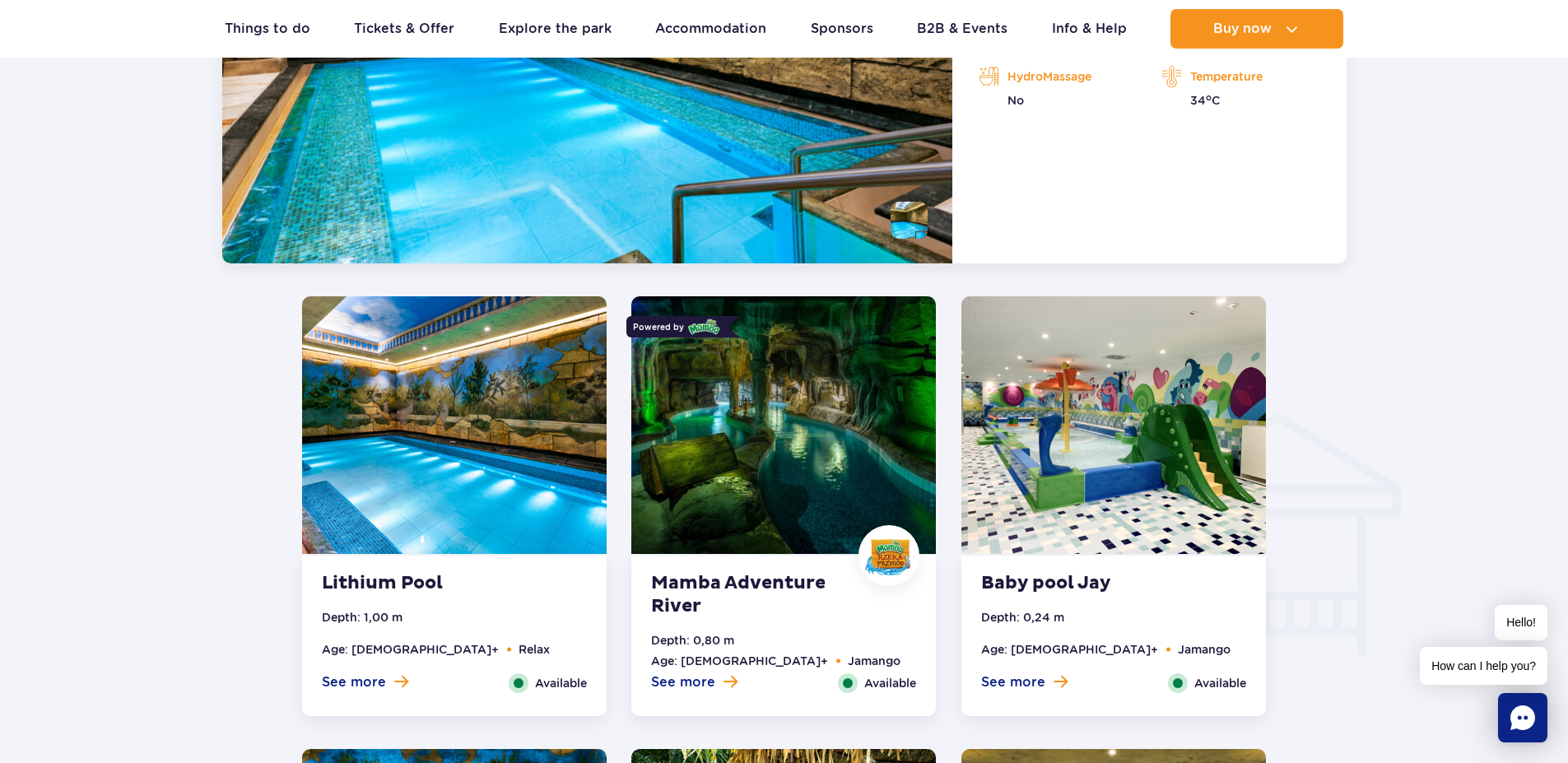
click at [763, 446] on img at bounding box center [783, 425] width 305 height 258
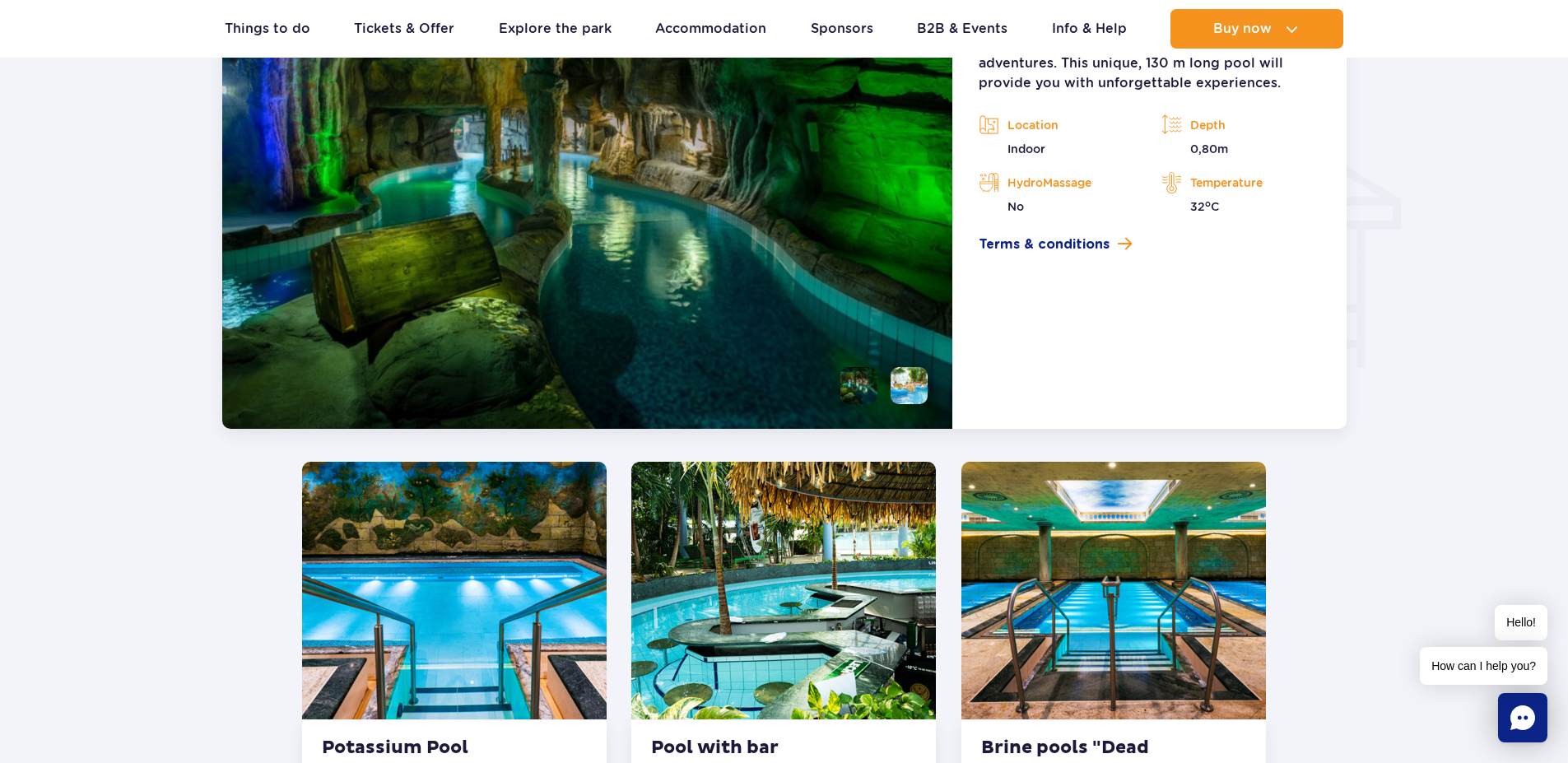
scroll to position [1733, 0]
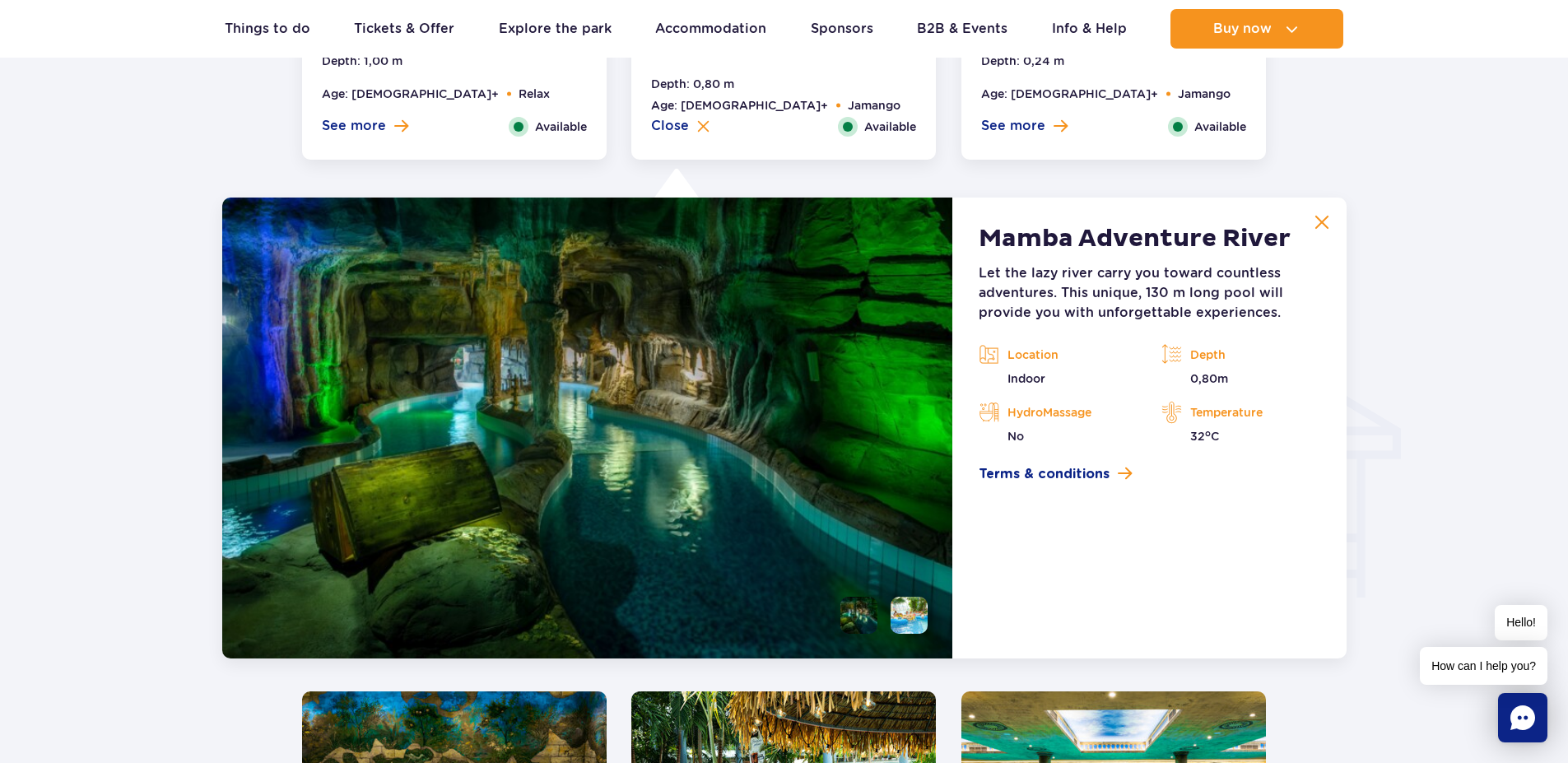
click at [910, 621] on li at bounding box center [910, 615] width 37 height 37
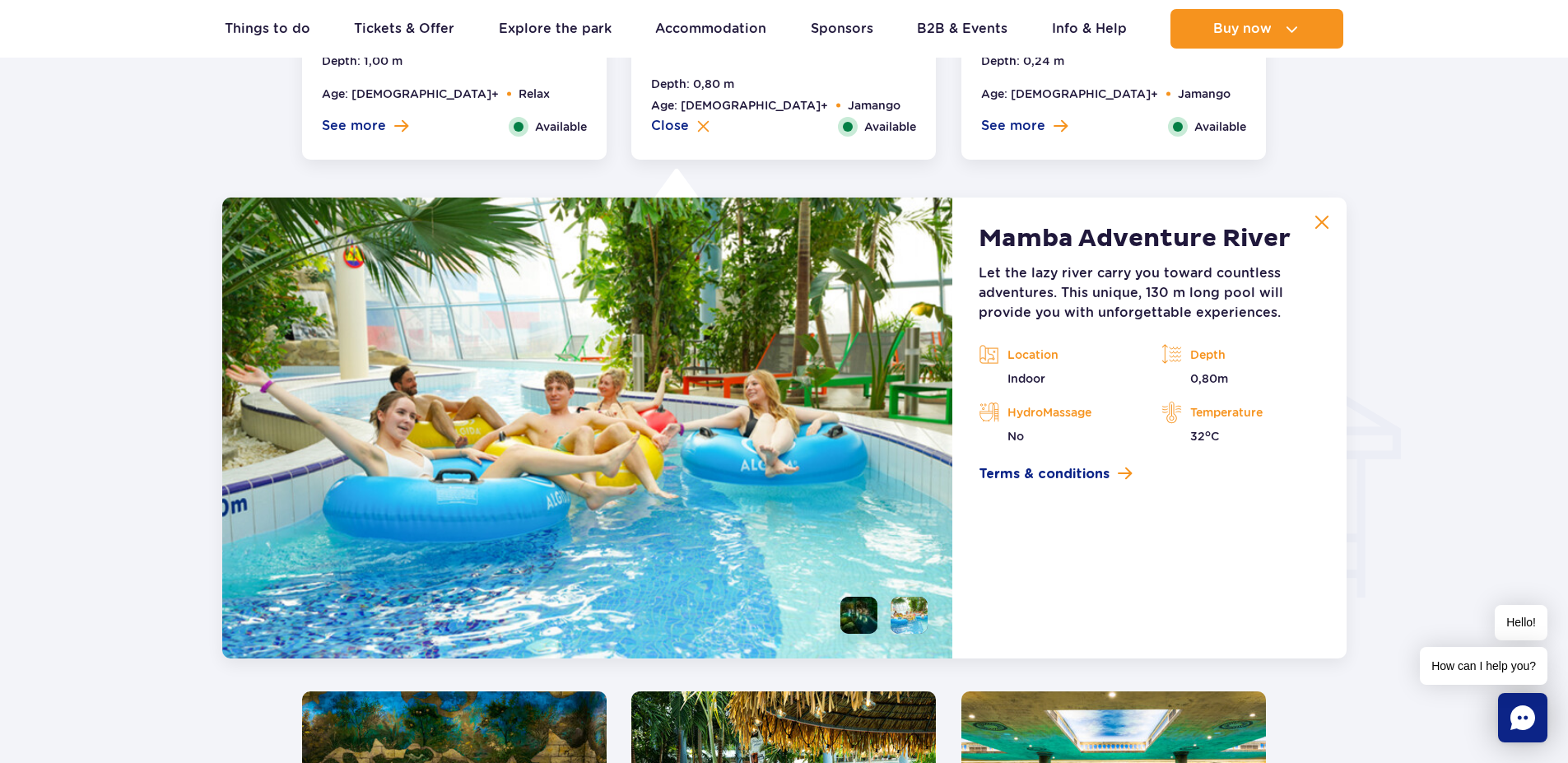
click at [860, 614] on li at bounding box center [859, 615] width 37 height 37
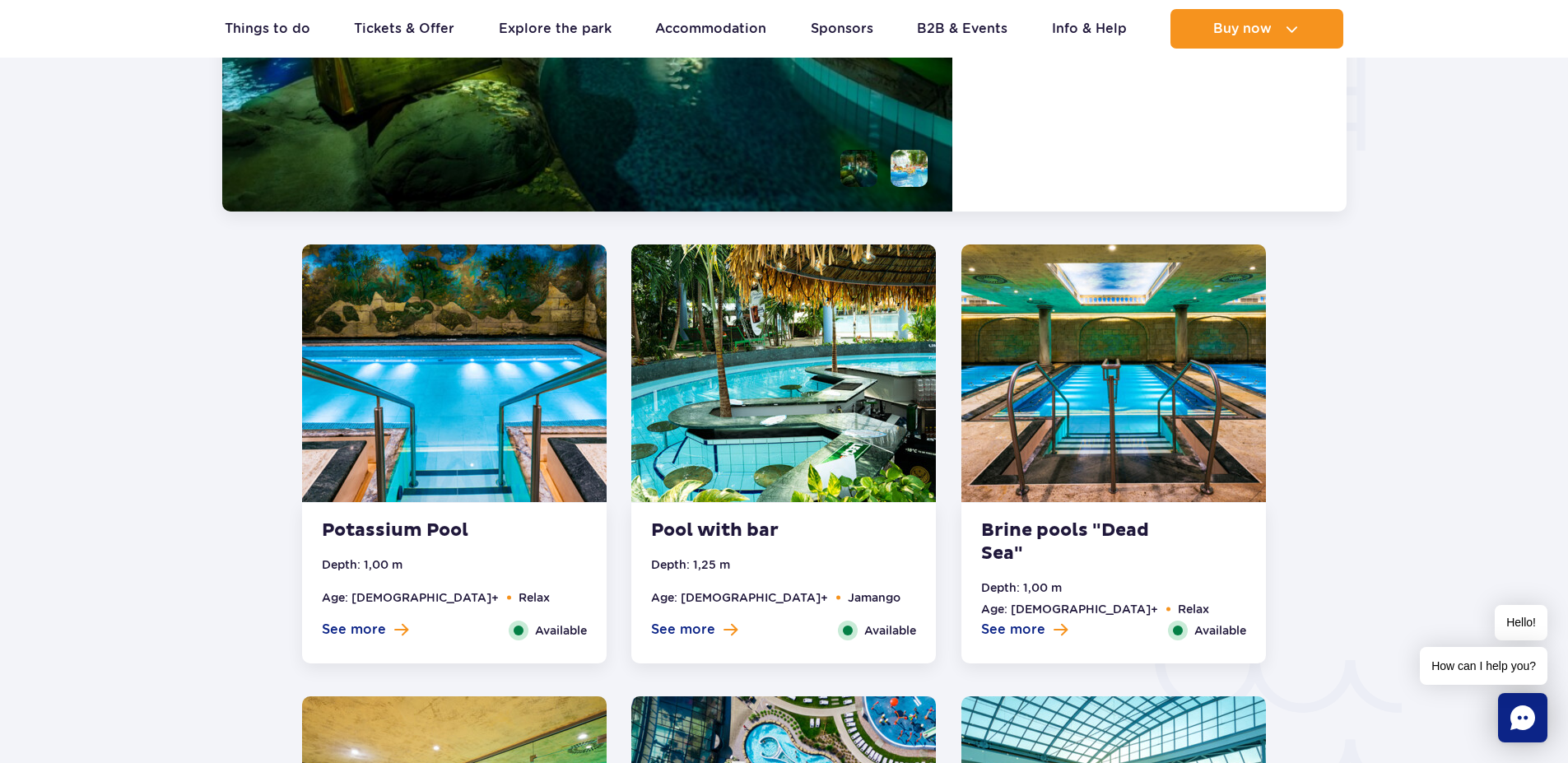
scroll to position [2227, 0]
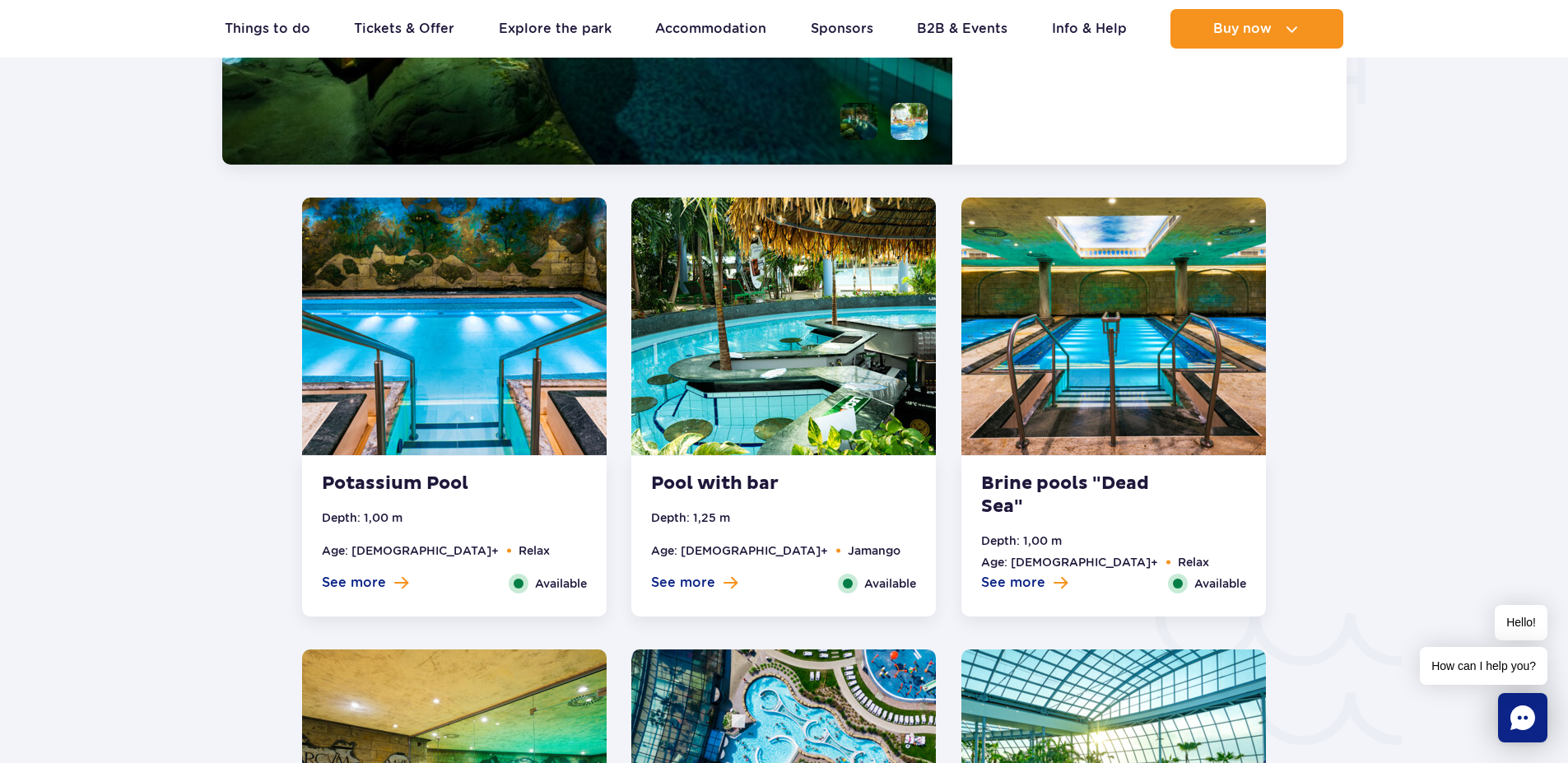
click at [1133, 312] on img at bounding box center [1113, 327] width 305 height 258
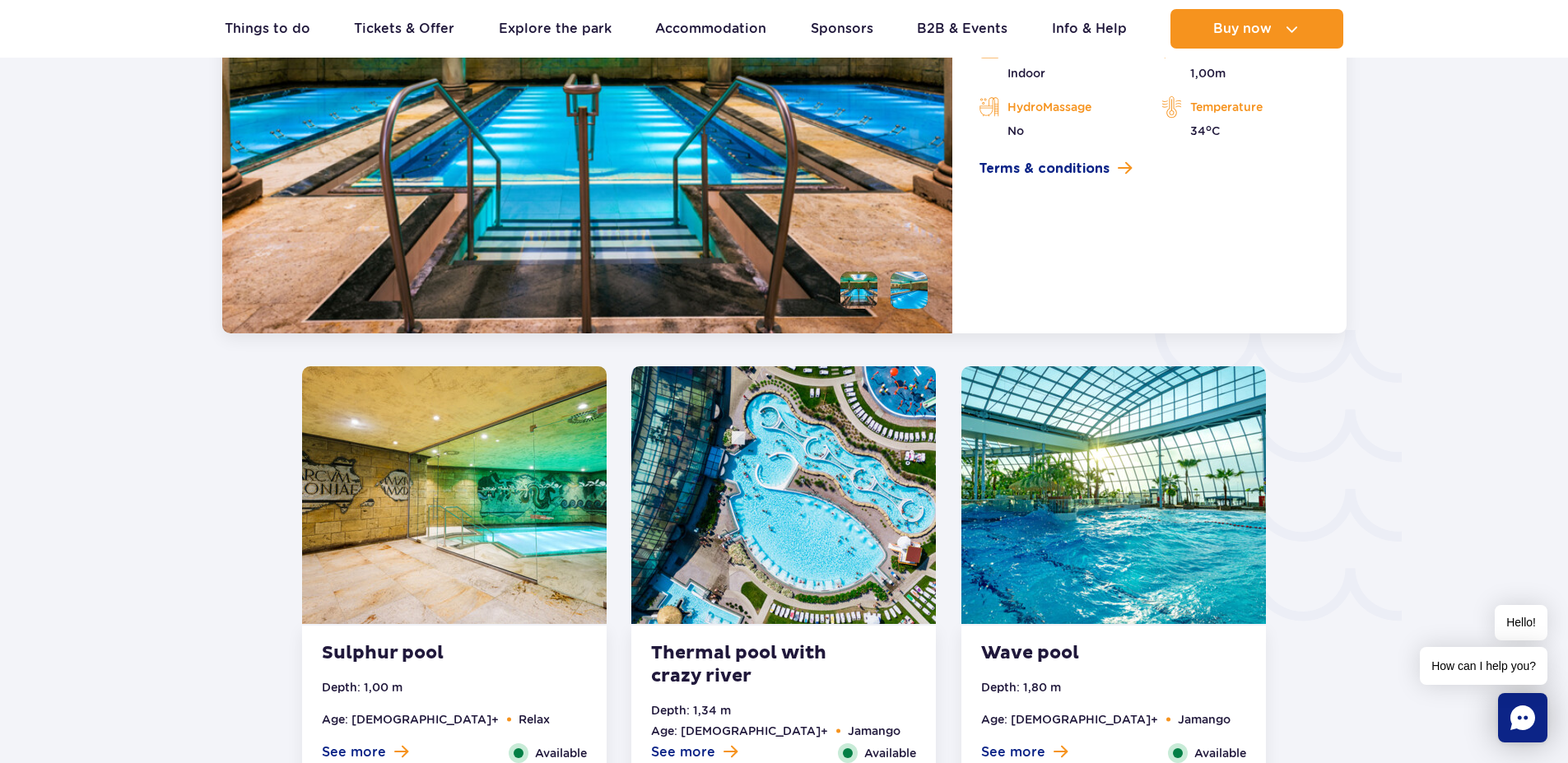
scroll to position [2679, 0]
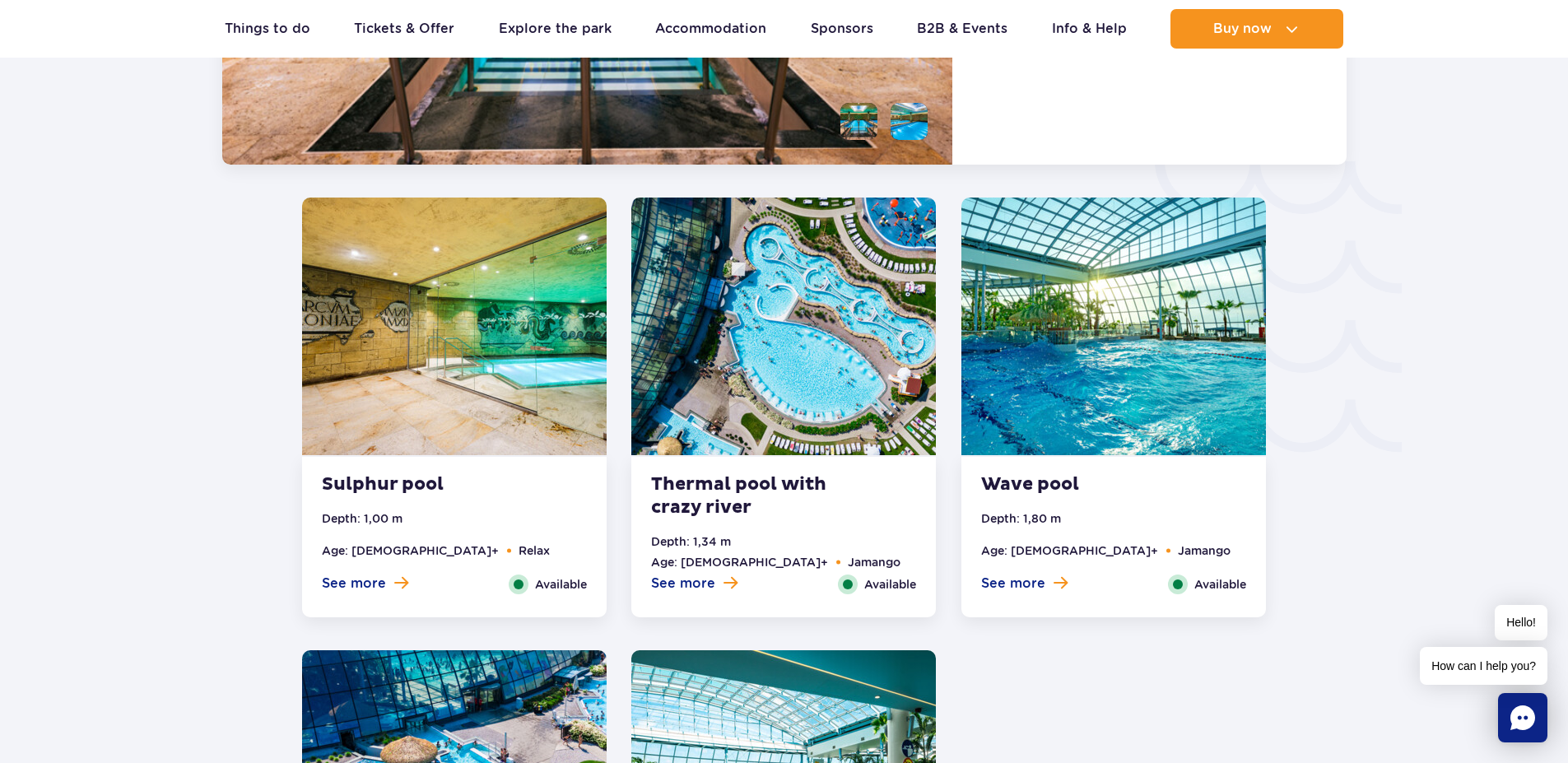
click at [437, 310] on img at bounding box center [454, 327] width 305 height 258
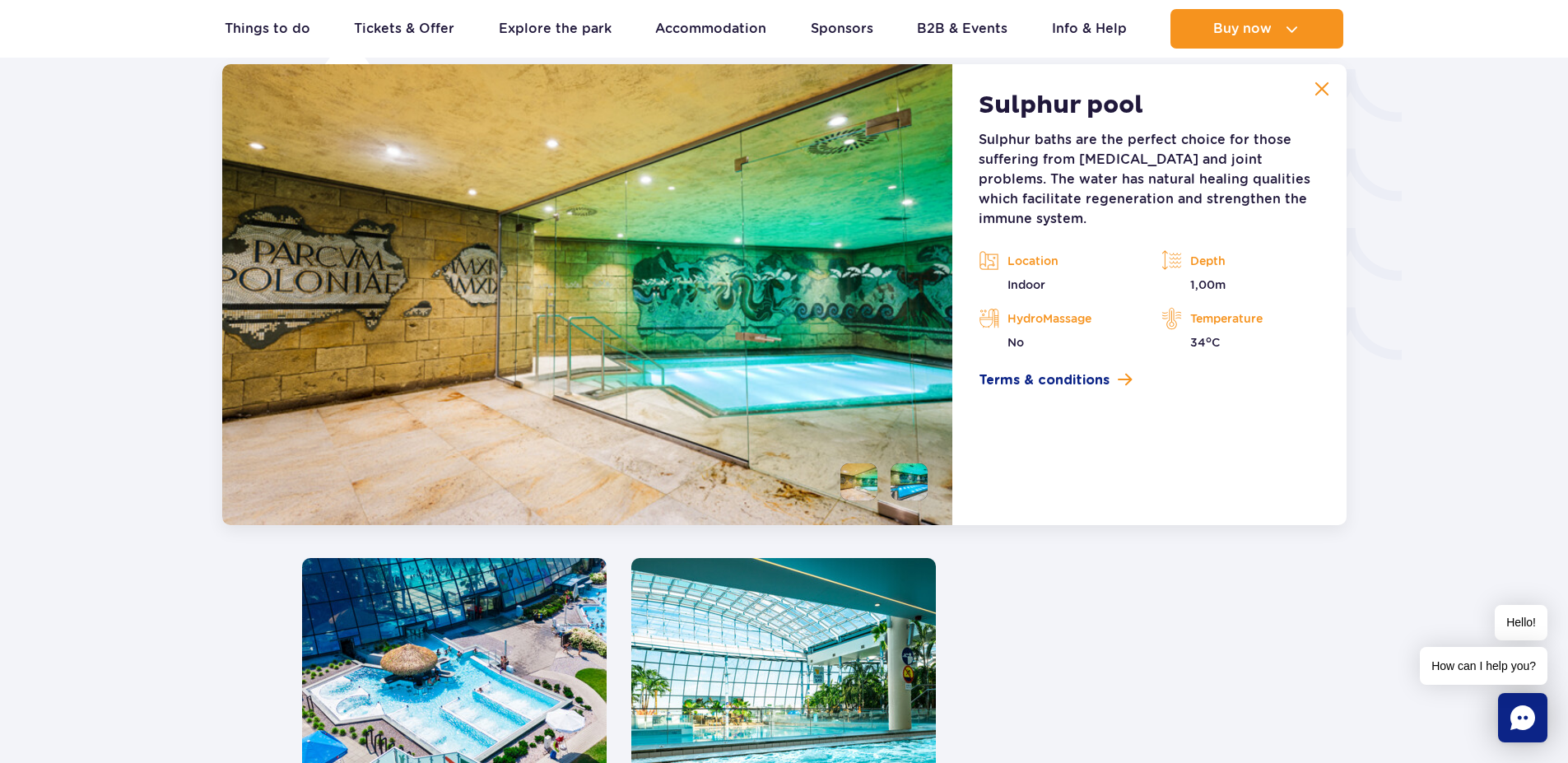
scroll to position [2736, 0]
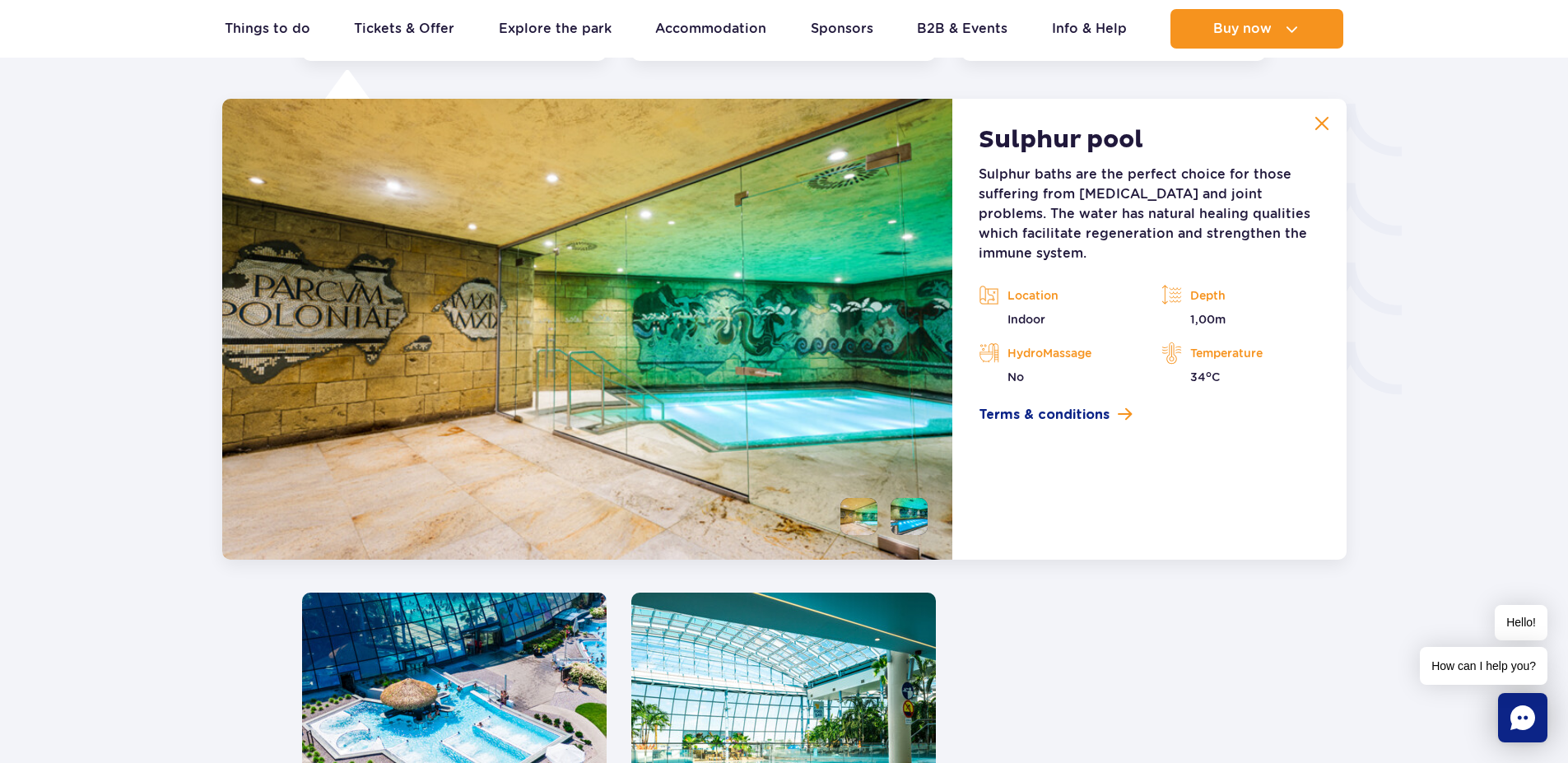
click at [1310, 127] on button at bounding box center [1321, 123] width 33 height 33
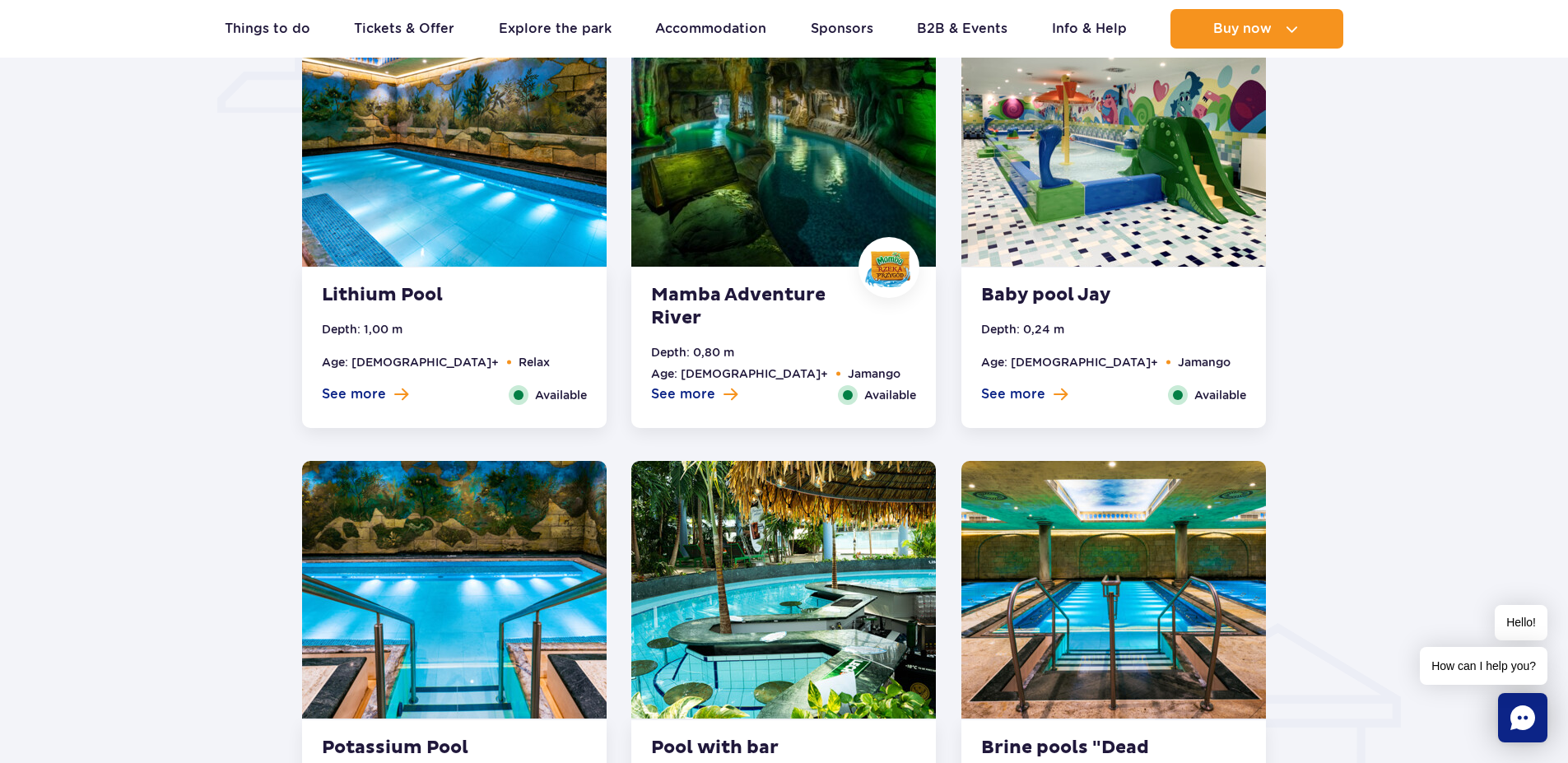
scroll to position [1452, 0]
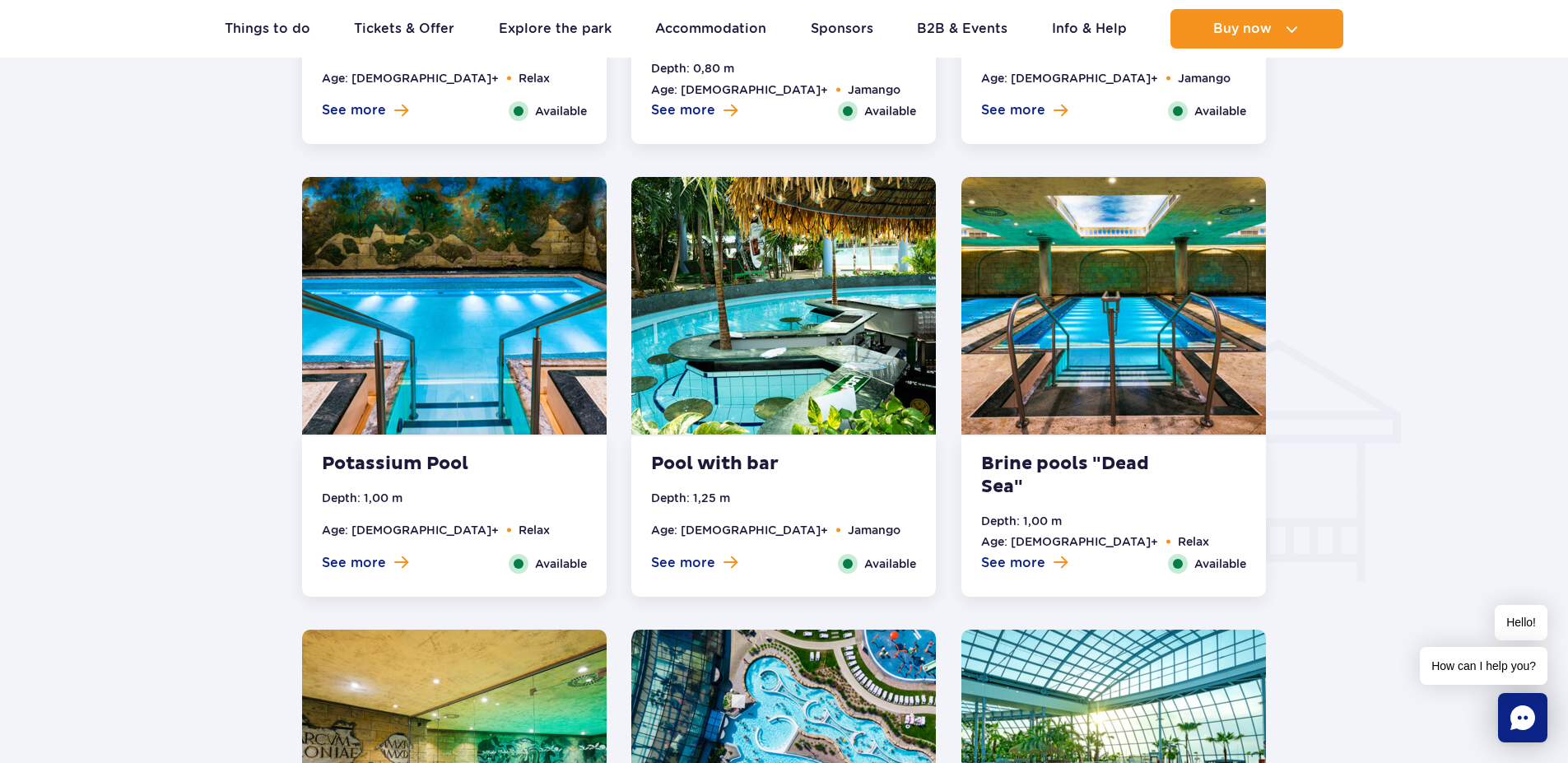
click at [761, 346] on img at bounding box center [783, 306] width 305 height 258
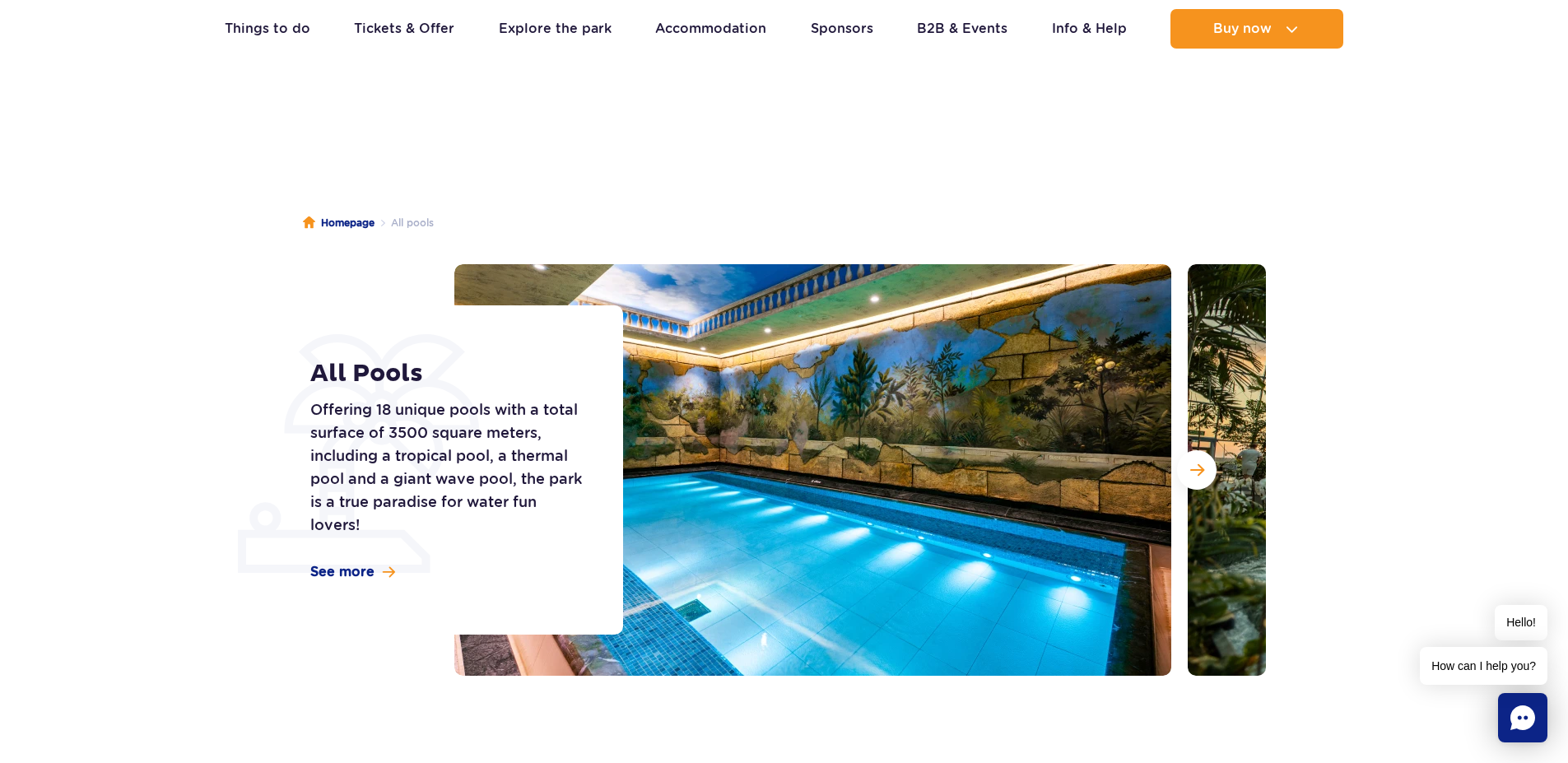
scroll to position [0, 0]
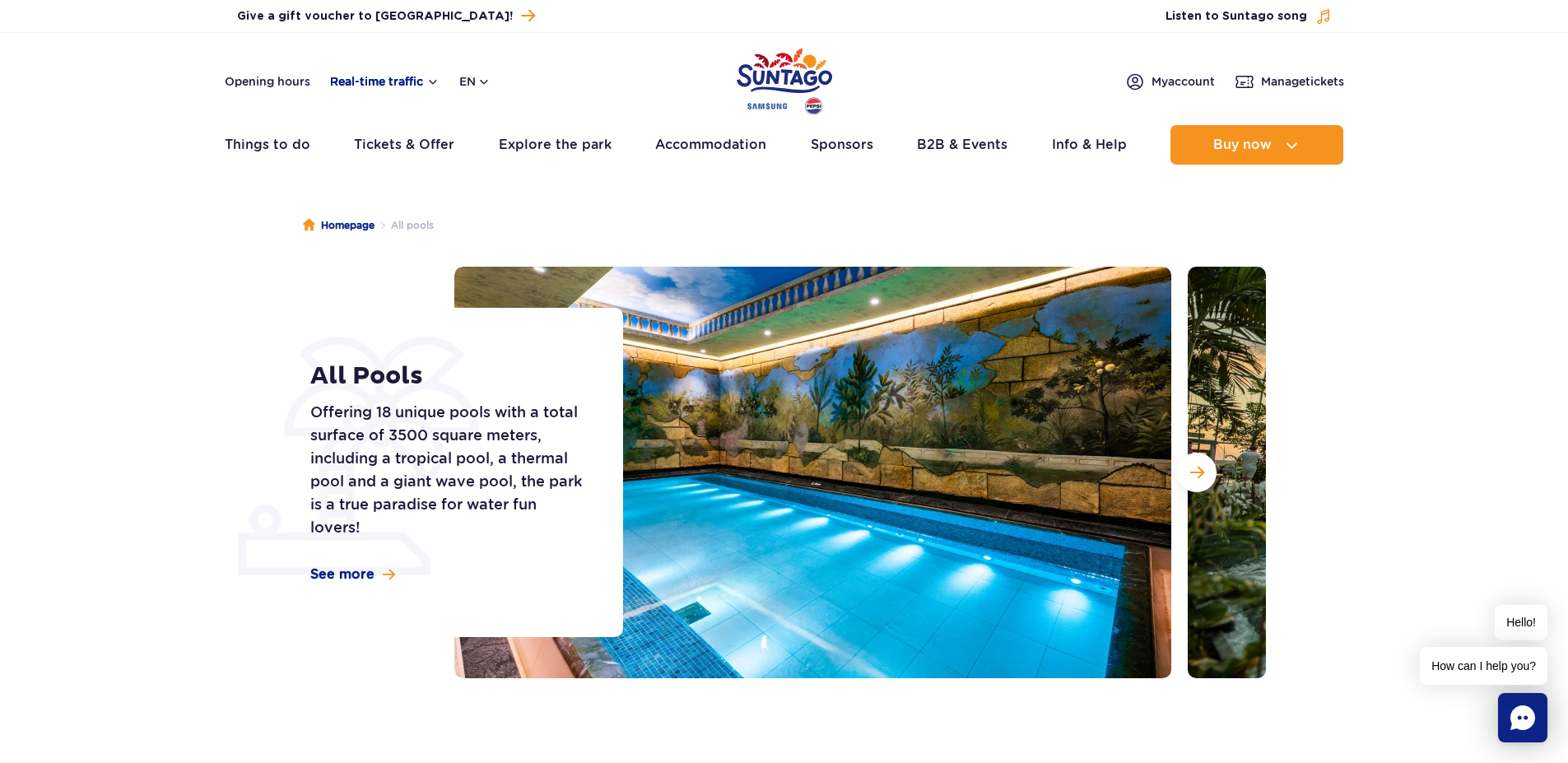
click at [385, 87] on button "Real-time traffic" at bounding box center [384, 81] width 109 height 14
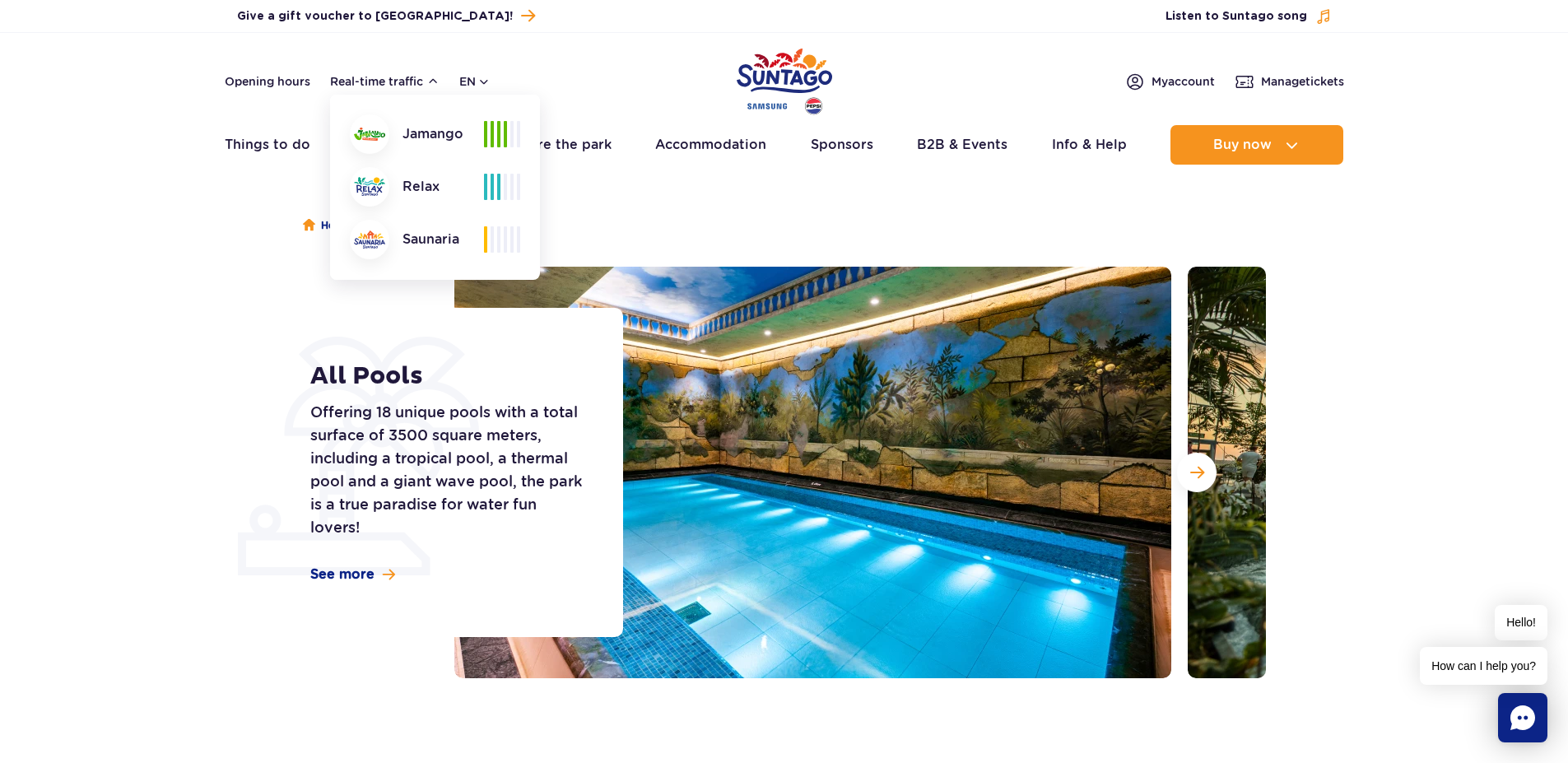
click at [1507, 306] on section "All Pools Offering 18 unique pools with a total surface of 3500 square meters, …" at bounding box center [784, 472] width 1568 height 412
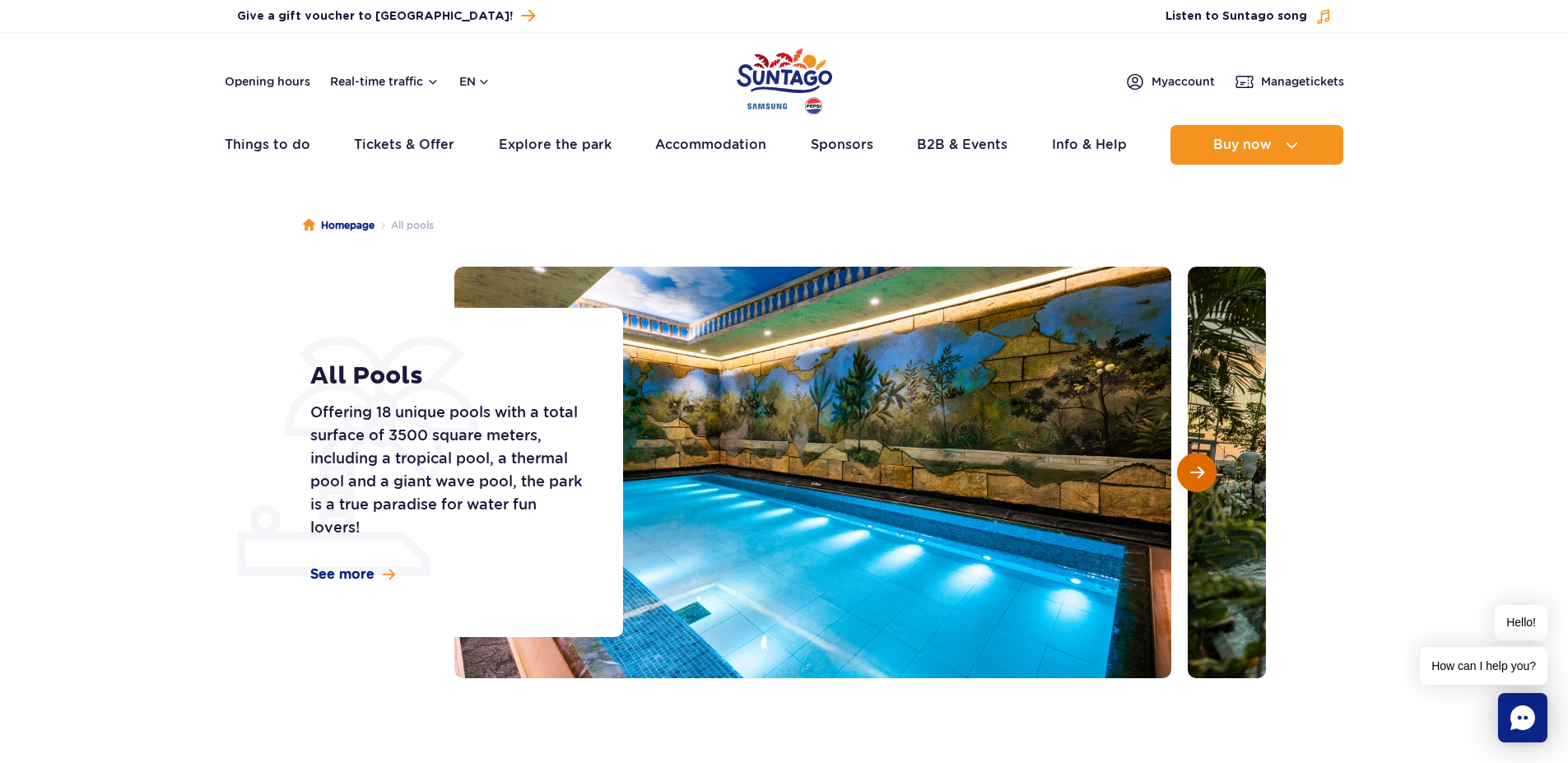
click at [1201, 477] on span "Next slide" at bounding box center [1197, 472] width 14 height 14
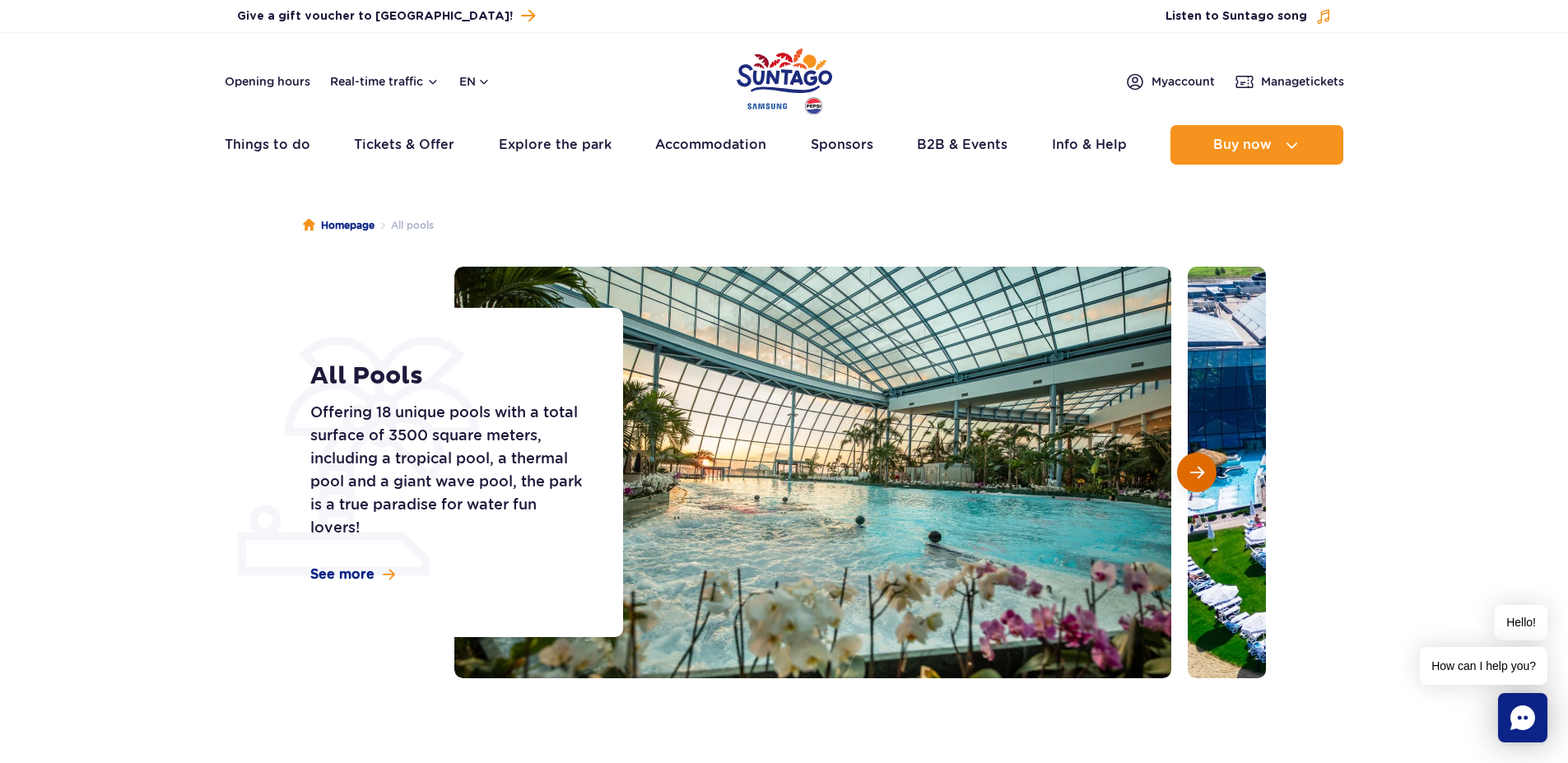
click at [1201, 477] on span "Next slide" at bounding box center [1197, 472] width 14 height 14
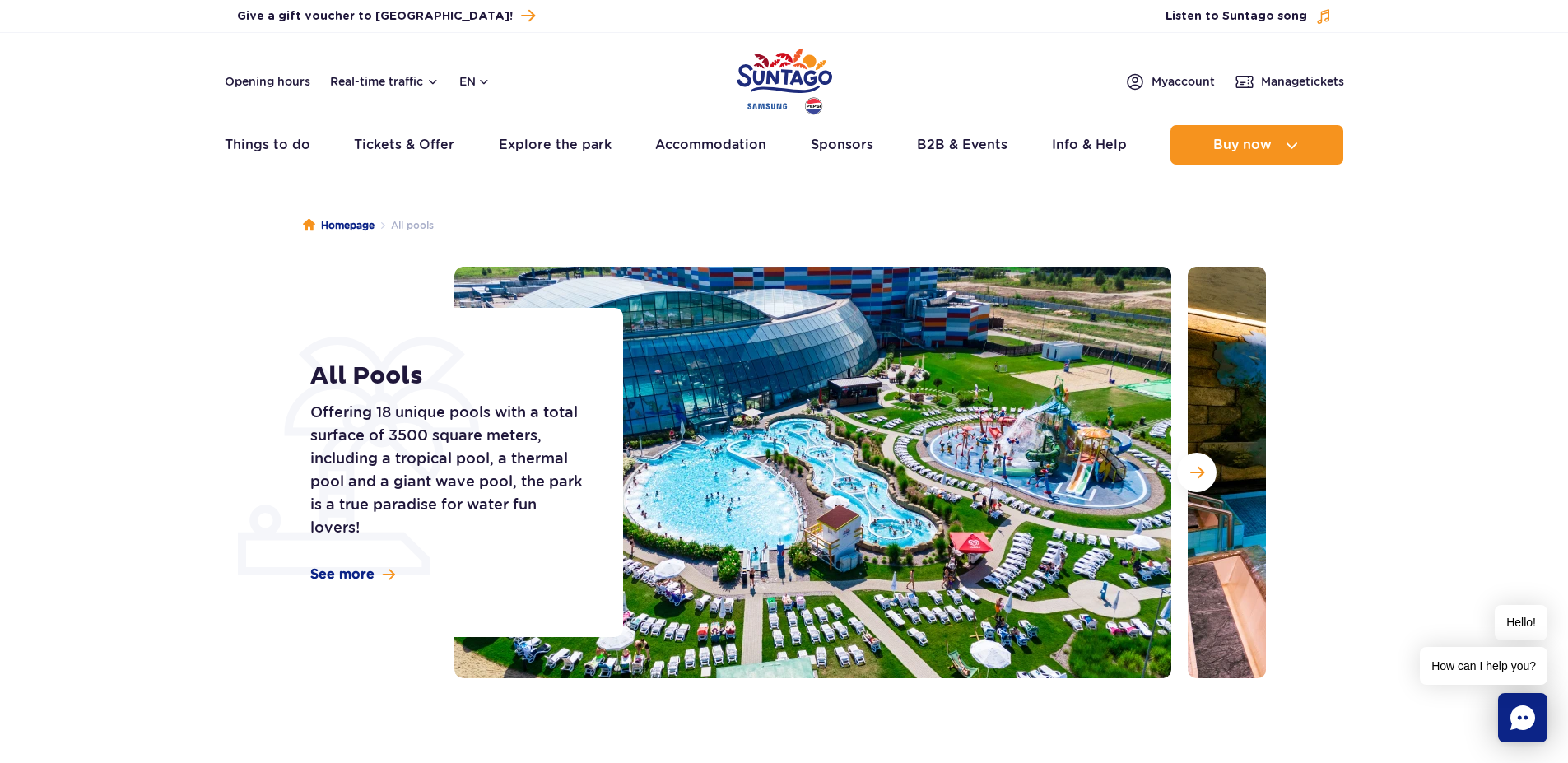
click at [917, 470] on img at bounding box center [812, 472] width 717 height 412
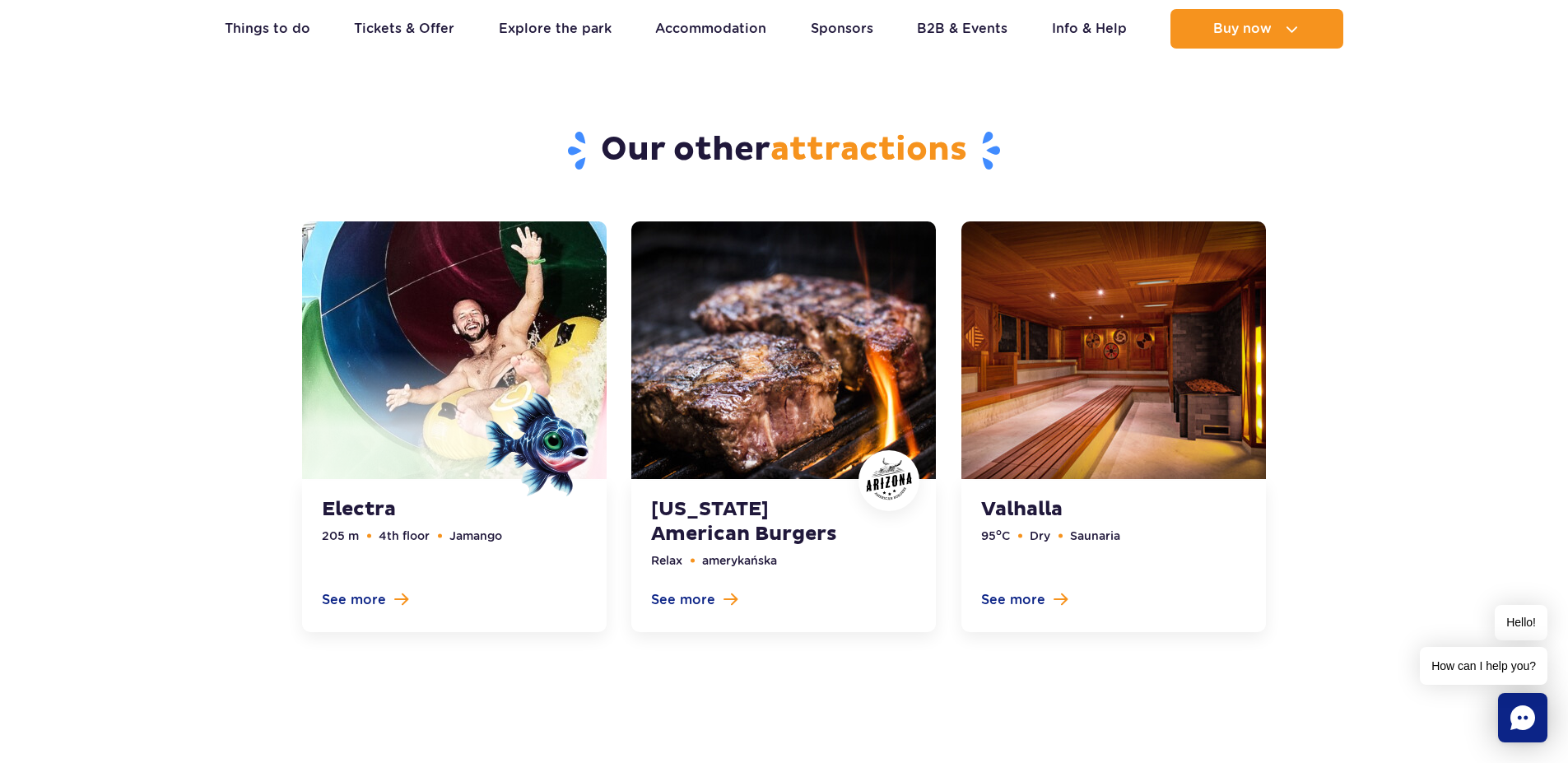
scroll to position [4248, 0]
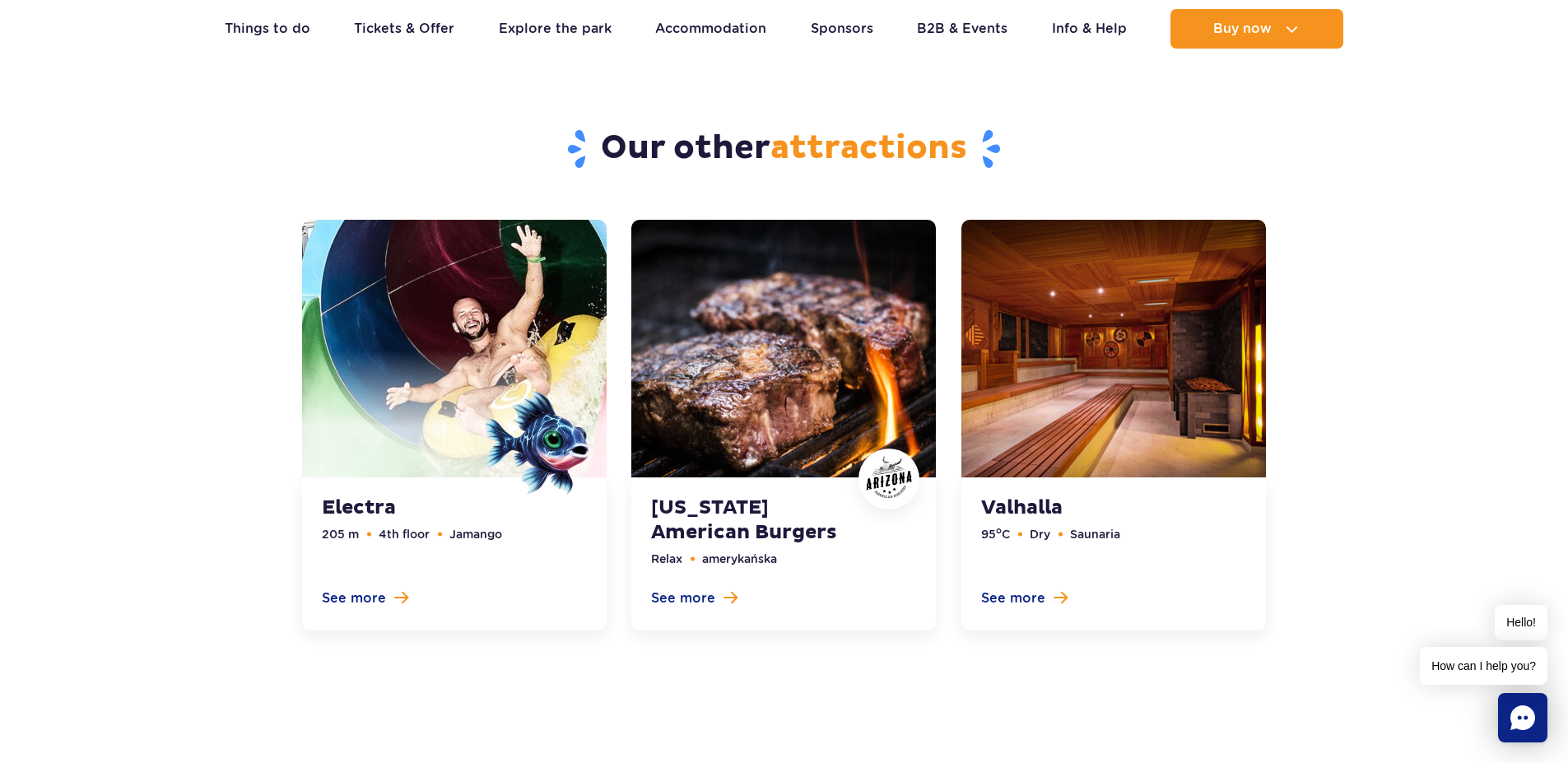
click at [826, 396] on link at bounding box center [783, 425] width 305 height 411
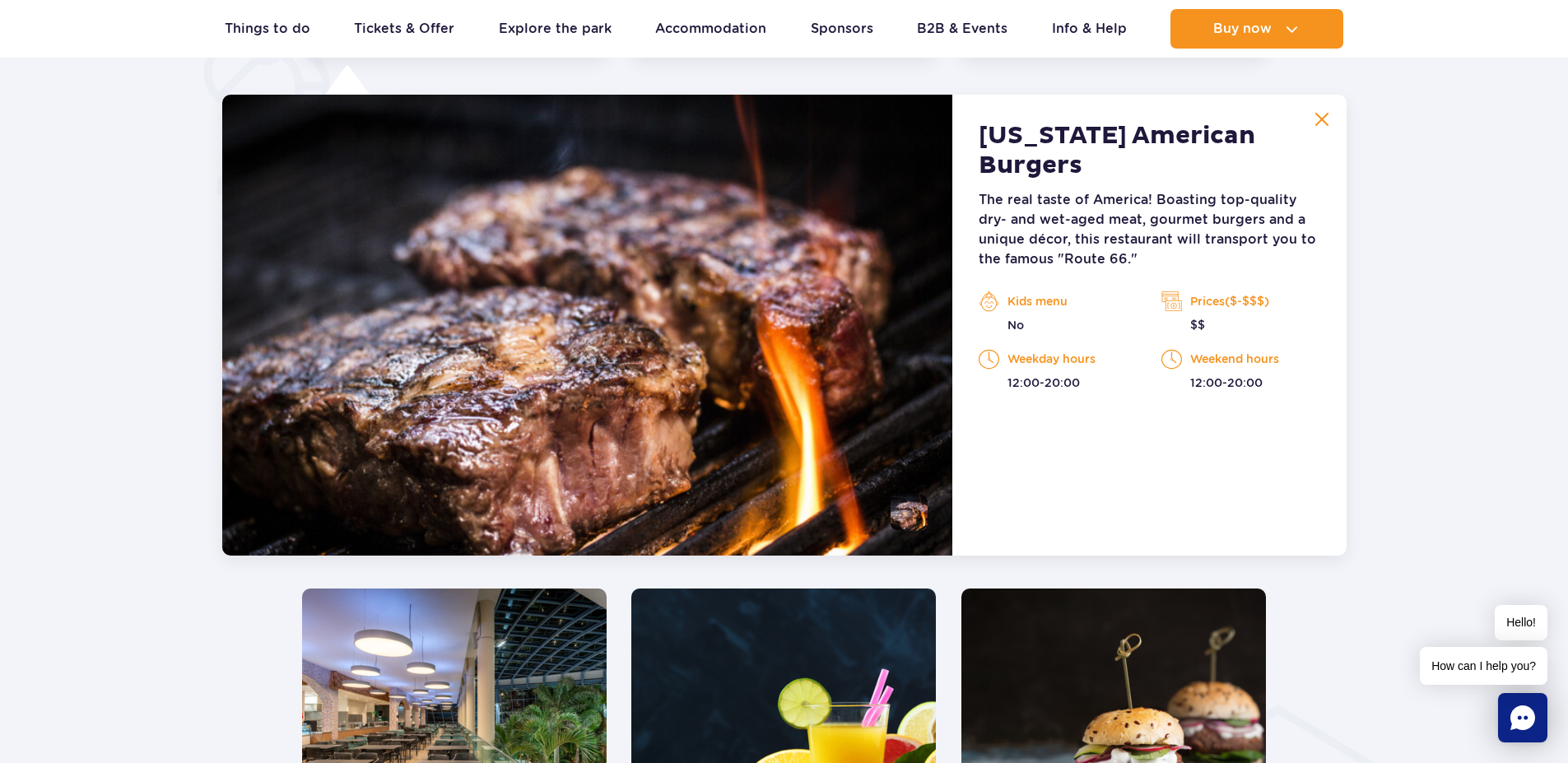
scroll to position [1181, 0]
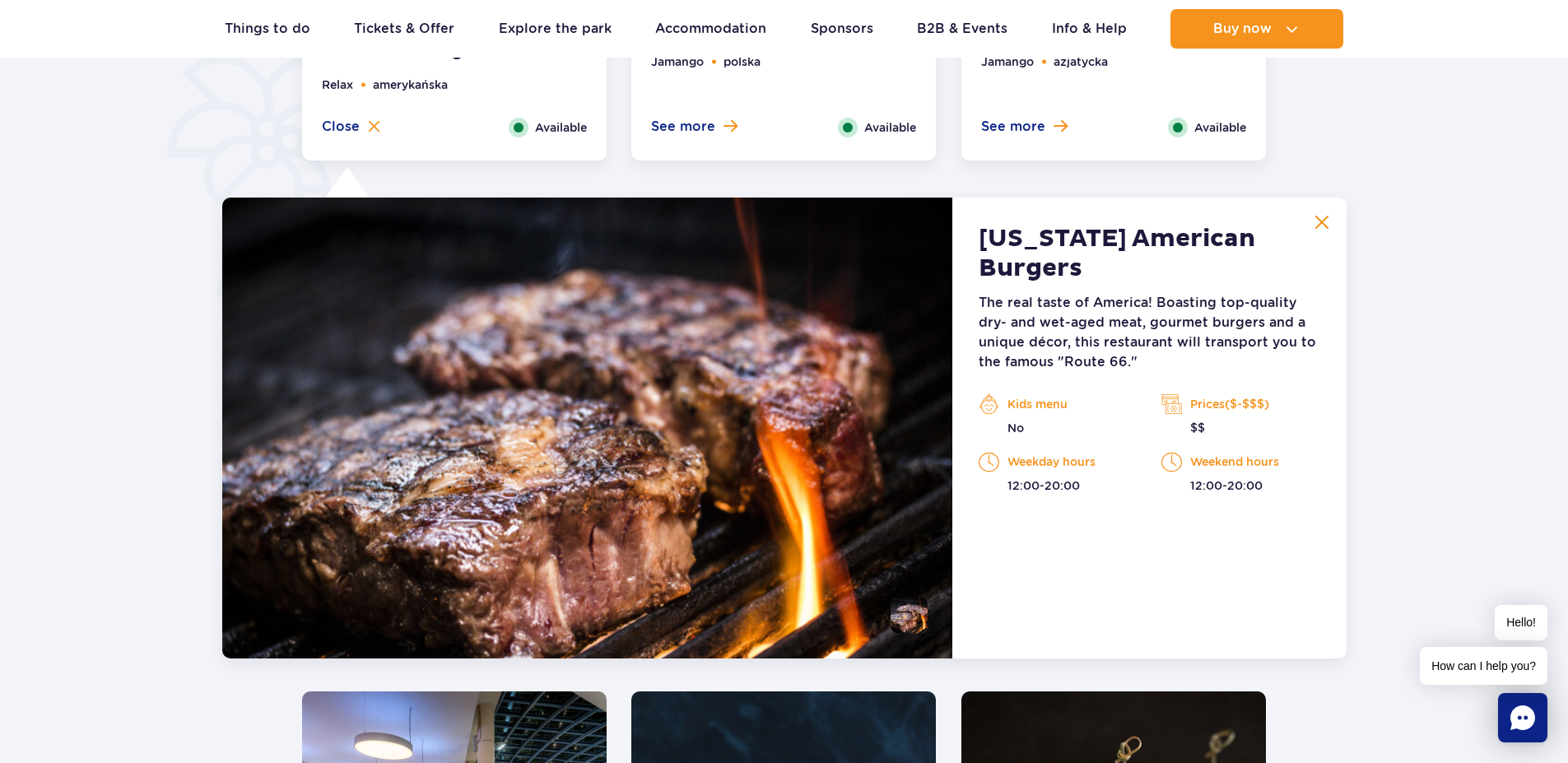
click at [1323, 217] on img at bounding box center [1321, 222] width 14 height 14
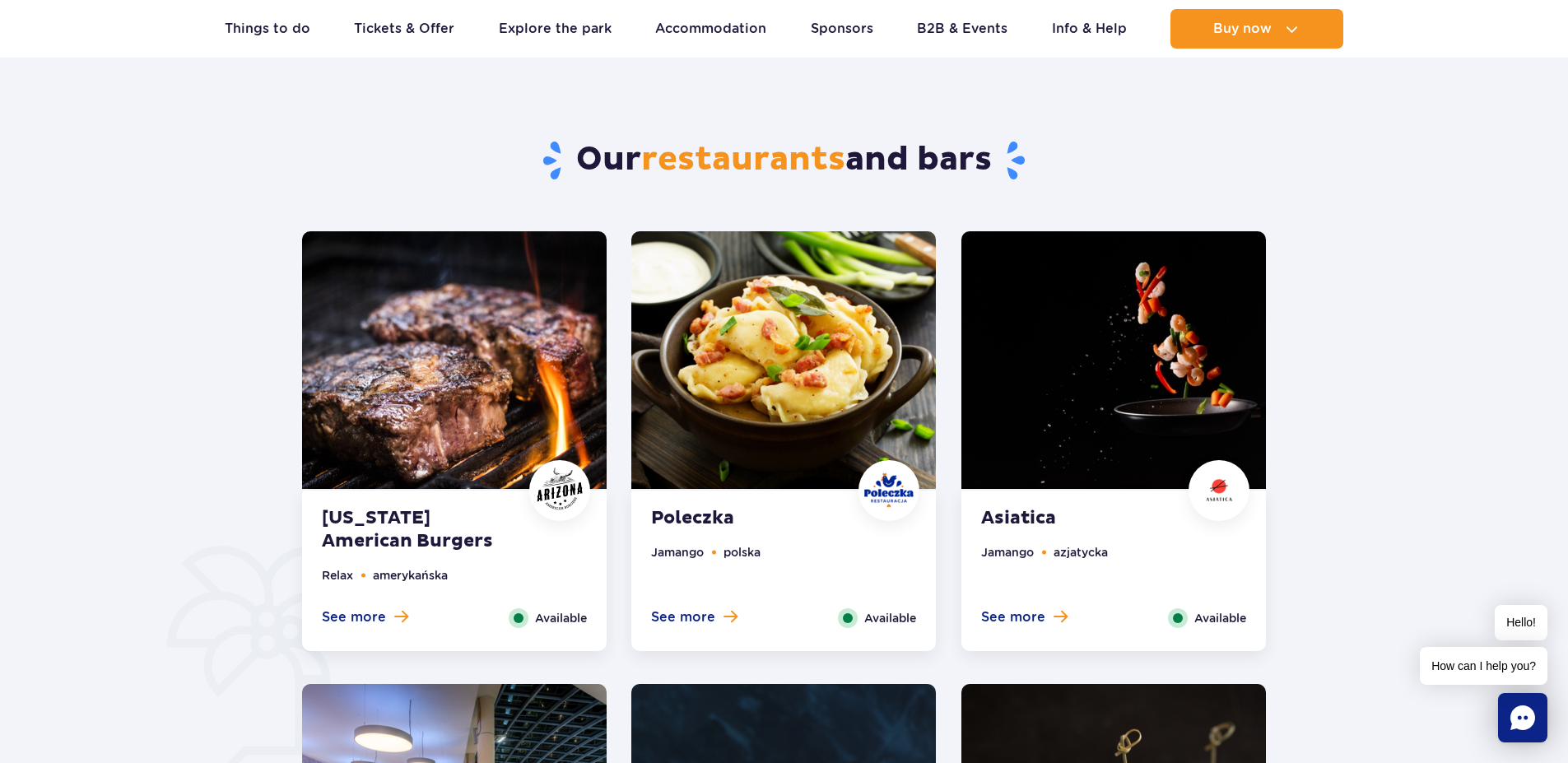
scroll to position [687, 0]
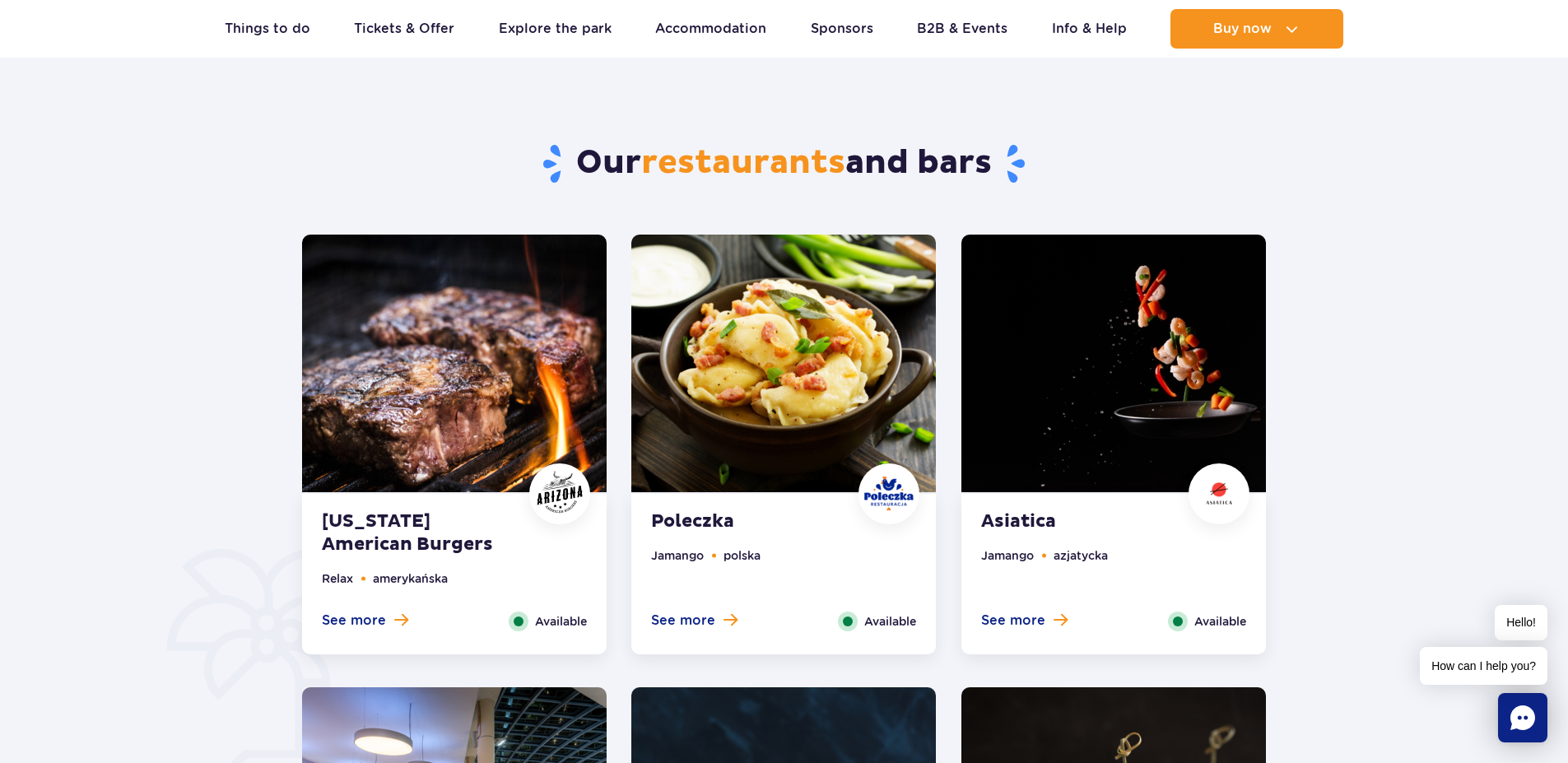
click at [829, 337] on img at bounding box center [783, 363] width 305 height 258
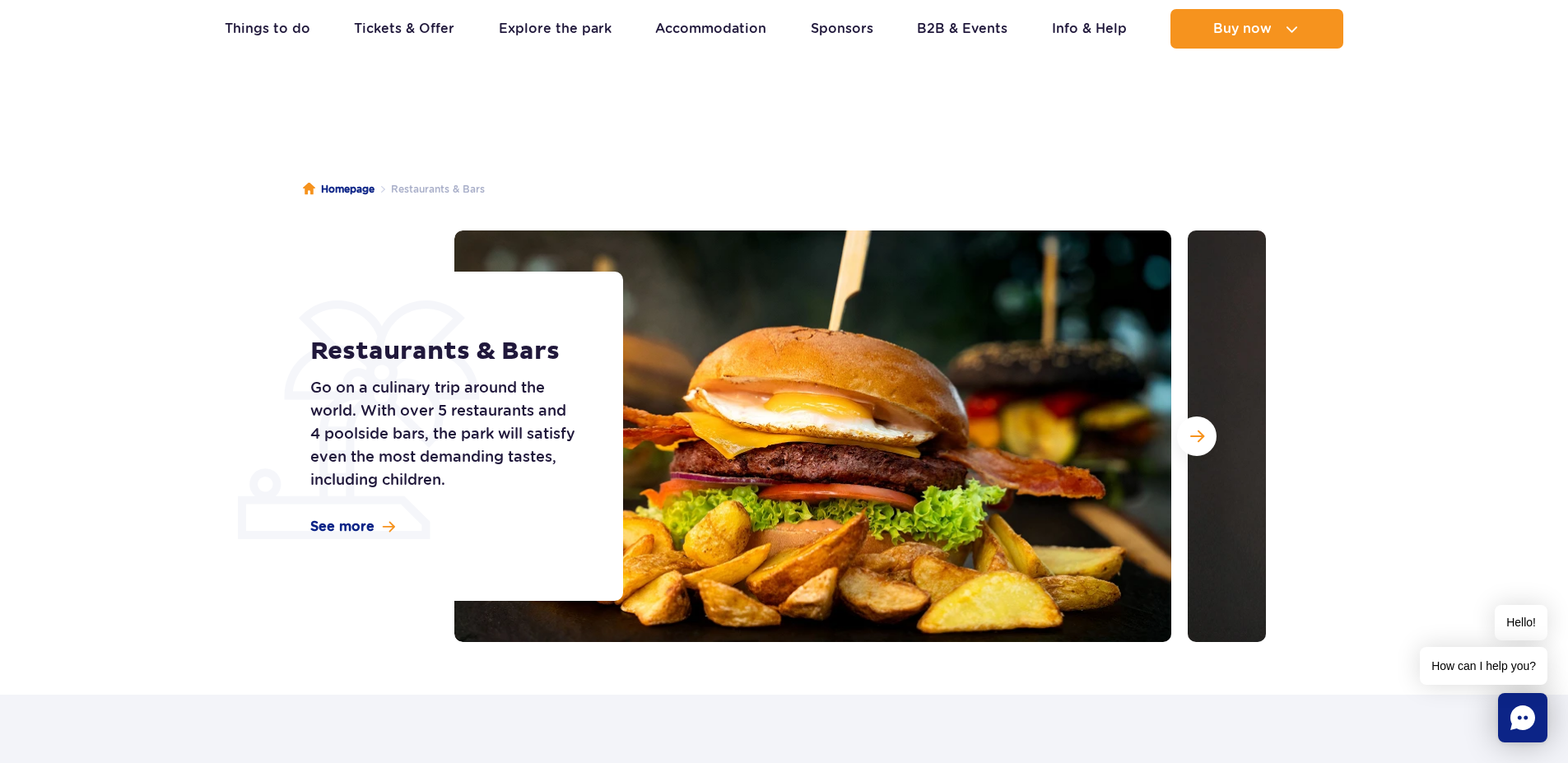
scroll to position [0, 0]
